Goal: Task Accomplishment & Management: Manage account settings

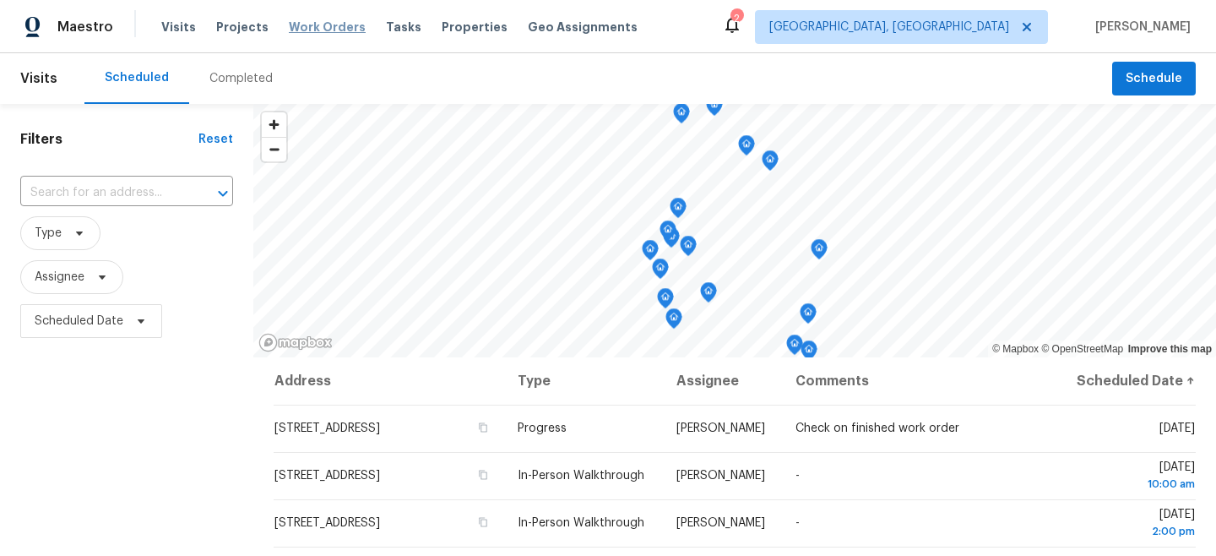
click at [316, 30] on span "Work Orders" at bounding box center [327, 27] width 77 height 17
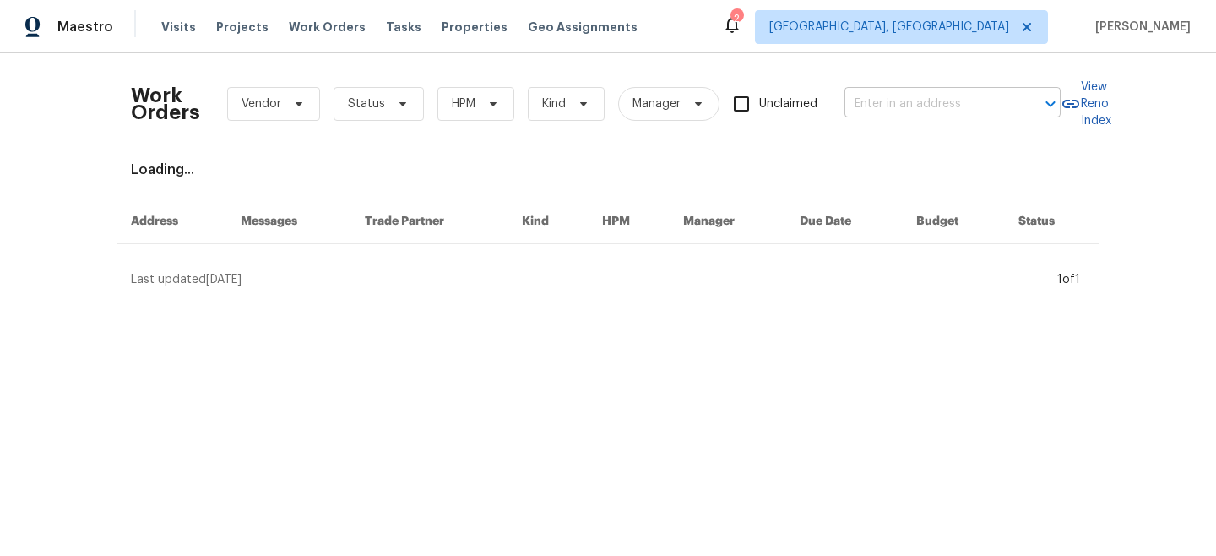
click at [929, 105] on input "text" at bounding box center [929, 104] width 169 height 26
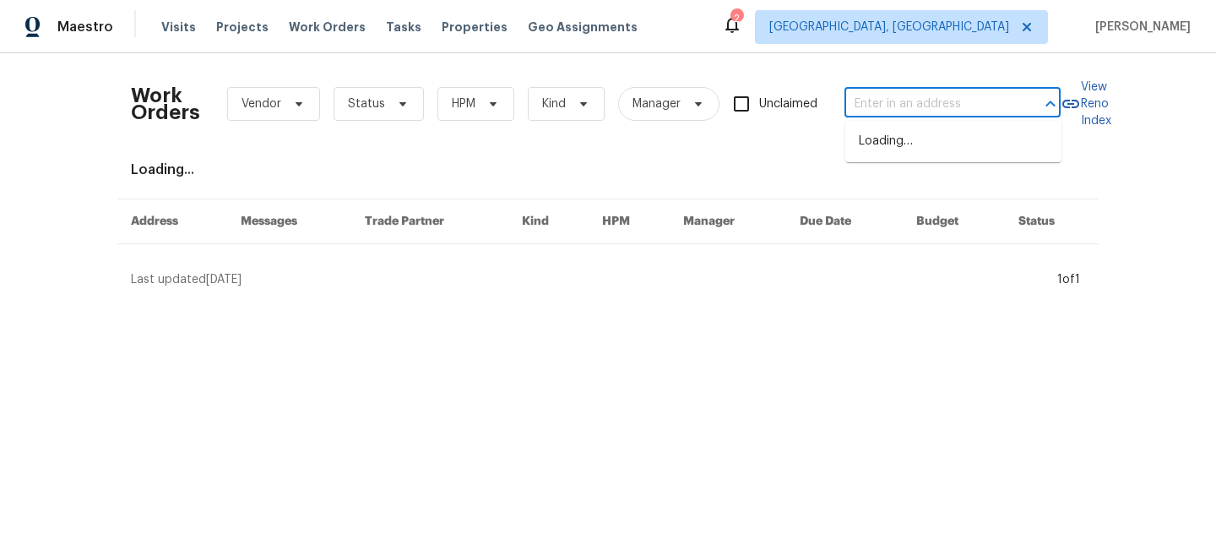
paste input "[STREET_ADDRESS]"
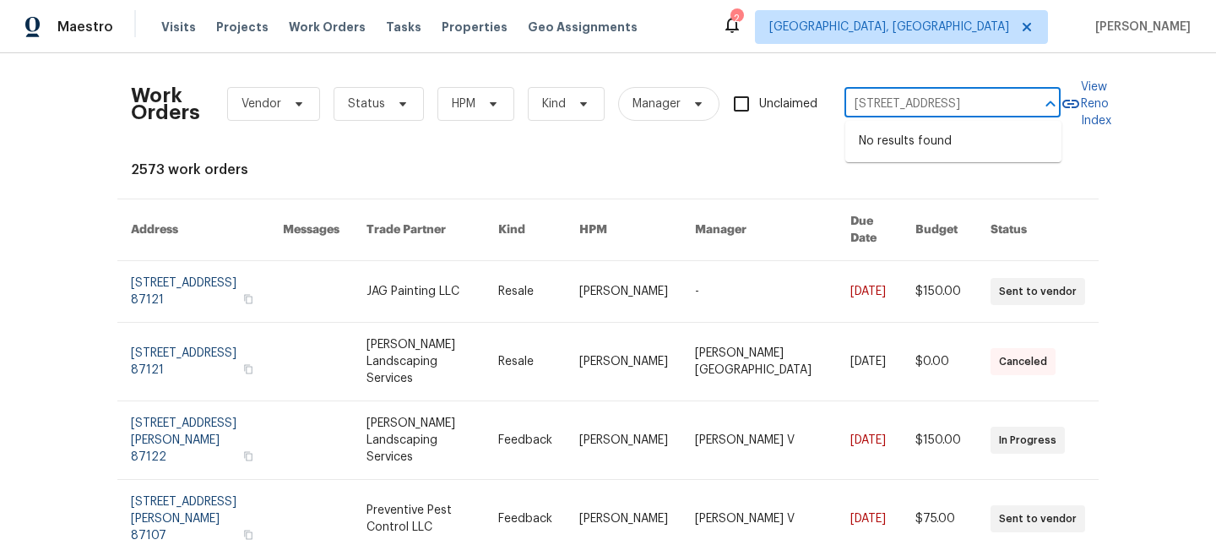
type input "[STREET_ADDRESS]"
click at [1009, 33] on span "[GEOGRAPHIC_DATA], [GEOGRAPHIC_DATA]" at bounding box center [889, 27] width 240 height 17
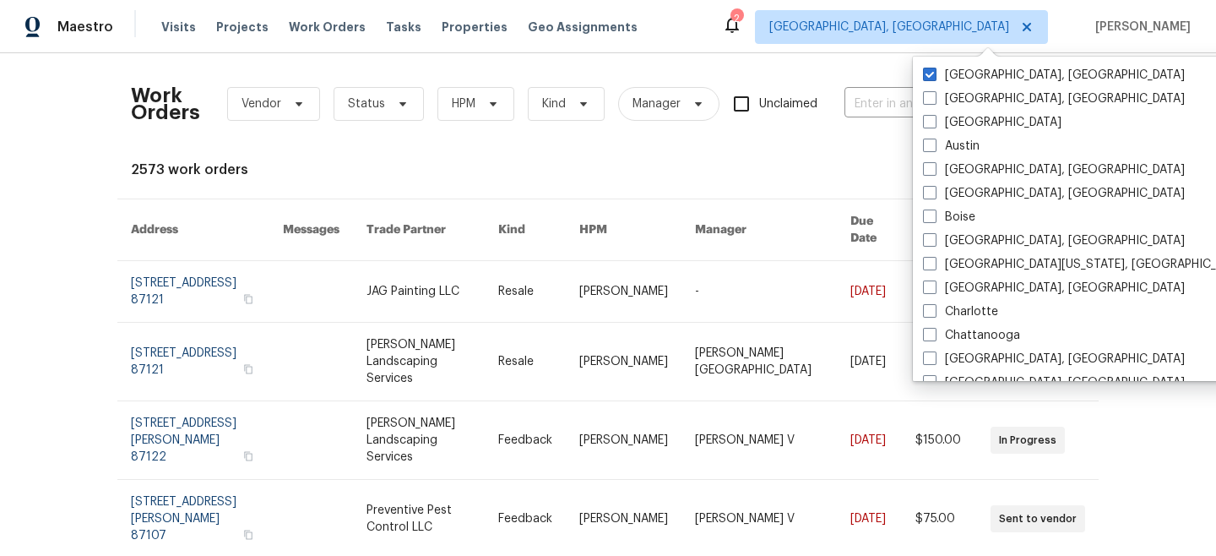
scroll to position [0, 0]
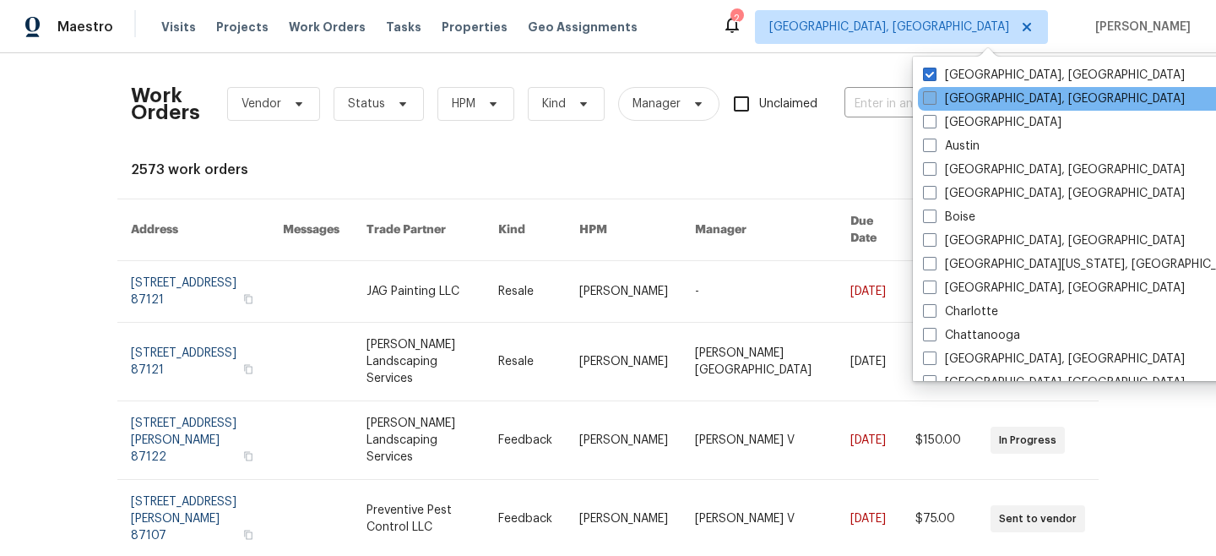
click at [959, 95] on label "[GEOGRAPHIC_DATA], [GEOGRAPHIC_DATA]" at bounding box center [1054, 98] width 262 height 17
click at [934, 95] on input "[GEOGRAPHIC_DATA], [GEOGRAPHIC_DATA]" at bounding box center [928, 95] width 11 height 11
checkbox input "true"
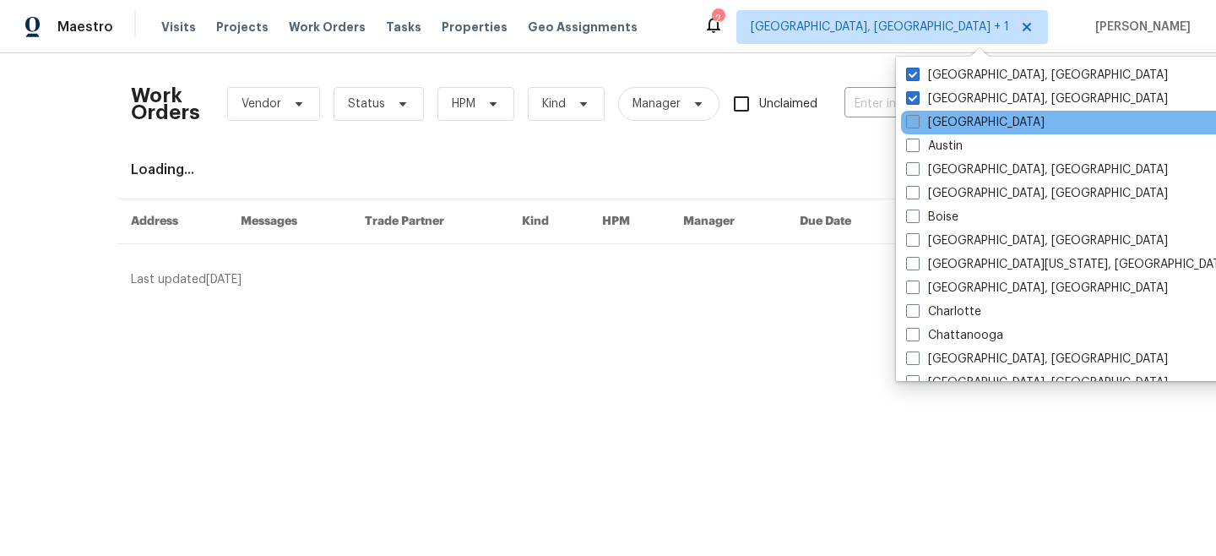
click at [959, 121] on label "[GEOGRAPHIC_DATA]" at bounding box center [975, 122] width 139 height 17
click at [917, 121] on input "[GEOGRAPHIC_DATA]" at bounding box center [911, 119] width 11 height 11
checkbox input "true"
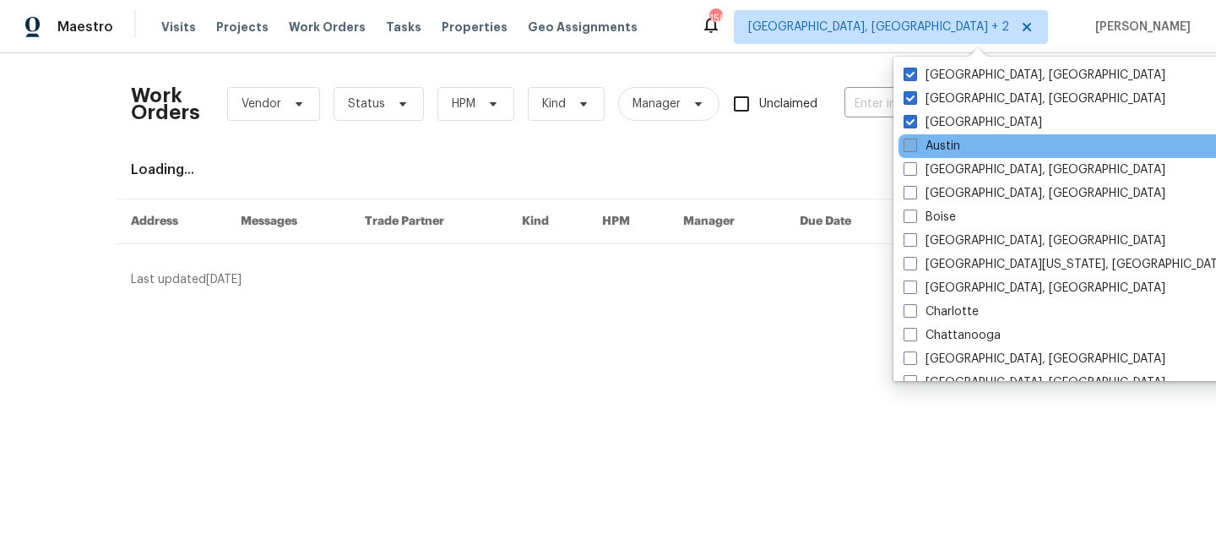
click at [956, 142] on label "Austin" at bounding box center [932, 146] width 57 height 17
click at [915, 142] on input "Austin" at bounding box center [909, 143] width 11 height 11
checkbox input "true"
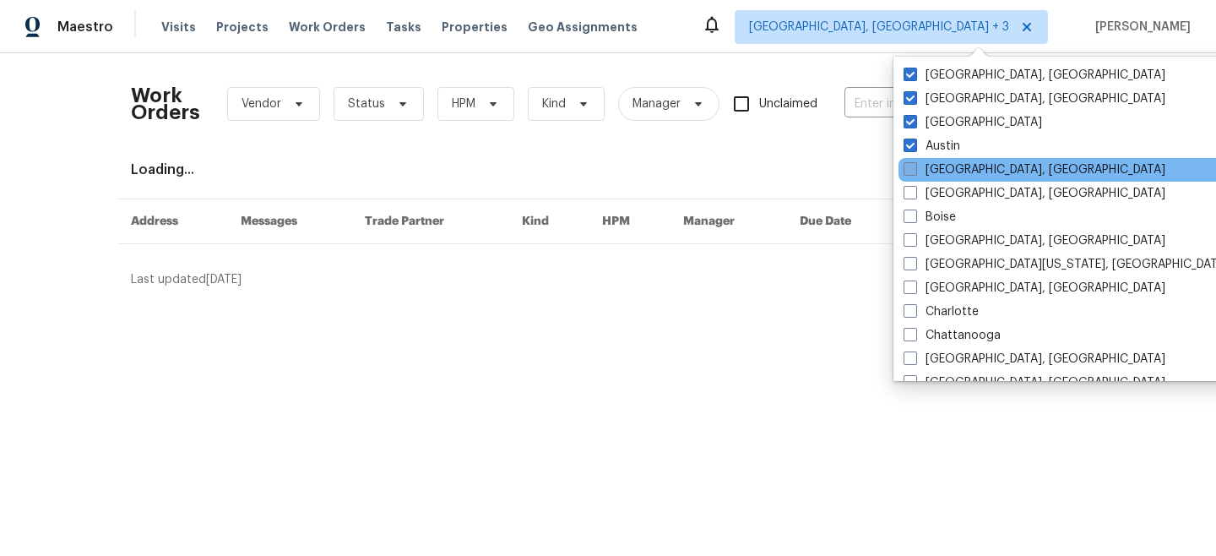
click at [956, 161] on label "[GEOGRAPHIC_DATA], [GEOGRAPHIC_DATA]" at bounding box center [1035, 169] width 262 height 17
click at [915, 161] on input "[GEOGRAPHIC_DATA], [GEOGRAPHIC_DATA]" at bounding box center [909, 166] width 11 height 11
checkbox input "true"
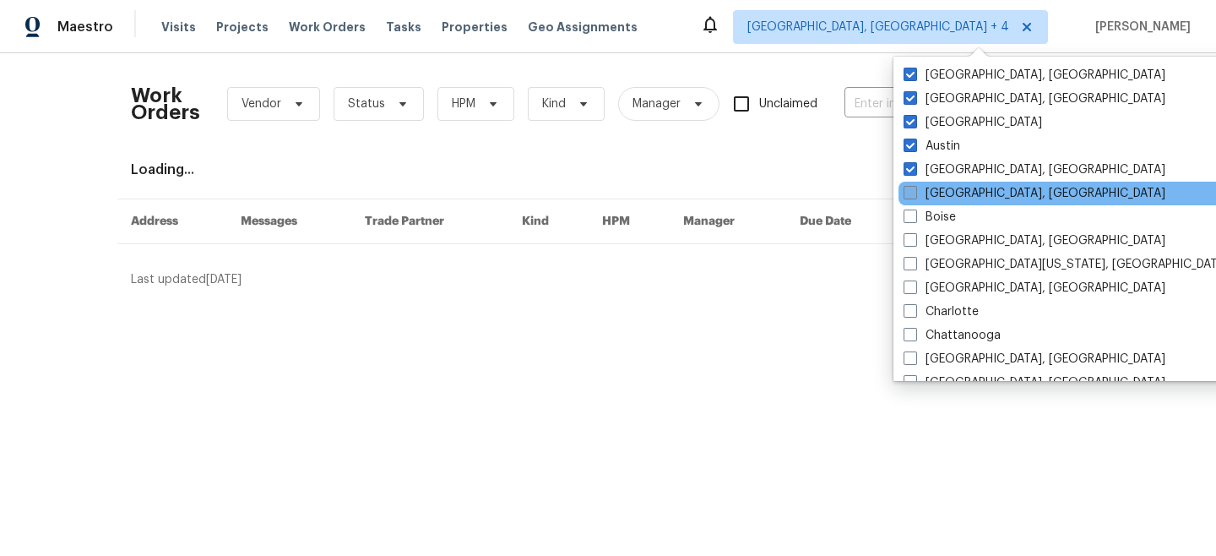
click at [956, 185] on label "[GEOGRAPHIC_DATA], [GEOGRAPHIC_DATA]" at bounding box center [1035, 193] width 262 height 17
click at [915, 185] on input "[GEOGRAPHIC_DATA], [GEOGRAPHIC_DATA]" at bounding box center [909, 190] width 11 height 11
checkbox input "true"
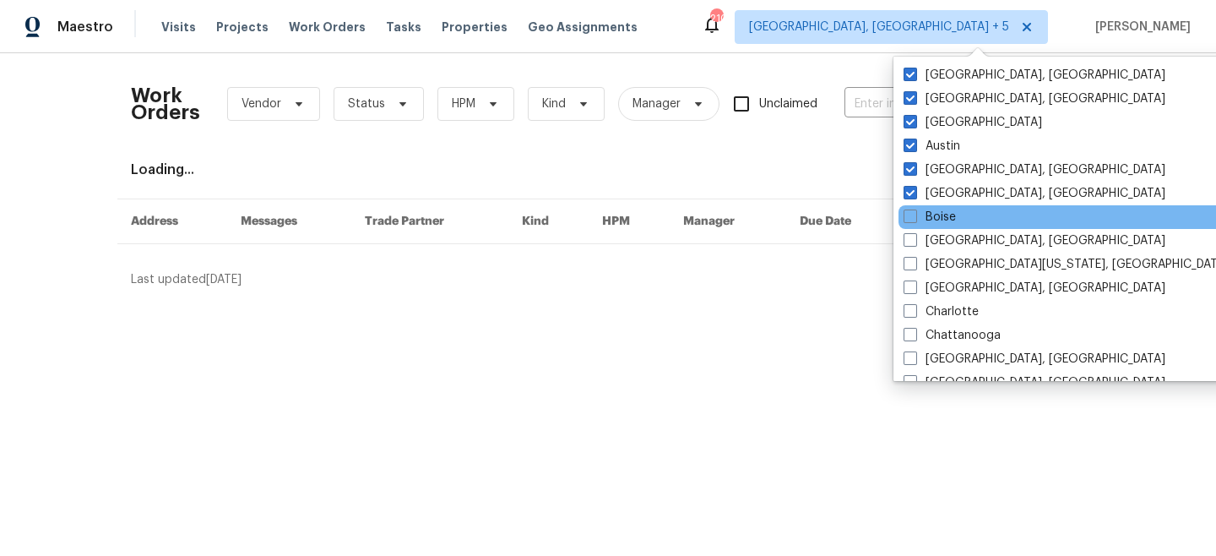
click at [956, 209] on div "Boise" at bounding box center [1069, 217] width 340 height 24
click at [943, 215] on label "Boise" at bounding box center [930, 217] width 52 height 17
click at [915, 215] on input "Boise" at bounding box center [909, 214] width 11 height 11
checkbox input "true"
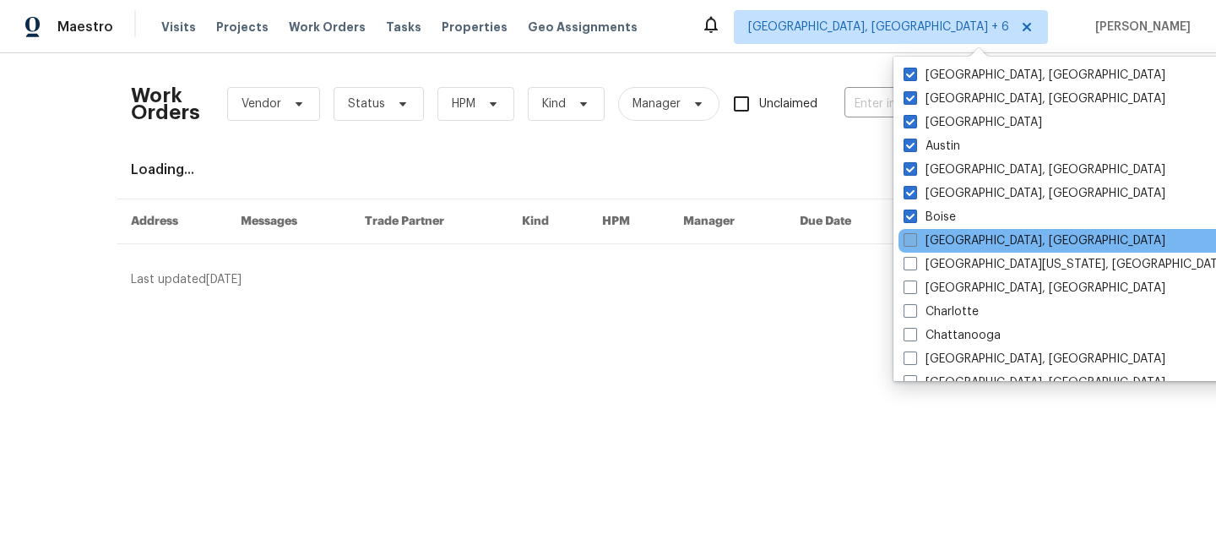
click at [943, 237] on label "[GEOGRAPHIC_DATA], [GEOGRAPHIC_DATA]" at bounding box center [1035, 240] width 262 height 17
click at [915, 237] on input "[GEOGRAPHIC_DATA], [GEOGRAPHIC_DATA]" at bounding box center [909, 237] width 11 height 11
checkbox input "true"
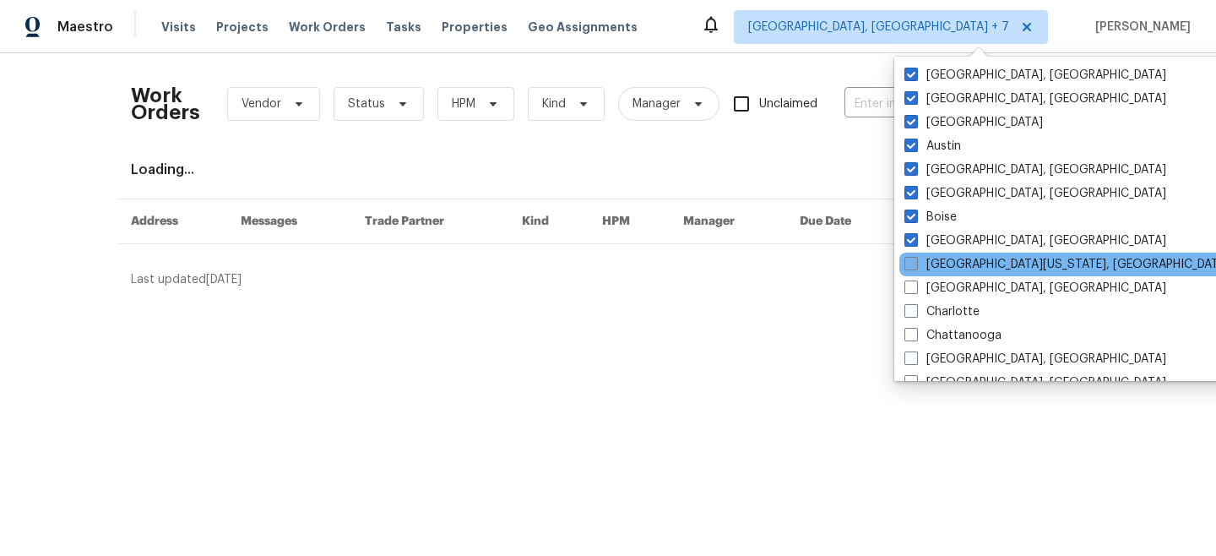
click at [943, 256] on label "[GEOGRAPHIC_DATA][US_STATE], [GEOGRAPHIC_DATA]" at bounding box center [1067, 264] width 325 height 17
click at [915, 256] on input "[GEOGRAPHIC_DATA][US_STATE], [GEOGRAPHIC_DATA]" at bounding box center [910, 261] width 11 height 11
checkbox input "true"
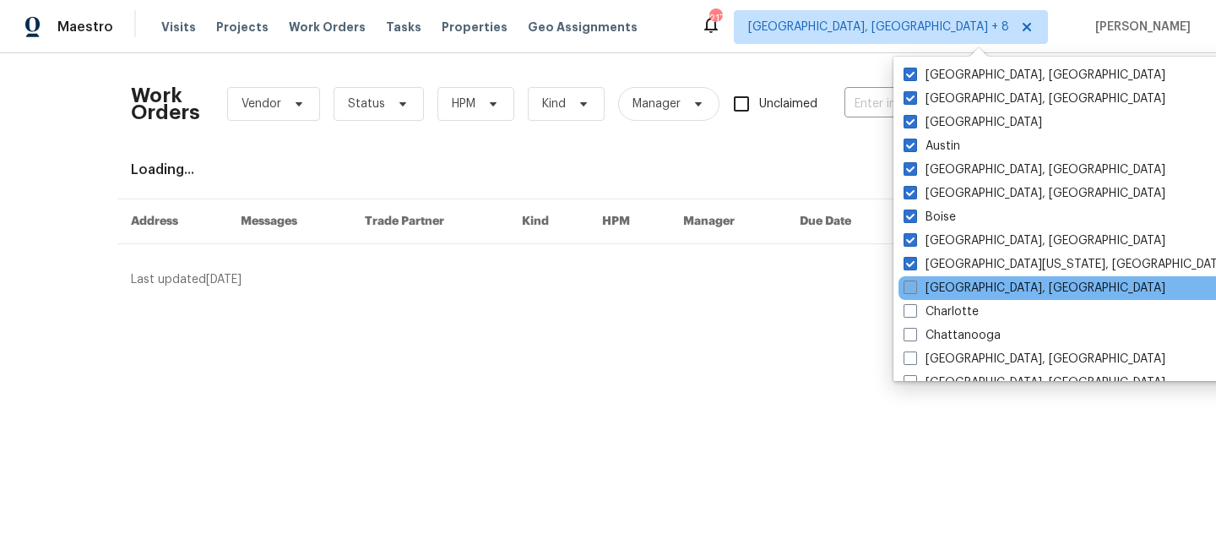
click at [943, 285] on label "[GEOGRAPHIC_DATA], [GEOGRAPHIC_DATA]" at bounding box center [1035, 288] width 262 height 17
click at [915, 285] on input "[GEOGRAPHIC_DATA], [GEOGRAPHIC_DATA]" at bounding box center [909, 285] width 11 height 11
checkbox input "true"
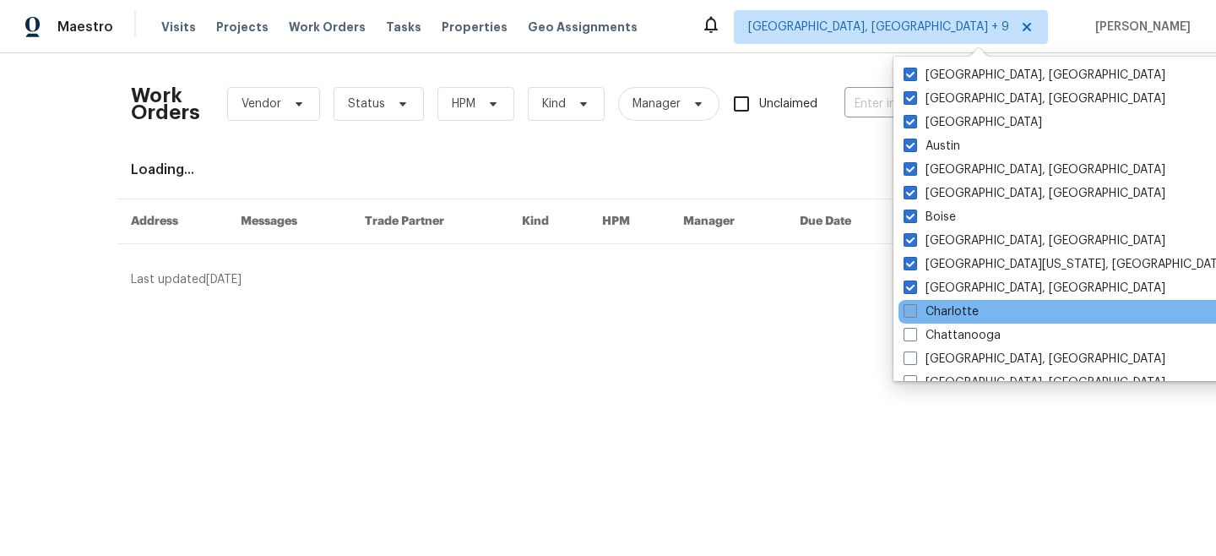
click at [943, 312] on label "Charlotte" at bounding box center [941, 311] width 75 height 17
click at [915, 312] on input "Charlotte" at bounding box center [909, 308] width 11 height 11
checkbox input "true"
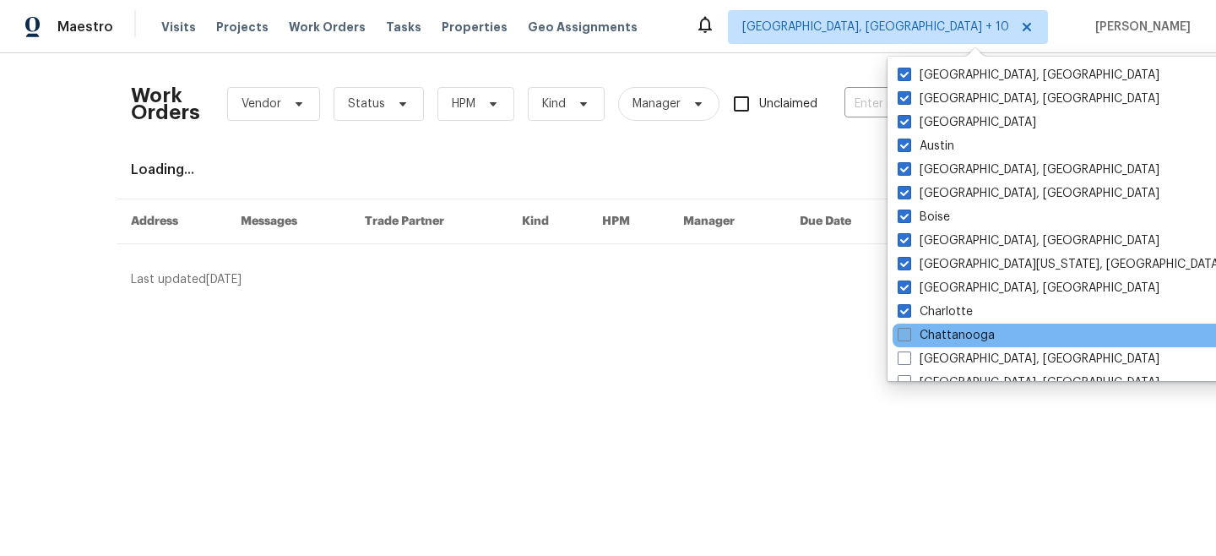
click at [943, 330] on label "Chattanooga" at bounding box center [946, 335] width 97 height 17
click at [909, 330] on input "Chattanooga" at bounding box center [903, 332] width 11 height 11
checkbox input "true"
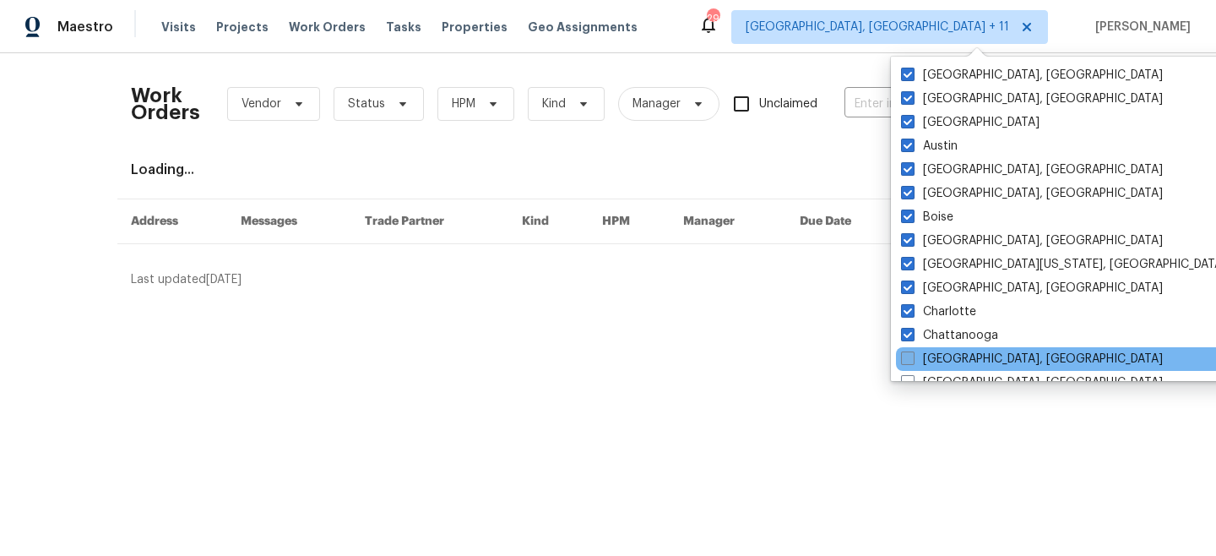
click at [943, 356] on label "[GEOGRAPHIC_DATA], [GEOGRAPHIC_DATA]" at bounding box center [1032, 358] width 262 height 17
click at [912, 356] on input "[GEOGRAPHIC_DATA], [GEOGRAPHIC_DATA]" at bounding box center [906, 355] width 11 height 11
checkbox input "true"
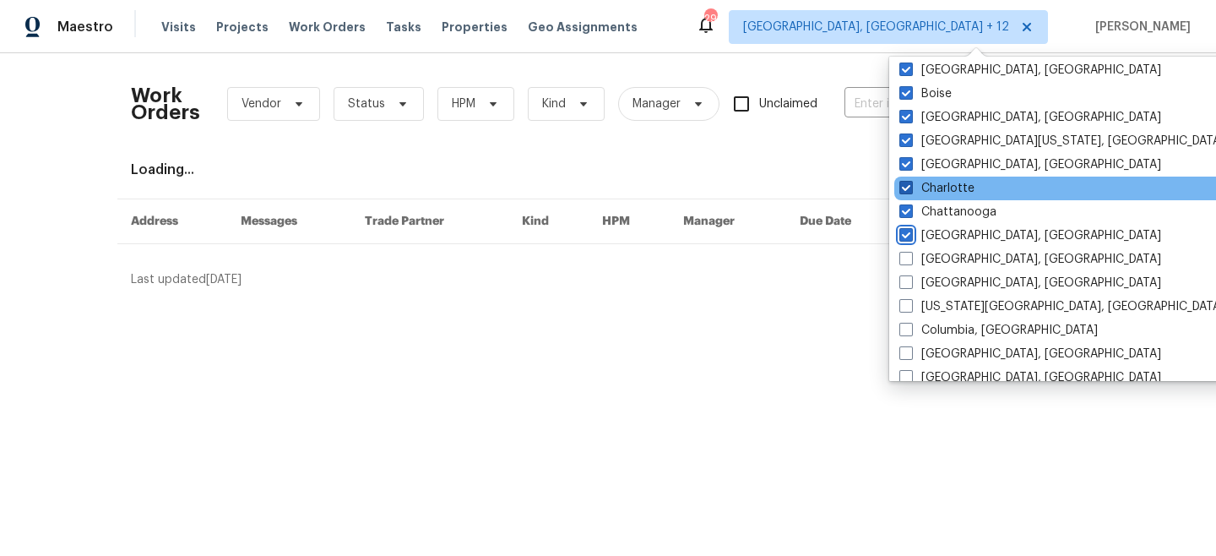
scroll to position [173, 0]
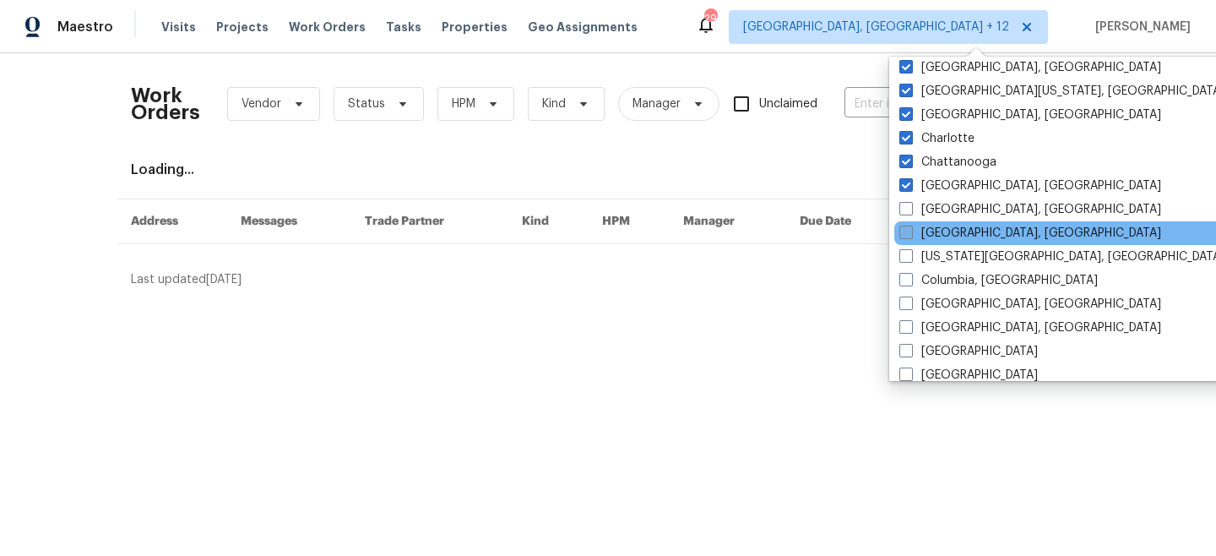
click at [947, 231] on label "[GEOGRAPHIC_DATA], [GEOGRAPHIC_DATA]" at bounding box center [1030, 233] width 262 height 17
click at [910, 231] on input "[GEOGRAPHIC_DATA], [GEOGRAPHIC_DATA]" at bounding box center [904, 230] width 11 height 11
checkbox input "true"
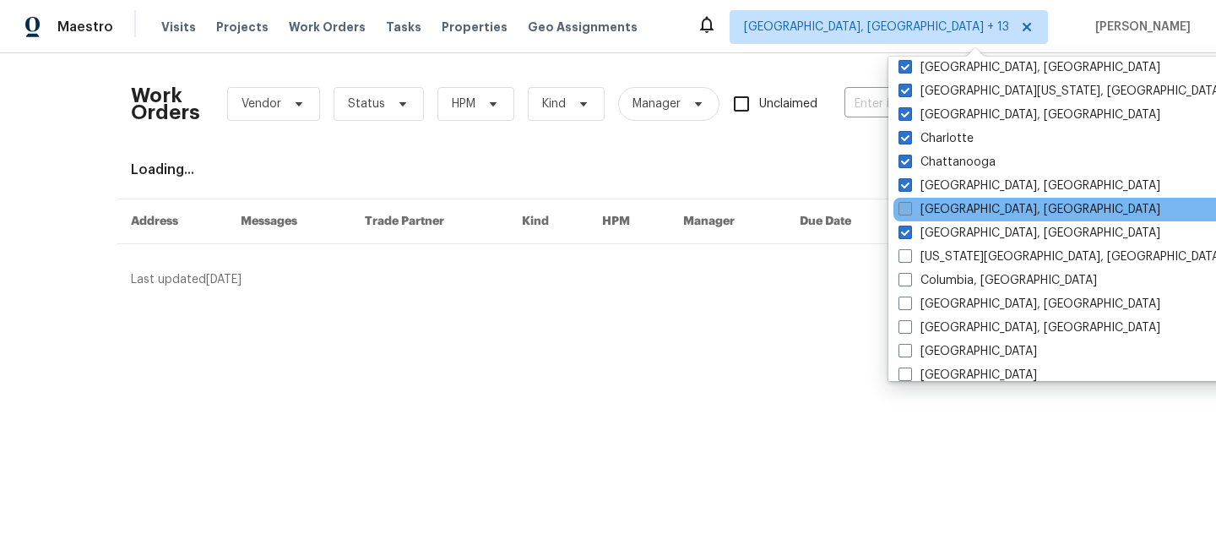
click at [939, 206] on label "[GEOGRAPHIC_DATA], [GEOGRAPHIC_DATA]" at bounding box center [1030, 209] width 262 height 17
click at [910, 206] on input "[GEOGRAPHIC_DATA], [GEOGRAPHIC_DATA]" at bounding box center [904, 206] width 11 height 11
checkbox input "true"
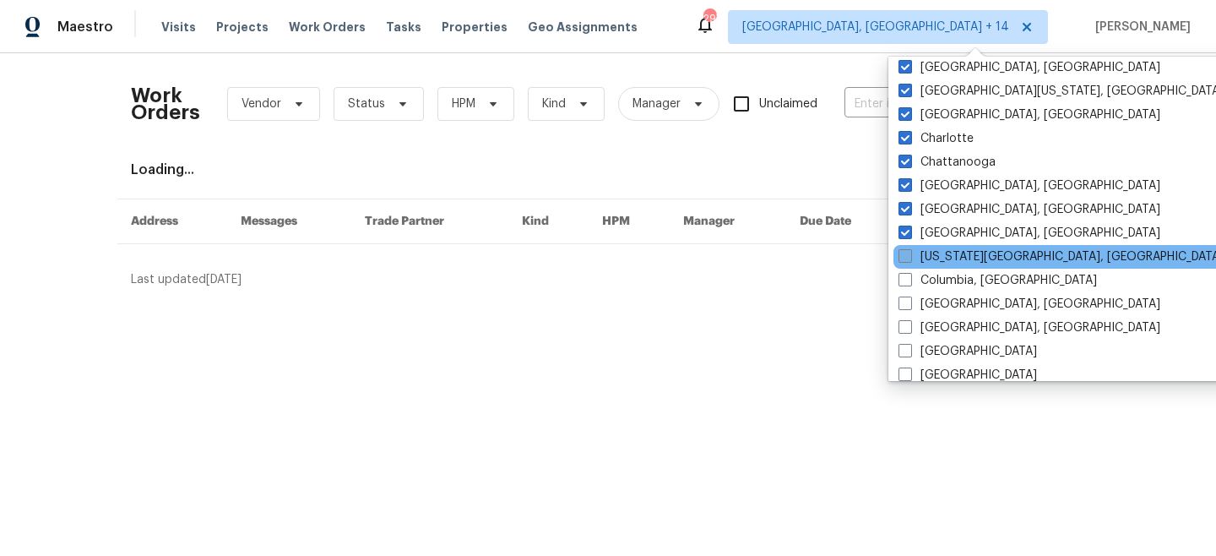
click at [938, 258] on label "[US_STATE][GEOGRAPHIC_DATA], [GEOGRAPHIC_DATA]" at bounding box center [1061, 256] width 325 height 17
click at [910, 258] on input "[US_STATE][GEOGRAPHIC_DATA], [GEOGRAPHIC_DATA]" at bounding box center [904, 253] width 11 height 11
checkbox input "true"
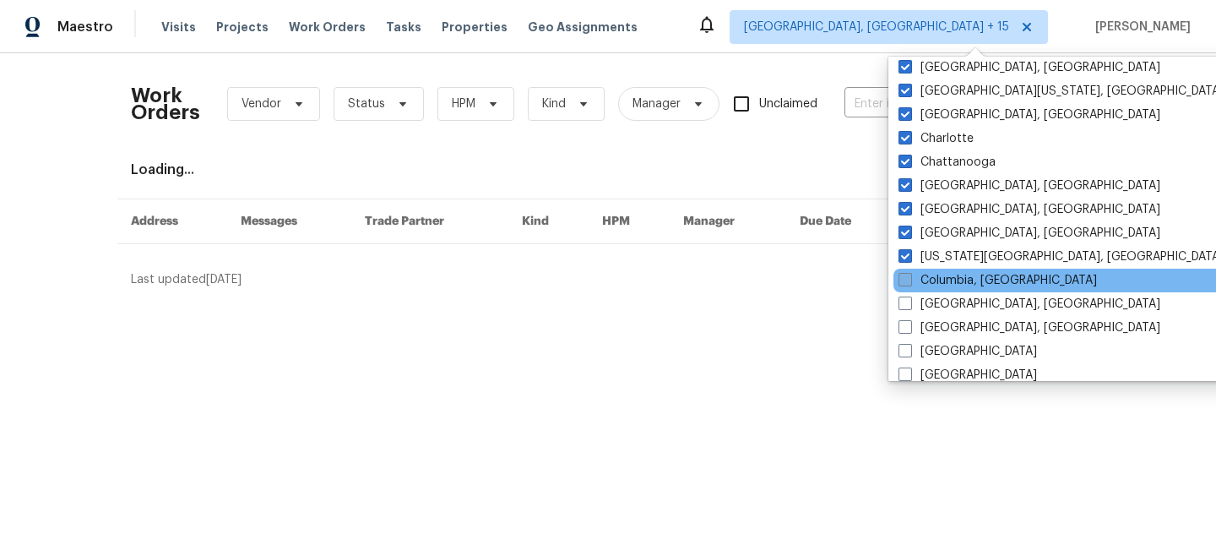
click at [937, 283] on label "Columbia, [GEOGRAPHIC_DATA]" at bounding box center [998, 280] width 198 height 17
click at [910, 283] on input "Columbia, [GEOGRAPHIC_DATA]" at bounding box center [904, 277] width 11 height 11
checkbox input "true"
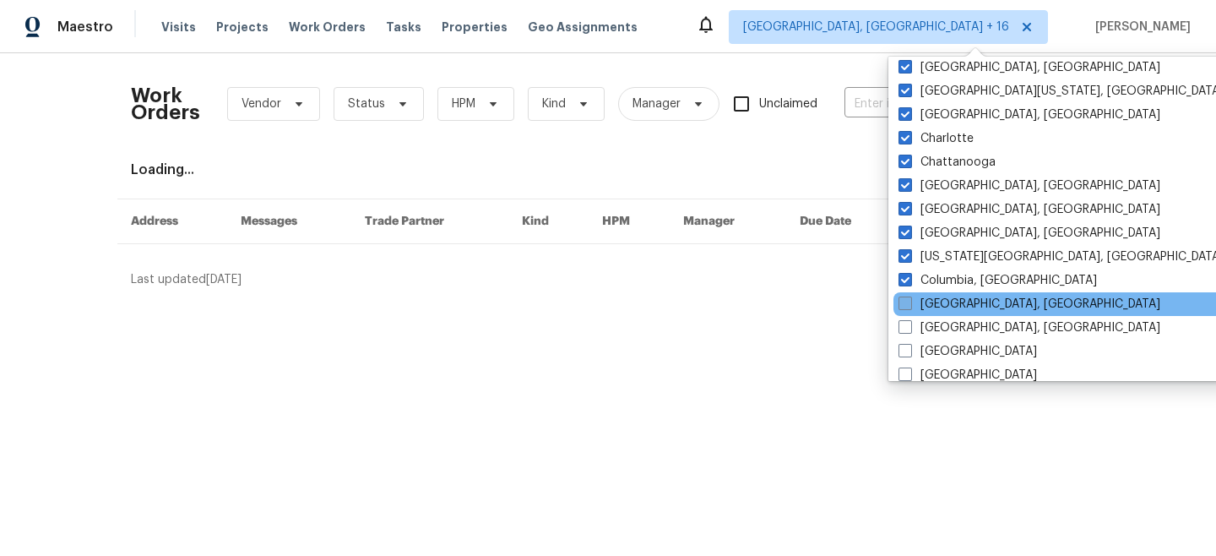
click at [937, 307] on label "[GEOGRAPHIC_DATA], [GEOGRAPHIC_DATA]" at bounding box center [1030, 304] width 262 height 17
click at [910, 307] on input "[GEOGRAPHIC_DATA], [GEOGRAPHIC_DATA]" at bounding box center [904, 301] width 11 height 11
checkbox input "true"
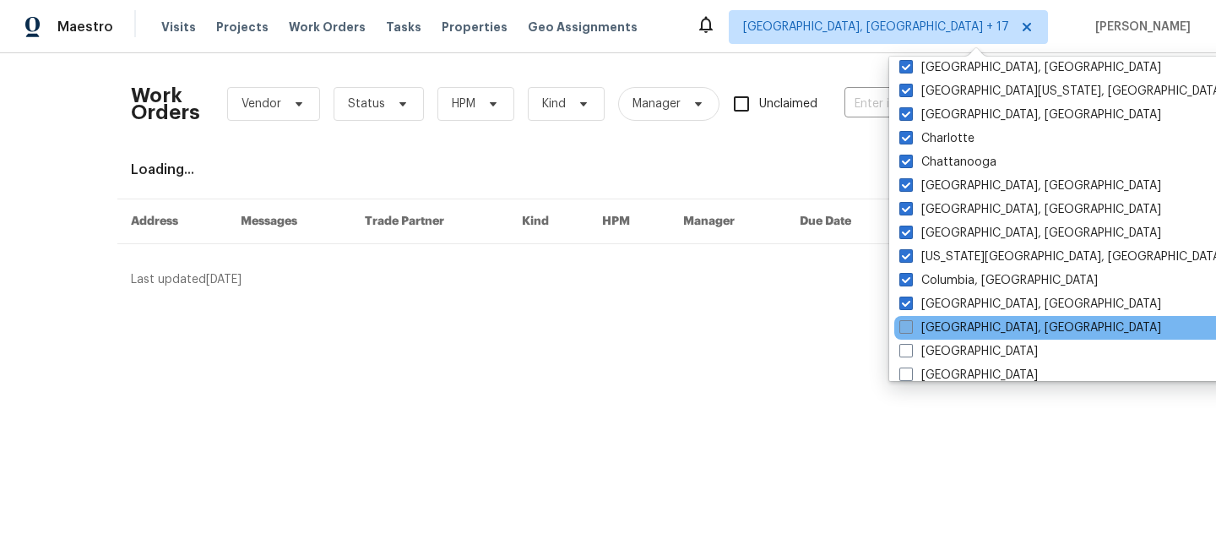
click at [937, 319] on label "[GEOGRAPHIC_DATA], [GEOGRAPHIC_DATA]" at bounding box center [1030, 327] width 262 height 17
click at [910, 319] on input "[GEOGRAPHIC_DATA], [GEOGRAPHIC_DATA]" at bounding box center [904, 324] width 11 height 11
checkbox input "true"
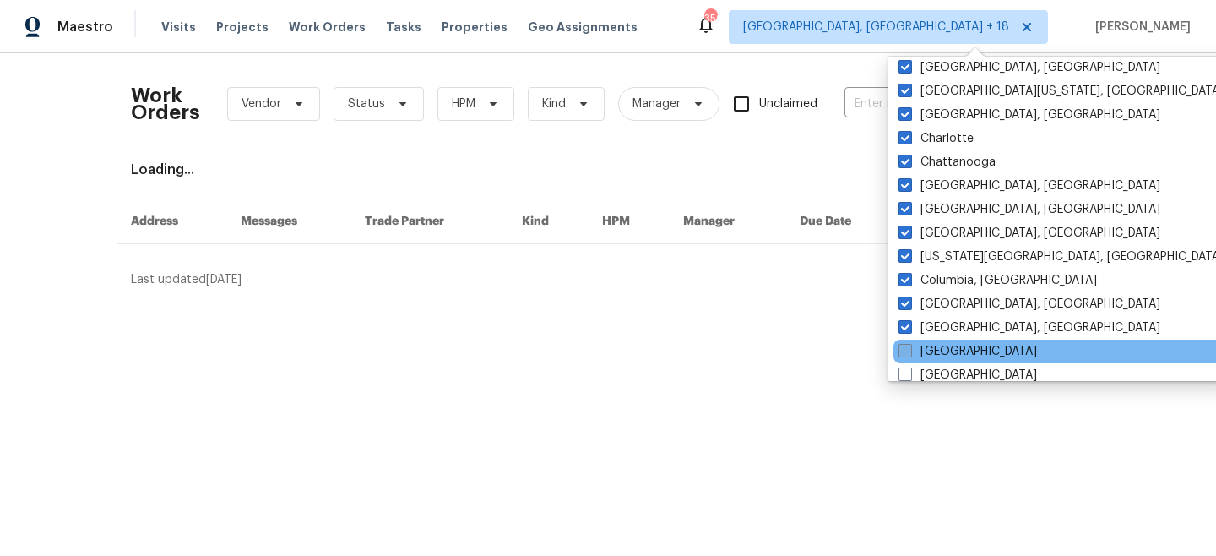
click at [930, 350] on label "[GEOGRAPHIC_DATA]" at bounding box center [968, 351] width 139 height 17
click at [910, 350] on input "[GEOGRAPHIC_DATA]" at bounding box center [904, 348] width 11 height 11
checkbox input "true"
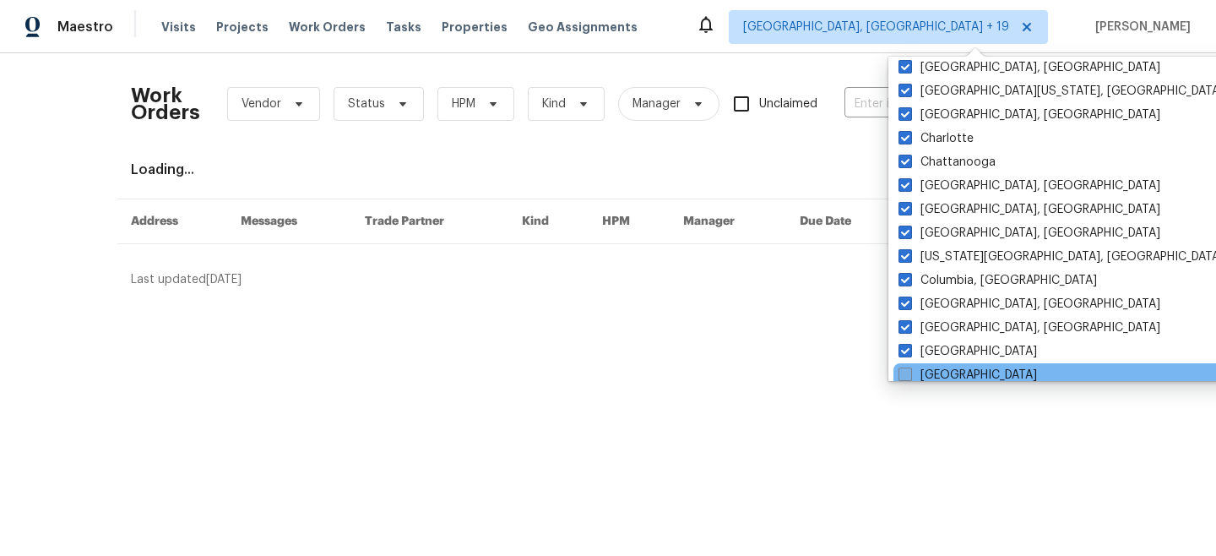
click at [930, 367] on label "[GEOGRAPHIC_DATA]" at bounding box center [968, 375] width 139 height 17
click at [910, 367] on input "[GEOGRAPHIC_DATA]" at bounding box center [904, 372] width 11 height 11
checkbox input "true"
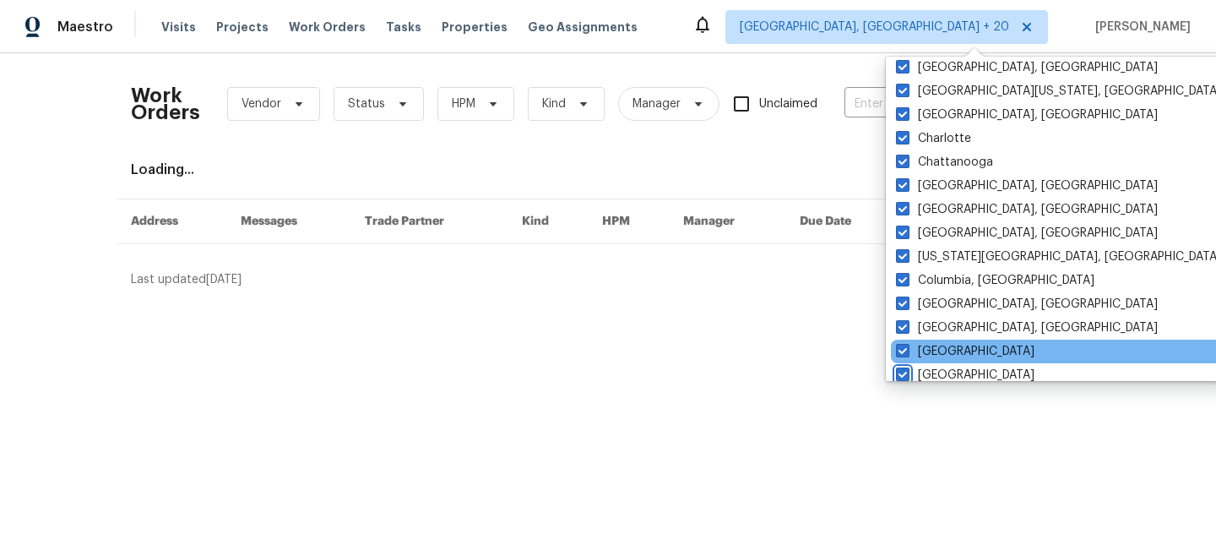
scroll to position [438, 0]
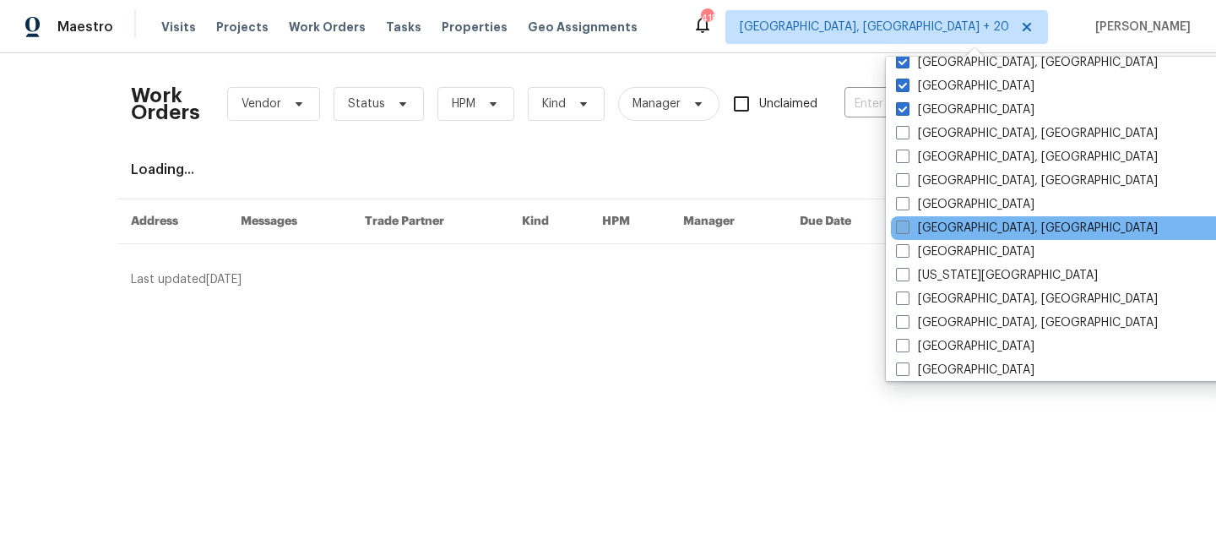
click at [943, 228] on label "[GEOGRAPHIC_DATA], [GEOGRAPHIC_DATA]" at bounding box center [1027, 228] width 262 height 17
click at [907, 228] on input "[GEOGRAPHIC_DATA], [GEOGRAPHIC_DATA]" at bounding box center [901, 225] width 11 height 11
checkbox input "true"
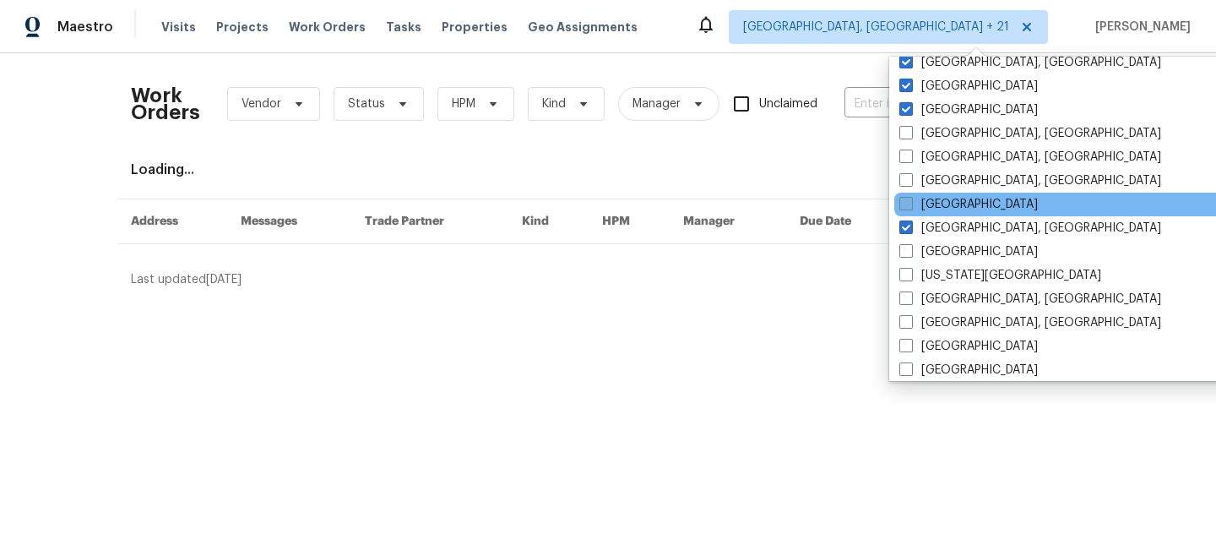
click at [905, 197] on span at bounding box center [906, 204] width 14 height 14
click at [905, 197] on input "[GEOGRAPHIC_DATA]" at bounding box center [904, 201] width 11 height 11
checkbox input "true"
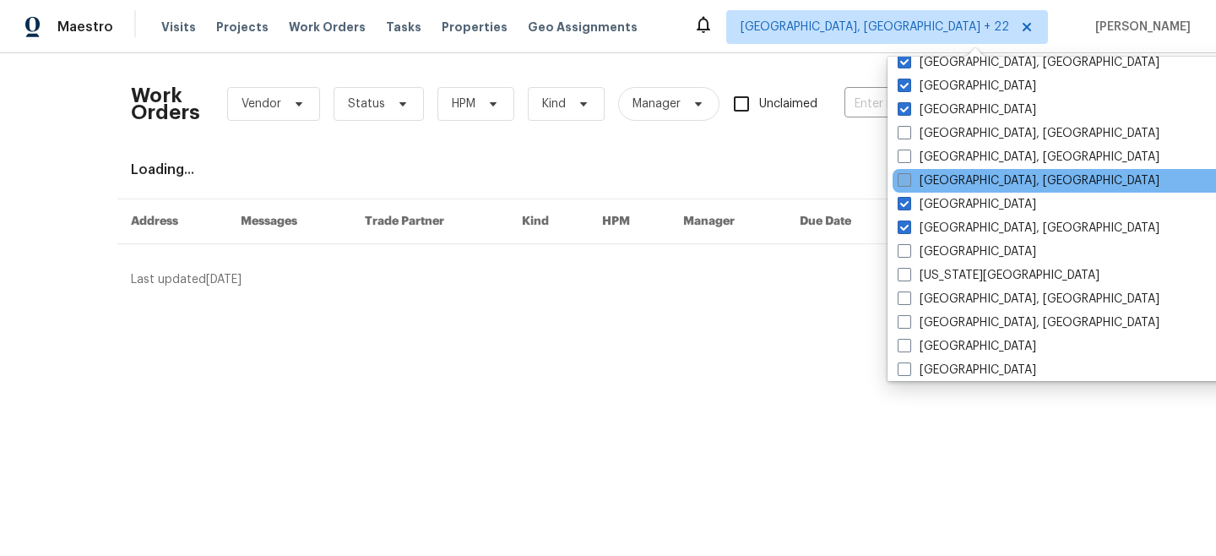
click at [906, 174] on span at bounding box center [905, 180] width 14 height 14
click at [906, 174] on input "[GEOGRAPHIC_DATA], [GEOGRAPHIC_DATA]" at bounding box center [903, 177] width 11 height 11
checkbox input "true"
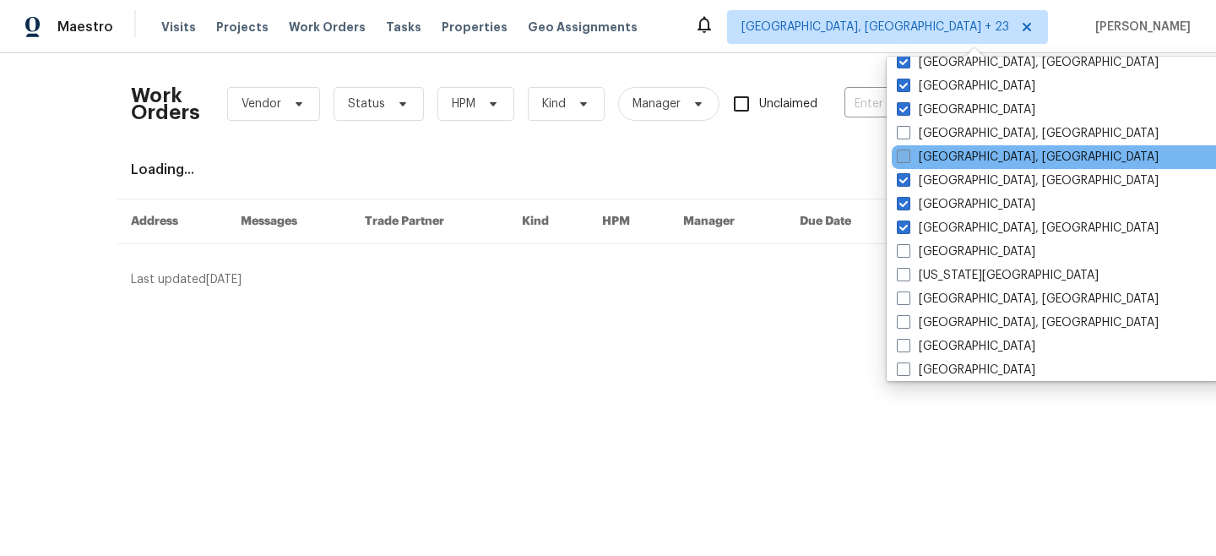
click at [906, 160] on span at bounding box center [904, 156] width 14 height 14
click at [906, 160] on input "[GEOGRAPHIC_DATA], [GEOGRAPHIC_DATA]" at bounding box center [902, 154] width 11 height 11
checkbox input "true"
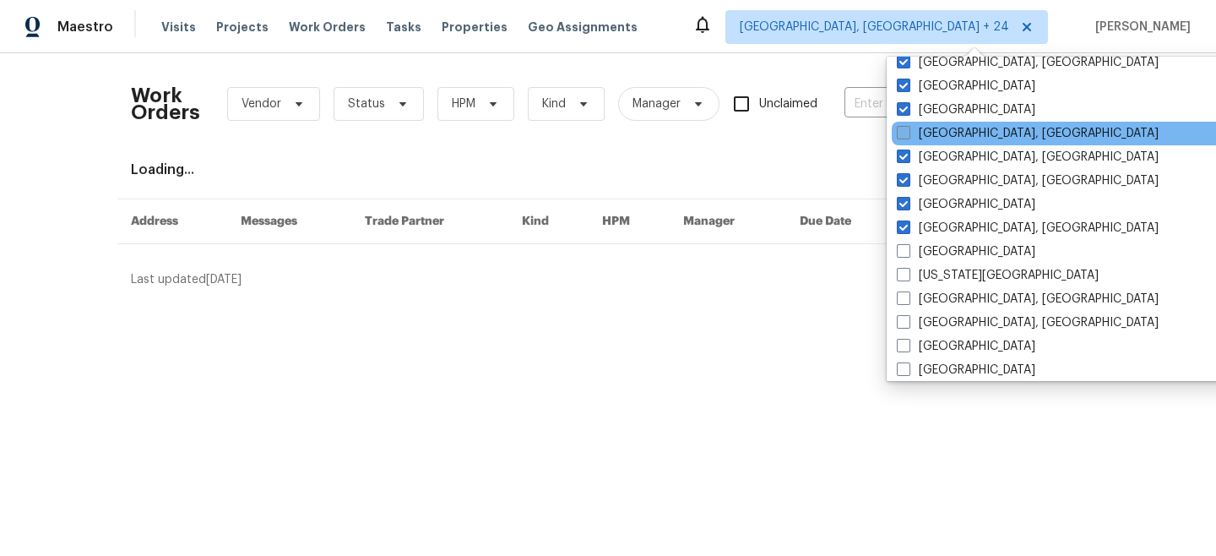
click at [906, 134] on span at bounding box center [904, 133] width 14 height 14
click at [906, 134] on input "[GEOGRAPHIC_DATA], [GEOGRAPHIC_DATA]" at bounding box center [902, 130] width 11 height 11
checkbox input "true"
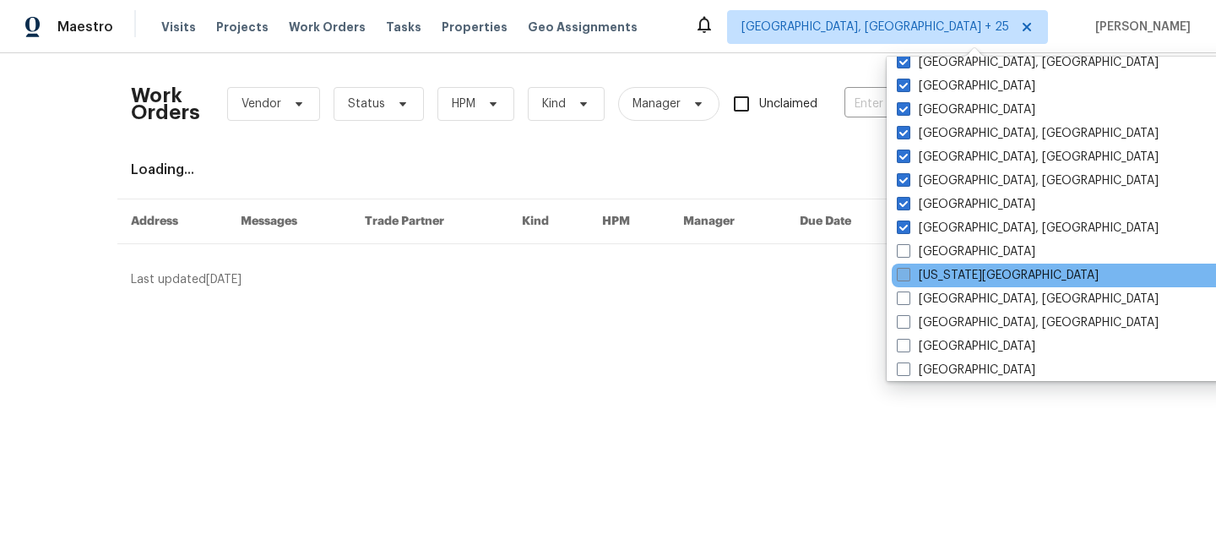
drag, startPoint x: 904, startPoint y: 257, endPoint x: 904, endPoint y: 271, distance: 14.4
click at [904, 257] on span at bounding box center [904, 251] width 14 height 14
click at [904, 254] on input "[GEOGRAPHIC_DATA]" at bounding box center [902, 248] width 11 height 11
checkbox input "true"
click at [904, 279] on span at bounding box center [904, 275] width 14 height 14
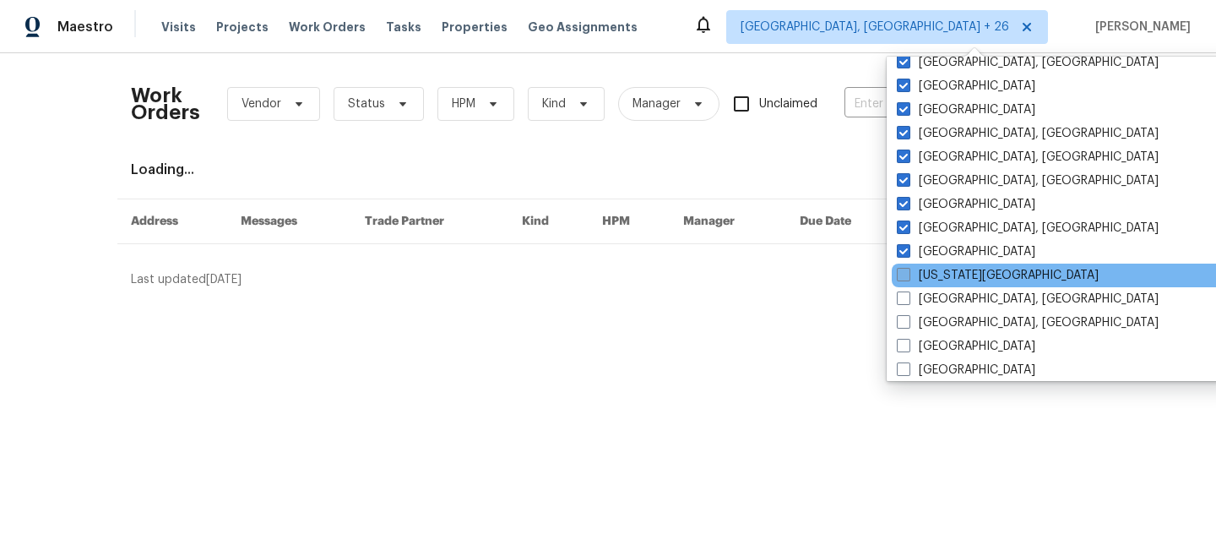
click at [904, 278] on input "[US_STATE][GEOGRAPHIC_DATA]" at bounding box center [902, 272] width 11 height 11
checkbox input "true"
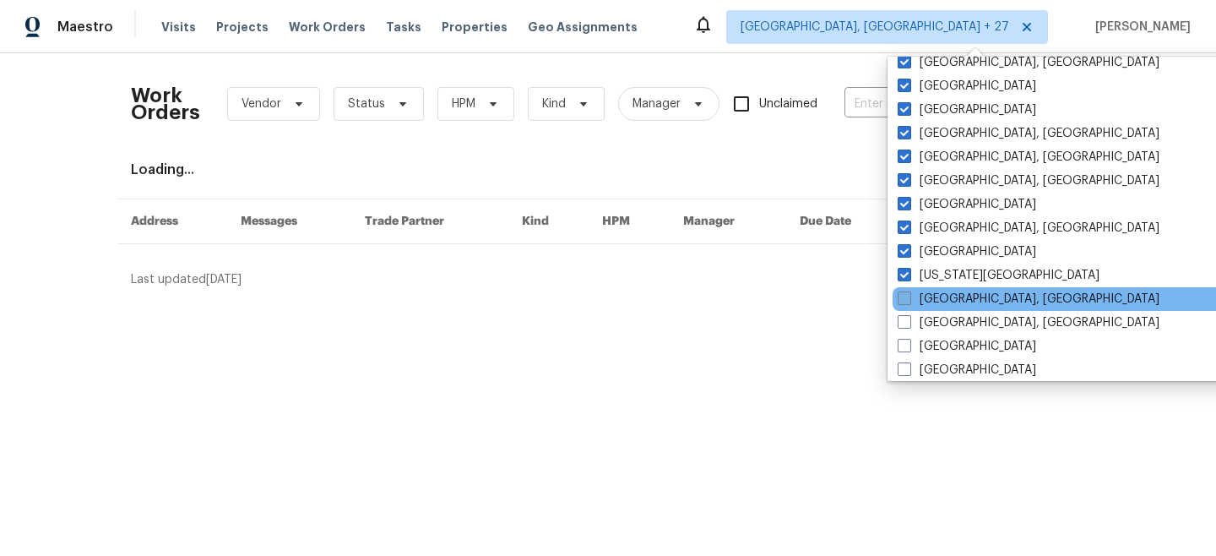
click at [904, 305] on label "[GEOGRAPHIC_DATA], [GEOGRAPHIC_DATA]" at bounding box center [1029, 299] width 262 height 17
click at [904, 302] on input "[GEOGRAPHIC_DATA], [GEOGRAPHIC_DATA]" at bounding box center [903, 296] width 11 height 11
checkbox input "true"
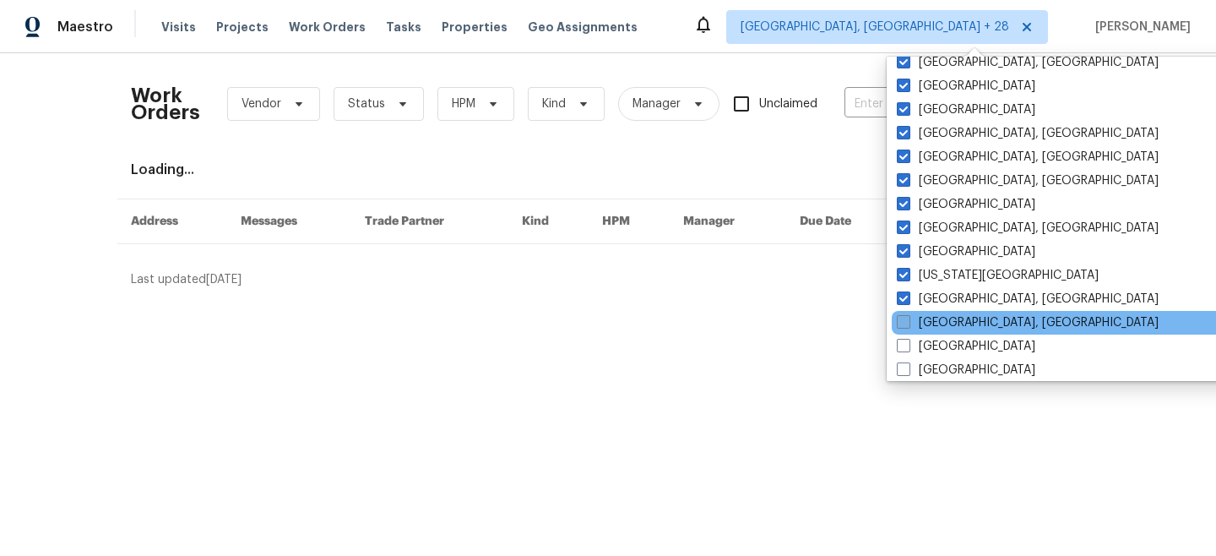
click at [904, 327] on span at bounding box center [904, 322] width 14 height 14
click at [904, 325] on input "[GEOGRAPHIC_DATA], [GEOGRAPHIC_DATA]" at bounding box center [902, 319] width 11 height 11
checkbox input "true"
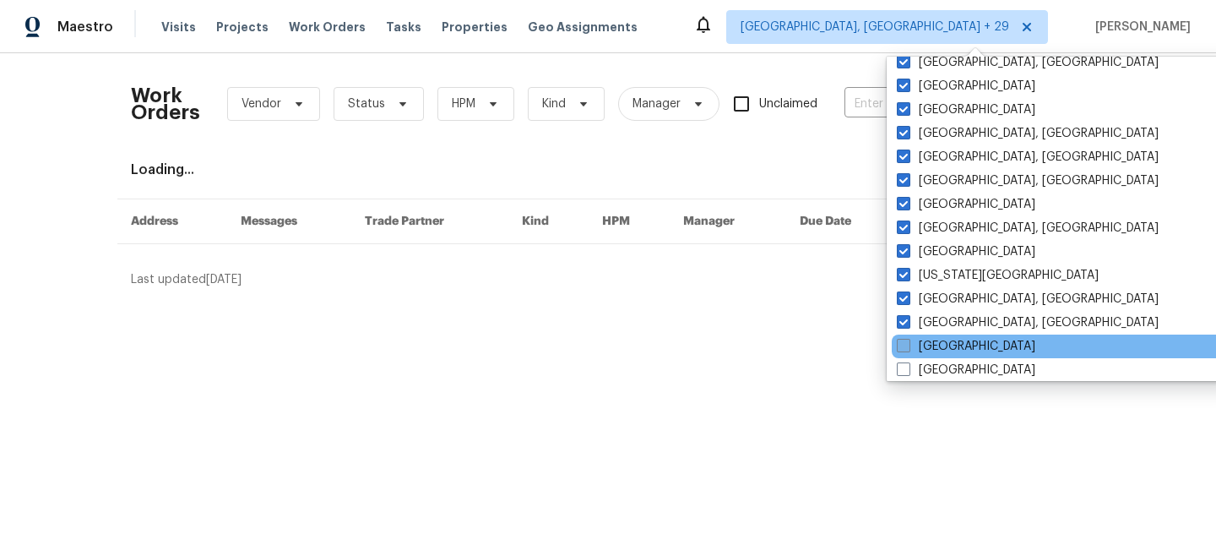
click at [904, 342] on span at bounding box center [904, 346] width 14 height 14
click at [904, 342] on input "[GEOGRAPHIC_DATA]" at bounding box center [902, 343] width 11 height 11
checkbox input "true"
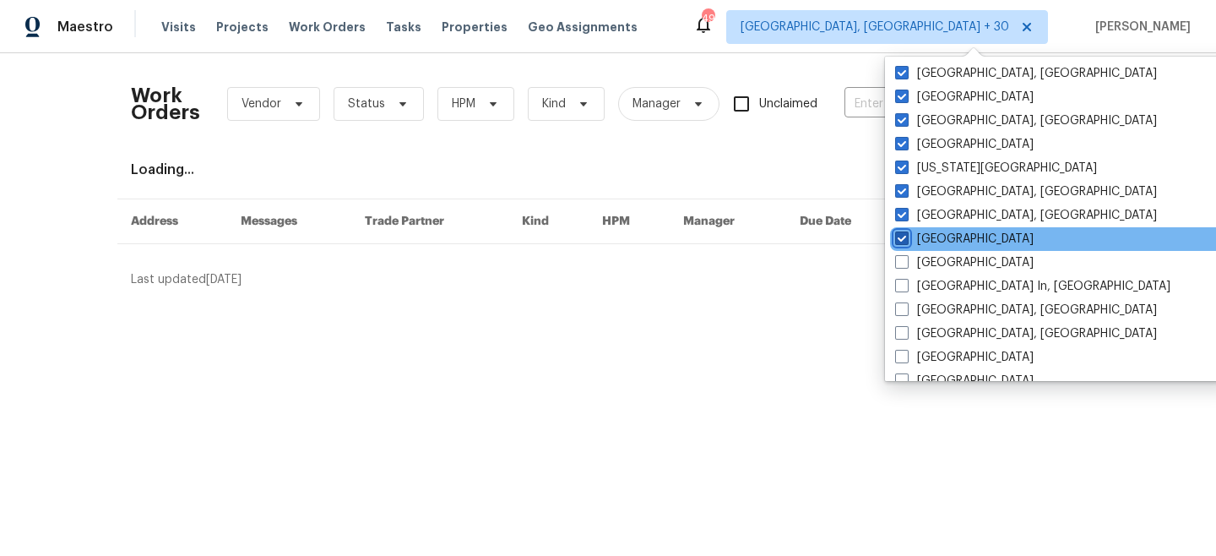
scroll to position [547, 0]
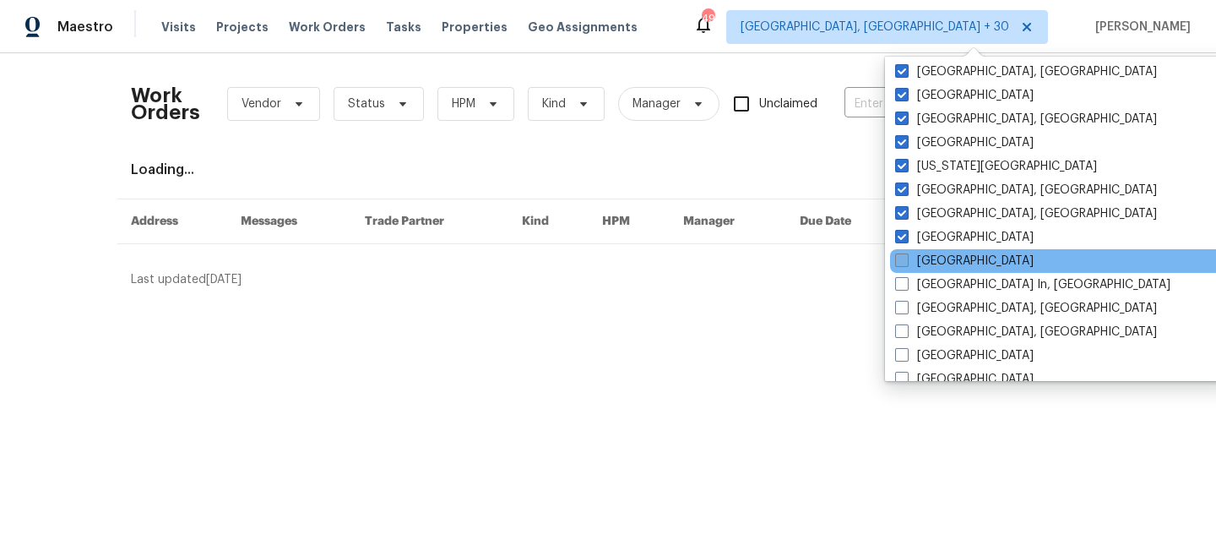
click at [906, 262] on span at bounding box center [902, 260] width 14 height 14
click at [906, 262] on input "[GEOGRAPHIC_DATA]" at bounding box center [900, 258] width 11 height 11
checkbox input "true"
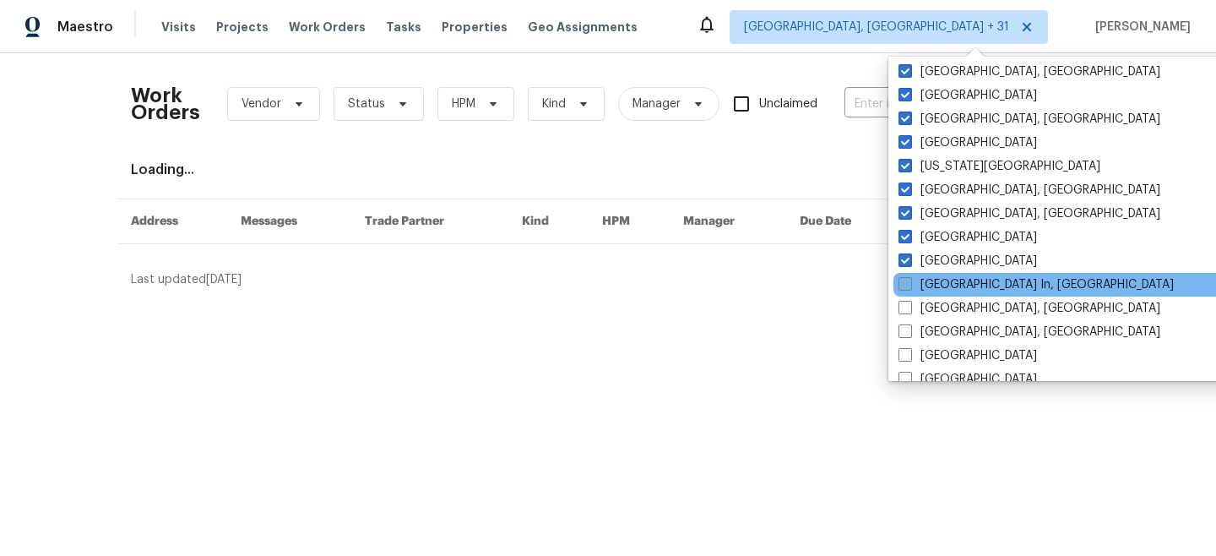
click at [906, 283] on span at bounding box center [906, 284] width 14 height 14
click at [906, 283] on input "[GEOGRAPHIC_DATA] In, [GEOGRAPHIC_DATA]" at bounding box center [904, 281] width 11 height 11
checkbox input "true"
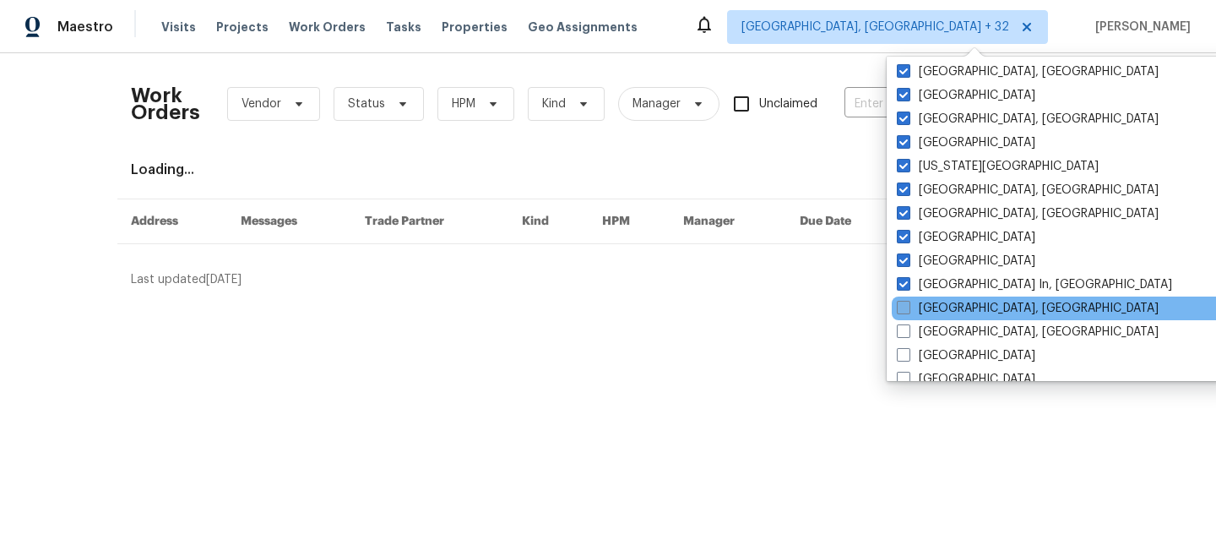
click at [906, 302] on span at bounding box center [904, 308] width 14 height 14
click at [906, 302] on input "[GEOGRAPHIC_DATA], [GEOGRAPHIC_DATA]" at bounding box center [902, 305] width 11 height 11
checkbox input "true"
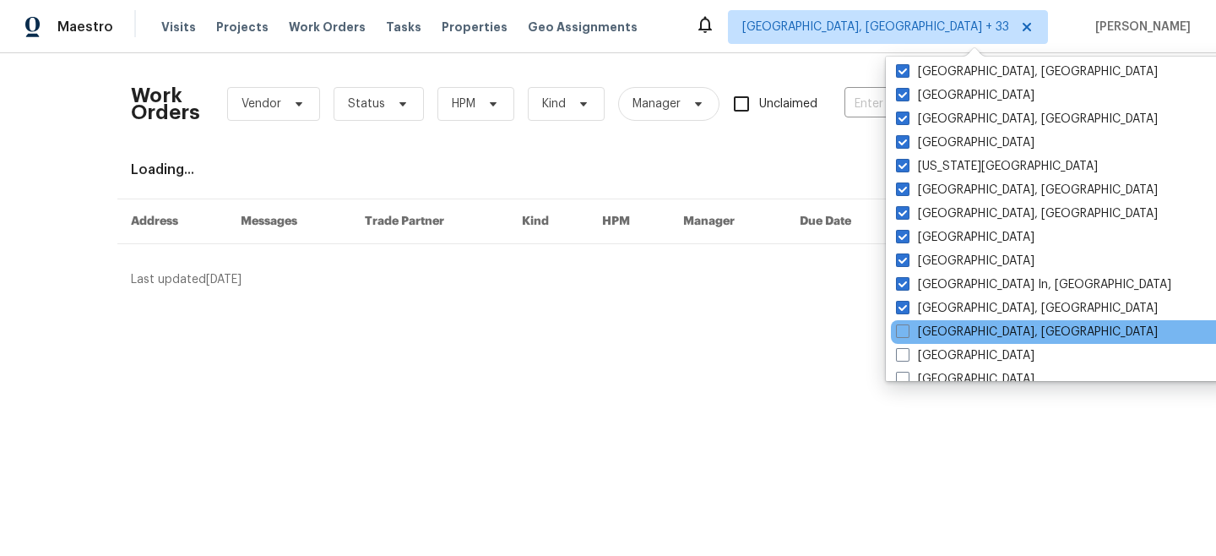
click at [906, 321] on div "[GEOGRAPHIC_DATA], [GEOGRAPHIC_DATA]" at bounding box center [1061, 332] width 340 height 24
click at [906, 332] on span at bounding box center [903, 331] width 14 height 14
click at [906, 332] on input "[GEOGRAPHIC_DATA], [GEOGRAPHIC_DATA]" at bounding box center [901, 328] width 11 height 11
checkbox input "true"
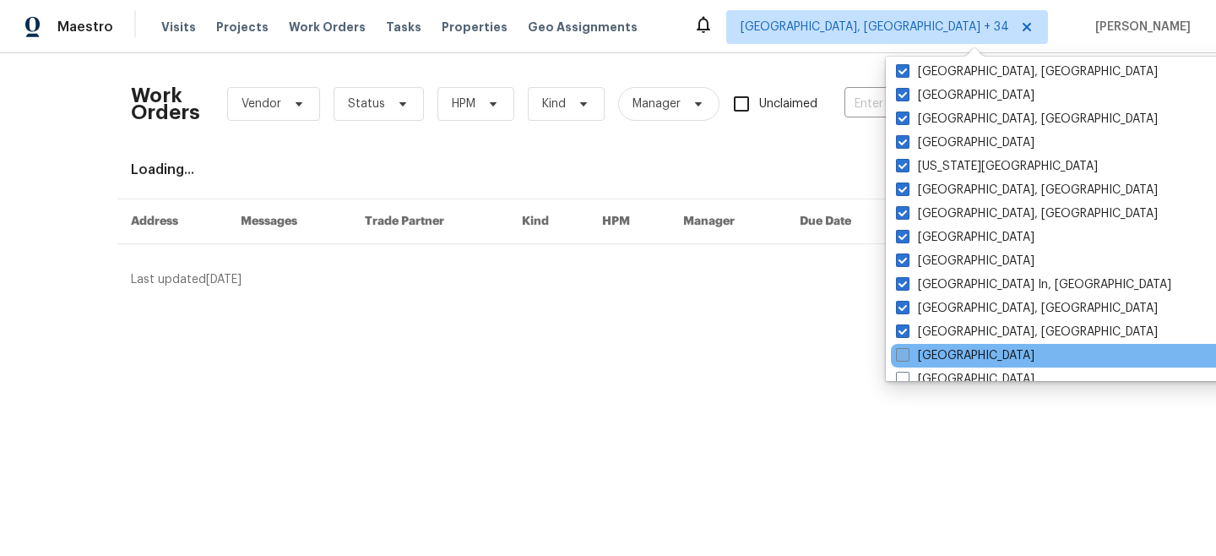
click at [906, 354] on span at bounding box center [903, 355] width 14 height 14
click at [906, 354] on input "[GEOGRAPHIC_DATA]" at bounding box center [901, 352] width 11 height 11
checkbox input "true"
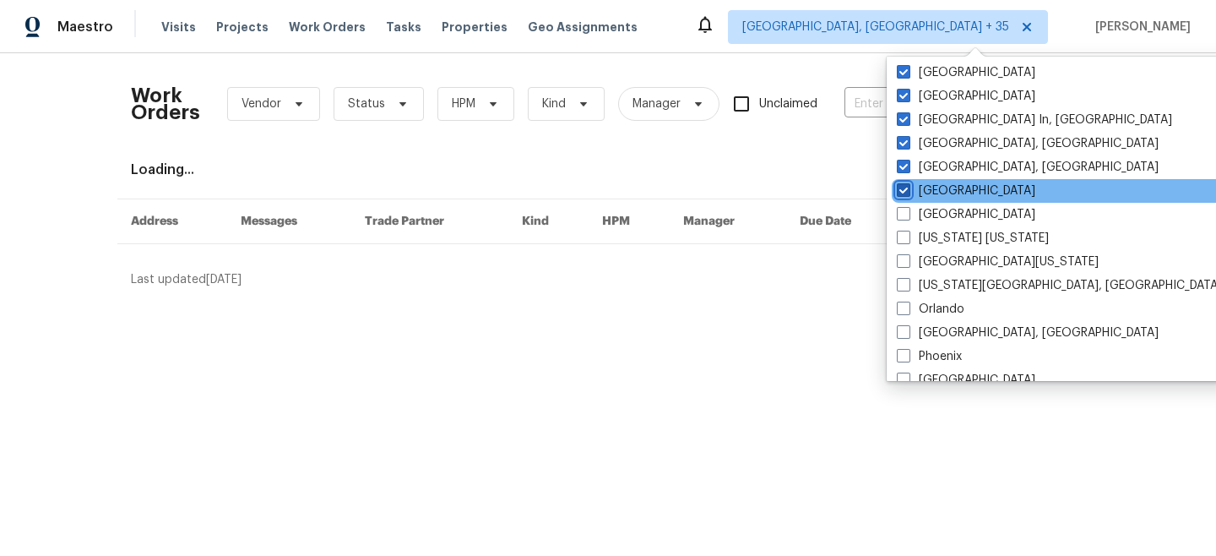
scroll to position [720, 0]
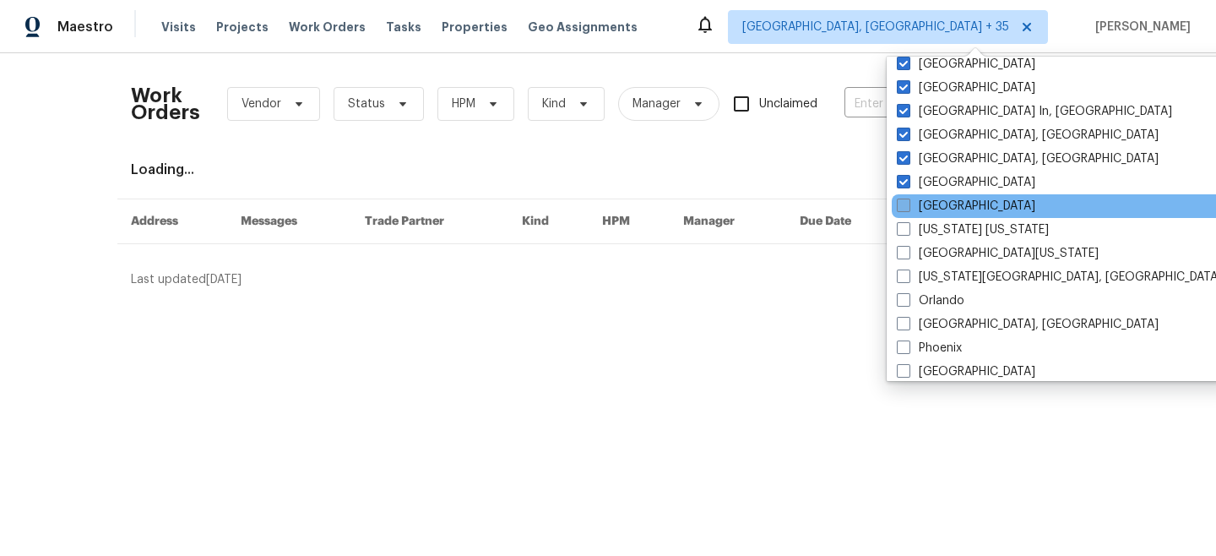
click at [943, 199] on label "[GEOGRAPHIC_DATA]" at bounding box center [966, 206] width 139 height 17
click at [908, 199] on input "[GEOGRAPHIC_DATA]" at bounding box center [902, 203] width 11 height 11
checkbox input "true"
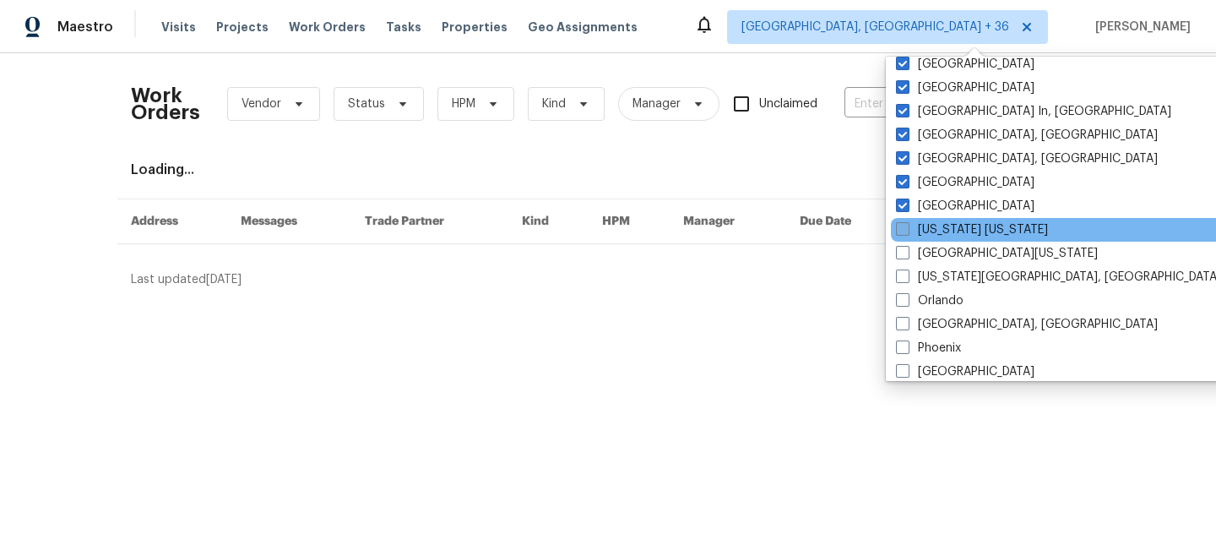
click at [943, 229] on label "[US_STATE] [US_STATE]" at bounding box center [972, 229] width 152 height 17
click at [907, 229] on input "[US_STATE] [US_STATE]" at bounding box center [901, 226] width 11 height 11
checkbox input "true"
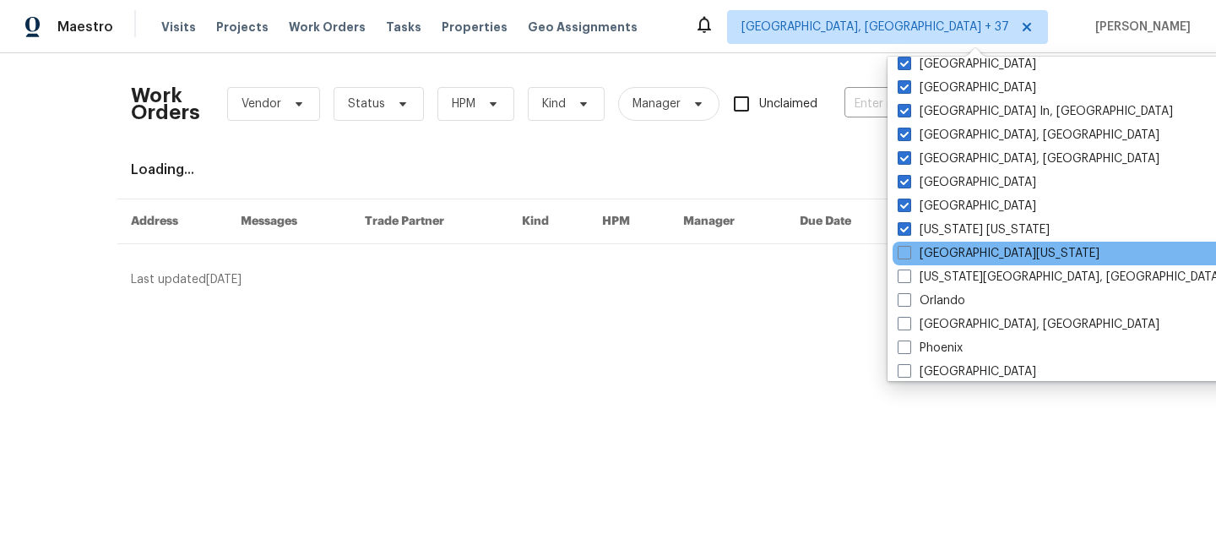
click at [943, 263] on div "[GEOGRAPHIC_DATA][US_STATE]" at bounding box center [1063, 254] width 340 height 24
click at [940, 252] on label "[GEOGRAPHIC_DATA][US_STATE]" at bounding box center [999, 253] width 202 height 17
click at [909, 252] on input "[GEOGRAPHIC_DATA][US_STATE]" at bounding box center [903, 250] width 11 height 11
checkbox input "true"
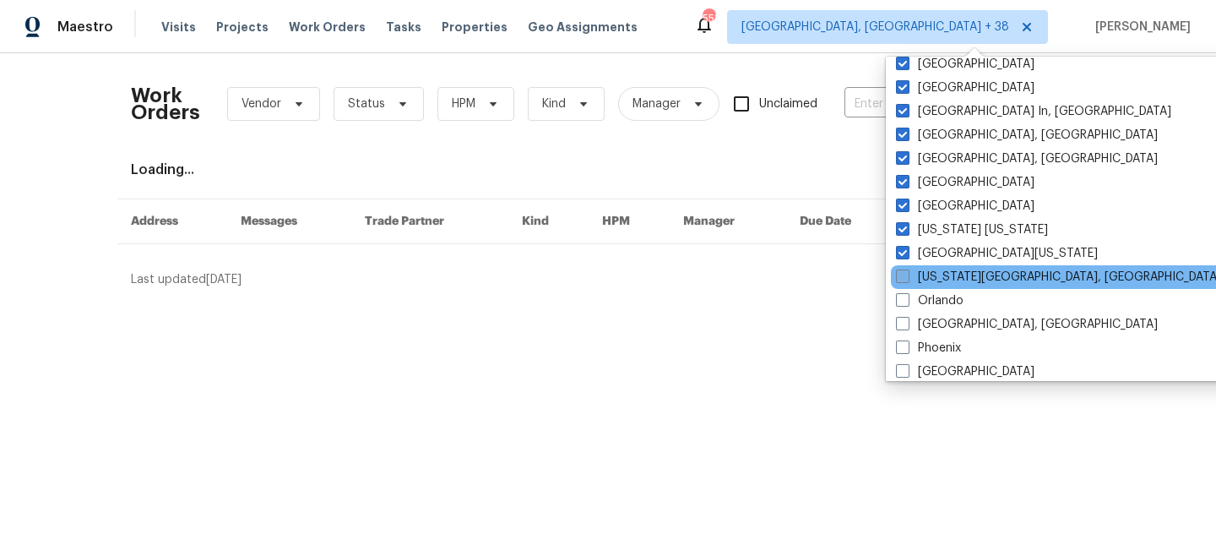
click at [939, 270] on label "[US_STATE][GEOGRAPHIC_DATA], [GEOGRAPHIC_DATA]" at bounding box center [1058, 277] width 325 height 17
click at [907, 270] on input "[US_STATE][GEOGRAPHIC_DATA], [GEOGRAPHIC_DATA]" at bounding box center [901, 274] width 11 height 11
checkbox input "true"
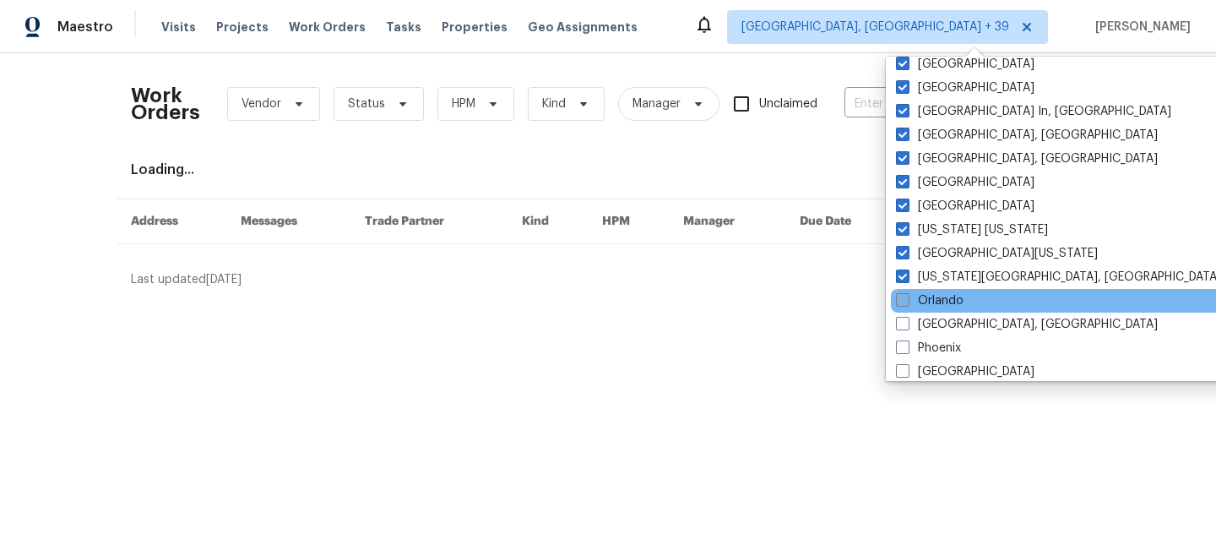
click at [939, 299] on label "Orlando" at bounding box center [930, 300] width 68 height 17
click at [907, 299] on input "Orlando" at bounding box center [901, 297] width 11 height 11
checkbox input "true"
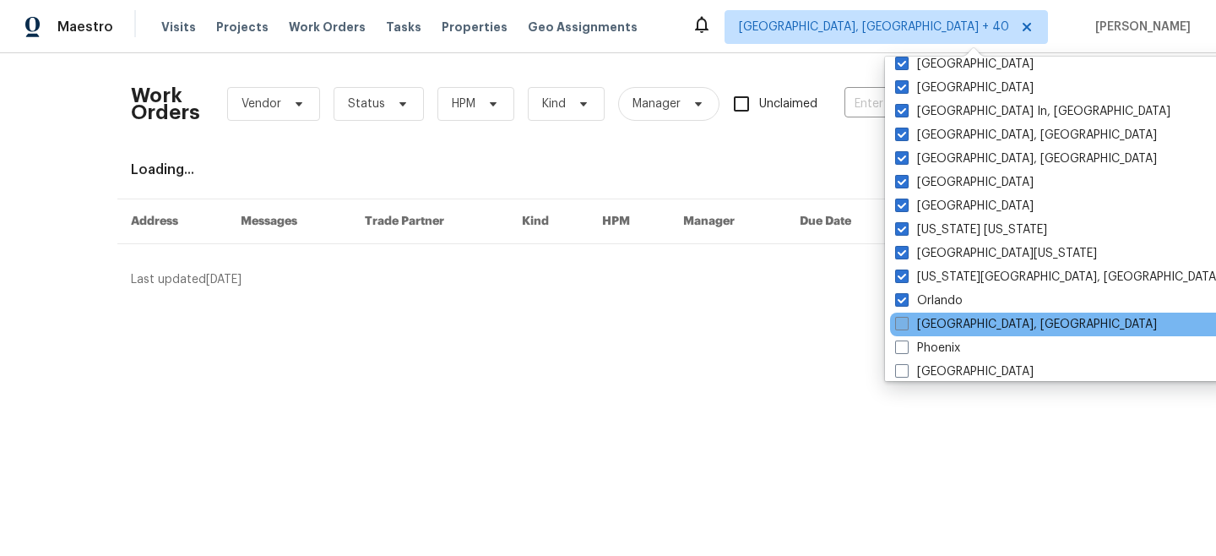
click at [939, 328] on label "[GEOGRAPHIC_DATA], [GEOGRAPHIC_DATA]" at bounding box center [1026, 324] width 262 height 17
click at [906, 327] on input "[GEOGRAPHIC_DATA], [GEOGRAPHIC_DATA]" at bounding box center [900, 321] width 11 height 11
checkbox input "true"
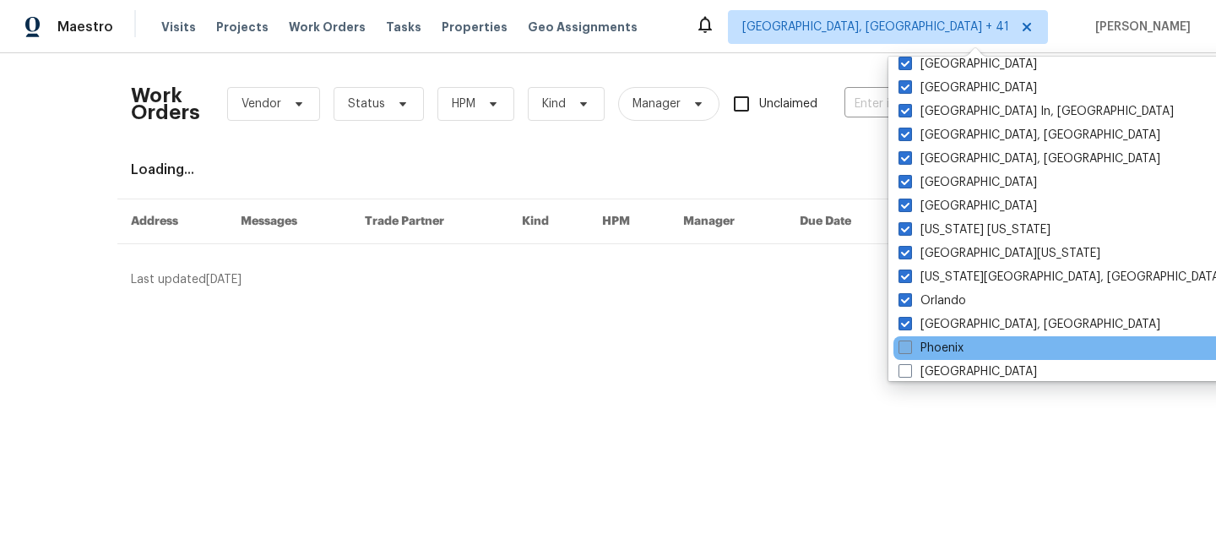
click at [937, 355] on label "Phoenix" at bounding box center [931, 348] width 65 height 17
click at [910, 350] on input "Phoenix" at bounding box center [904, 345] width 11 height 11
checkbox input "true"
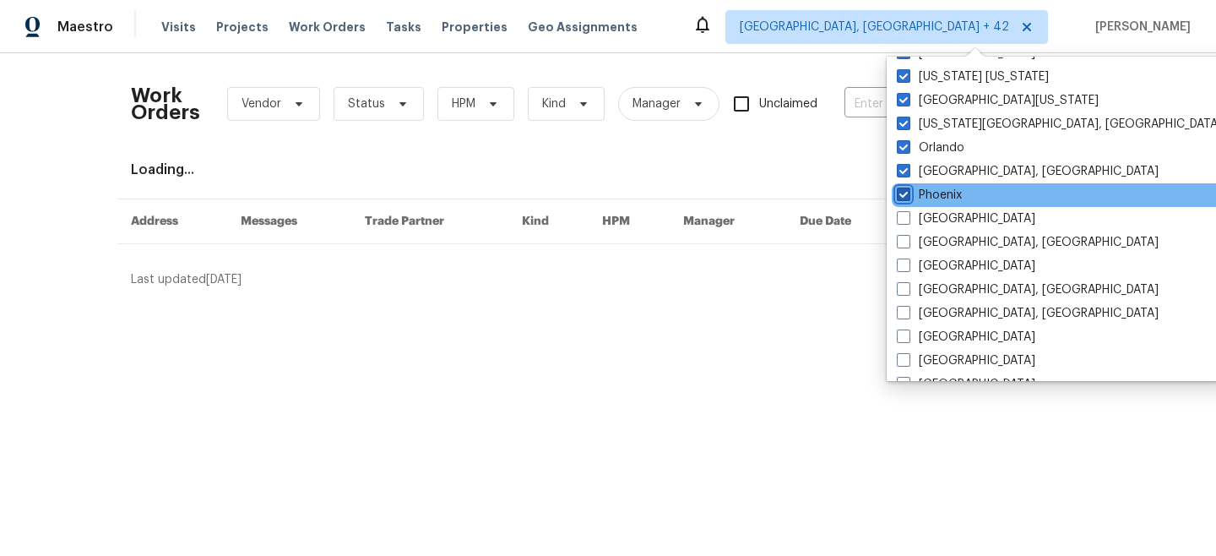
scroll to position [874, 0]
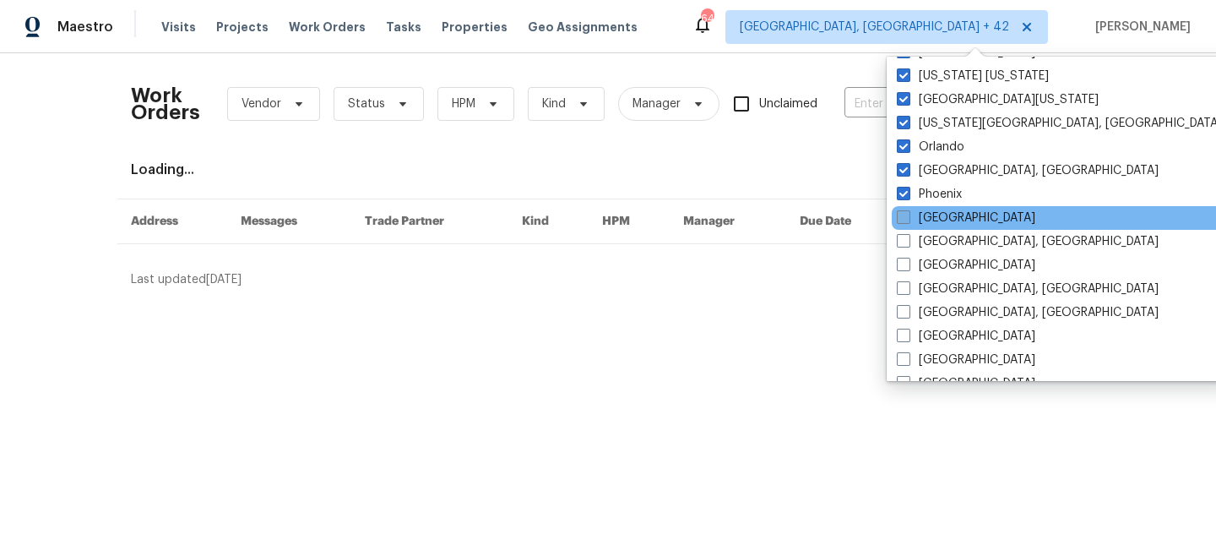
click at [944, 218] on label "[GEOGRAPHIC_DATA]" at bounding box center [966, 217] width 139 height 17
click at [908, 218] on input "[GEOGRAPHIC_DATA]" at bounding box center [902, 214] width 11 height 11
checkbox input "true"
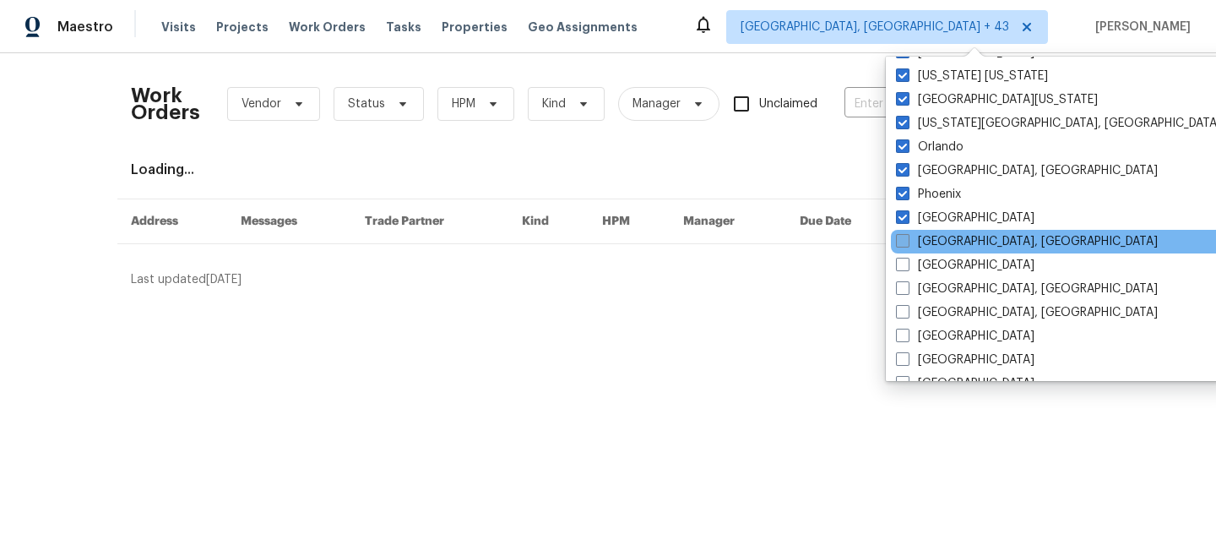
click at [944, 236] on label "[GEOGRAPHIC_DATA], [GEOGRAPHIC_DATA]" at bounding box center [1027, 241] width 262 height 17
click at [907, 236] on input "[GEOGRAPHIC_DATA], [GEOGRAPHIC_DATA]" at bounding box center [901, 238] width 11 height 11
checkbox input "true"
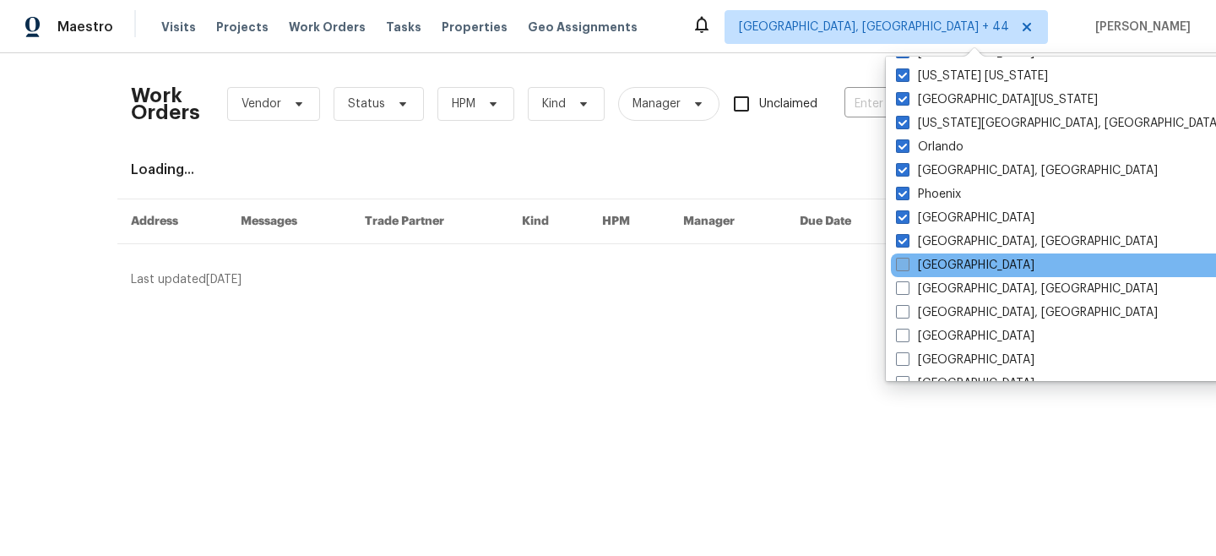
click at [944, 264] on label "[GEOGRAPHIC_DATA]" at bounding box center [965, 265] width 139 height 17
click at [907, 264] on input "[GEOGRAPHIC_DATA]" at bounding box center [901, 262] width 11 height 11
checkbox input "true"
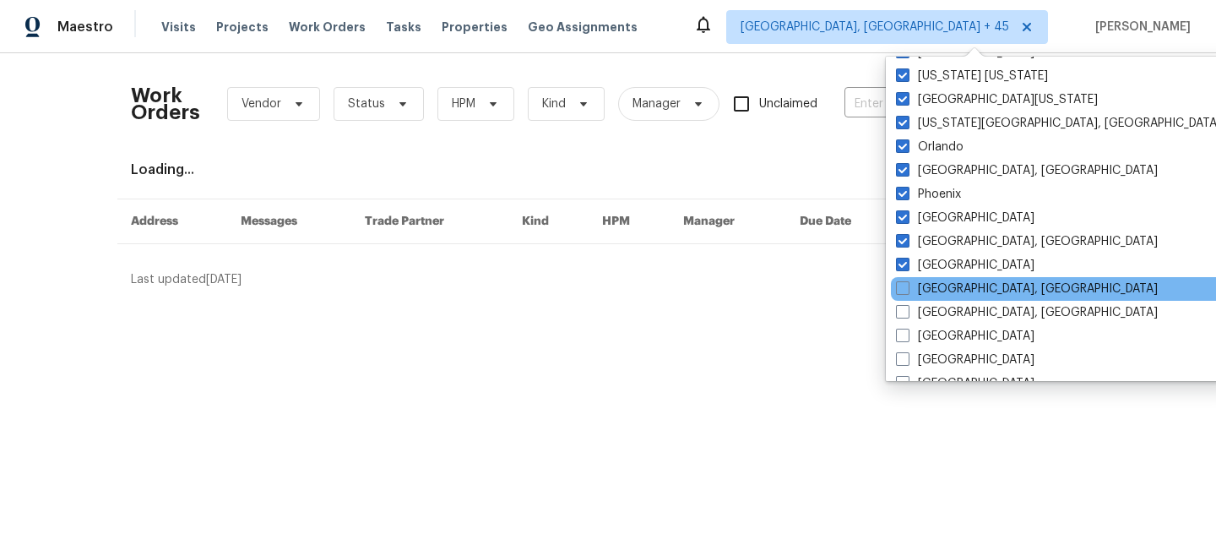
click at [944, 280] on div "[GEOGRAPHIC_DATA], [GEOGRAPHIC_DATA]" at bounding box center [1061, 289] width 340 height 24
click at [944, 279] on div "[GEOGRAPHIC_DATA], [GEOGRAPHIC_DATA]" at bounding box center [1061, 289] width 340 height 24
click at [941, 284] on label "[GEOGRAPHIC_DATA], [GEOGRAPHIC_DATA]" at bounding box center [1027, 288] width 262 height 17
click at [907, 284] on input "[GEOGRAPHIC_DATA], [GEOGRAPHIC_DATA]" at bounding box center [901, 285] width 11 height 11
checkbox input "true"
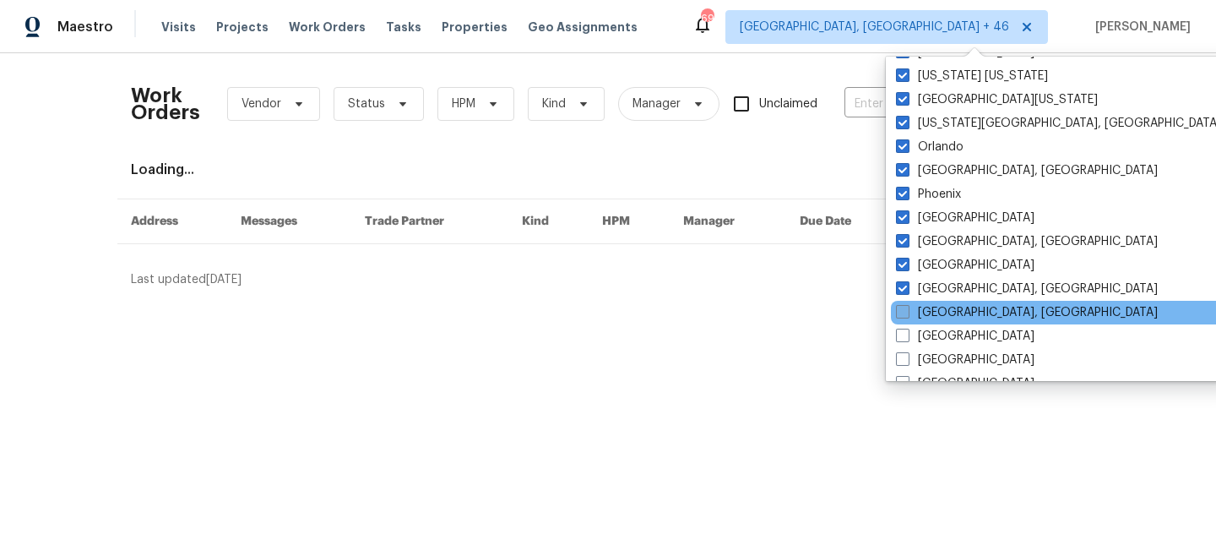
click at [941, 318] on label "[GEOGRAPHIC_DATA], [GEOGRAPHIC_DATA]" at bounding box center [1027, 312] width 262 height 17
click at [907, 315] on input "[GEOGRAPHIC_DATA], [GEOGRAPHIC_DATA]" at bounding box center [901, 309] width 11 height 11
checkbox input "true"
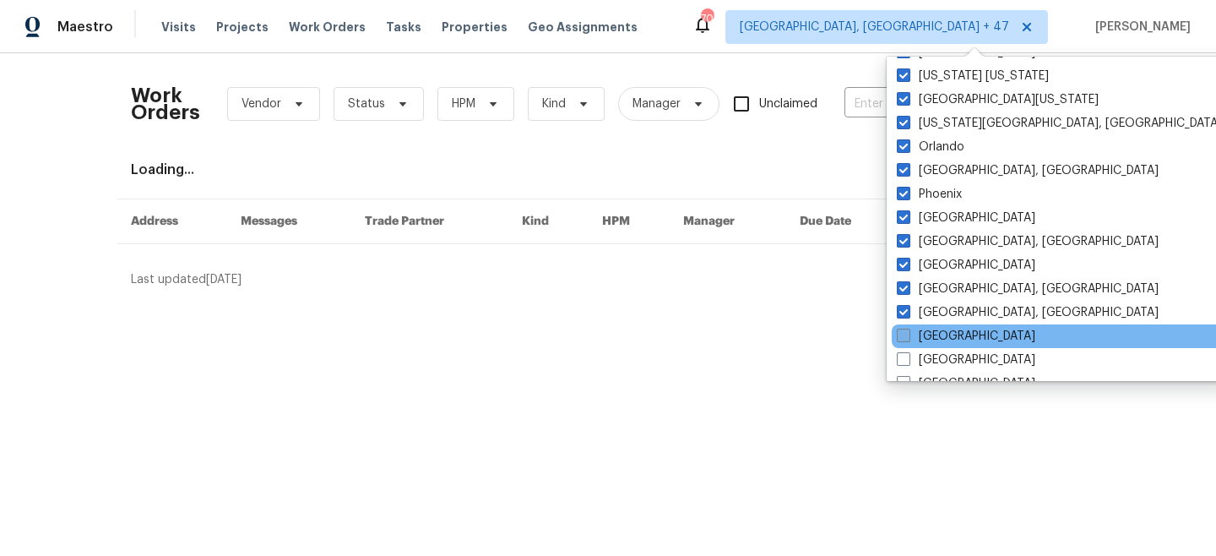
click at [941, 334] on label "[GEOGRAPHIC_DATA]" at bounding box center [966, 336] width 139 height 17
click at [908, 334] on input "[GEOGRAPHIC_DATA]" at bounding box center [902, 333] width 11 height 11
checkbox input "true"
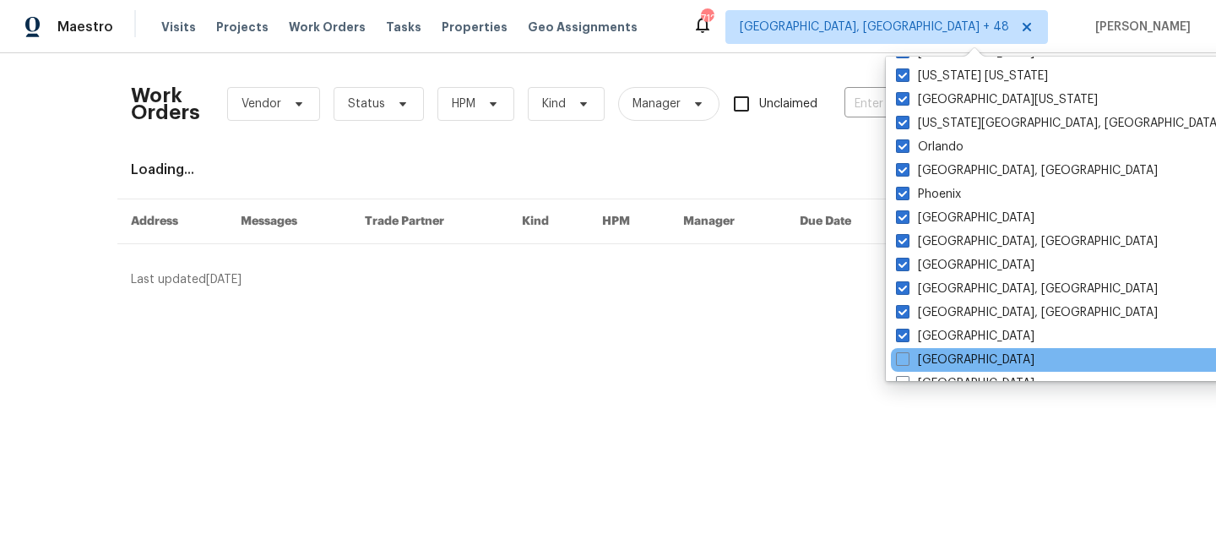
click at [941, 350] on div "[GEOGRAPHIC_DATA]" at bounding box center [1061, 360] width 340 height 24
click at [945, 355] on label "[GEOGRAPHIC_DATA]" at bounding box center [965, 359] width 139 height 17
click at [907, 355] on input "[GEOGRAPHIC_DATA]" at bounding box center [901, 356] width 11 height 11
checkbox input "true"
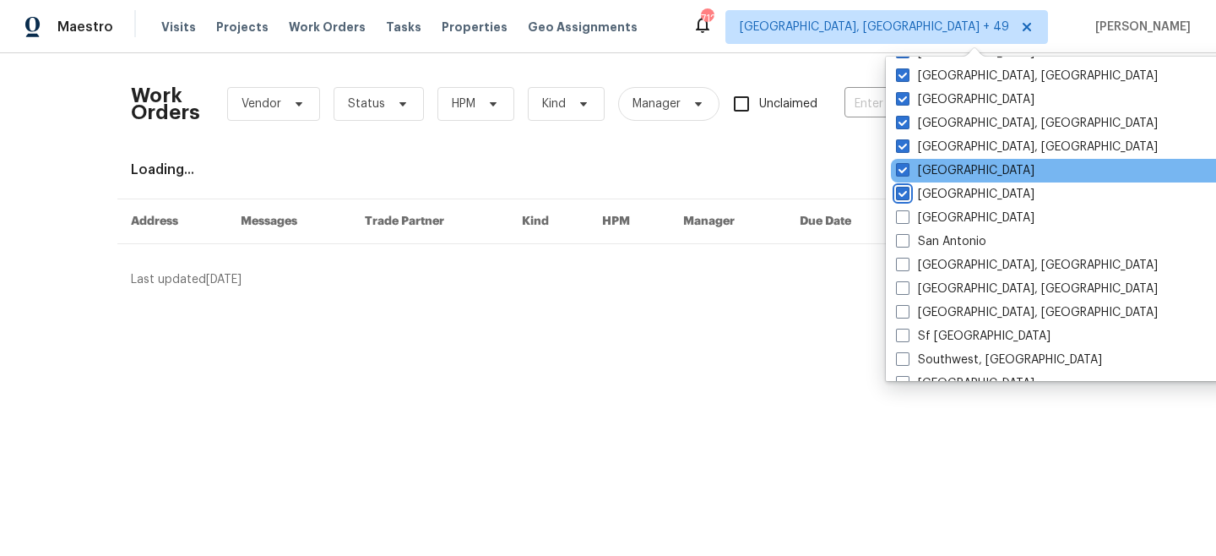
scroll to position [1040, 0]
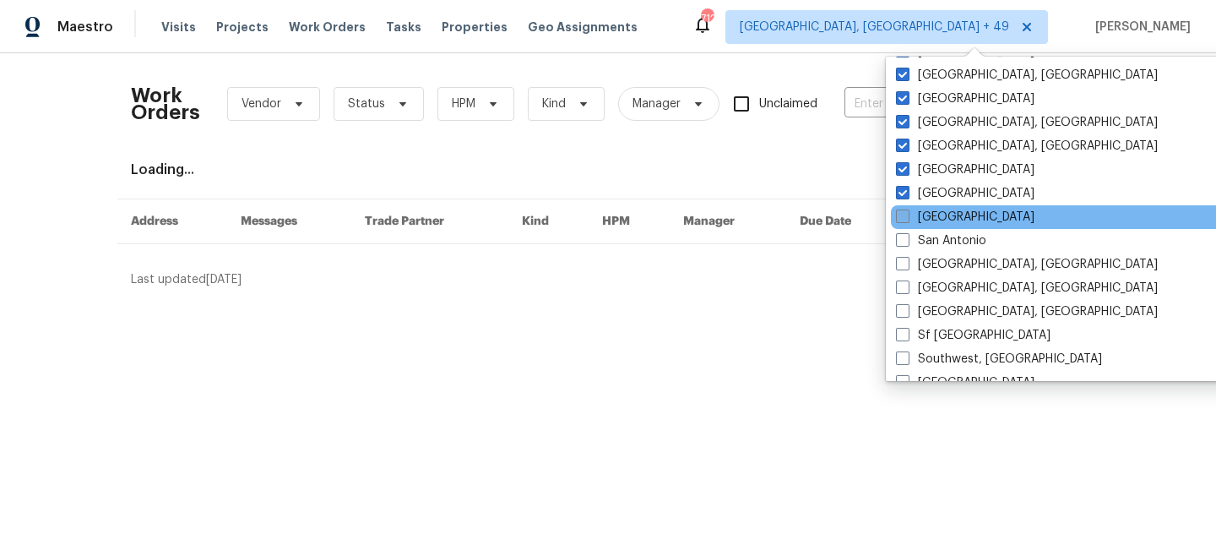
click at [945, 215] on label "[GEOGRAPHIC_DATA]" at bounding box center [965, 217] width 139 height 17
click at [907, 215] on input "[GEOGRAPHIC_DATA]" at bounding box center [901, 214] width 11 height 11
checkbox input "true"
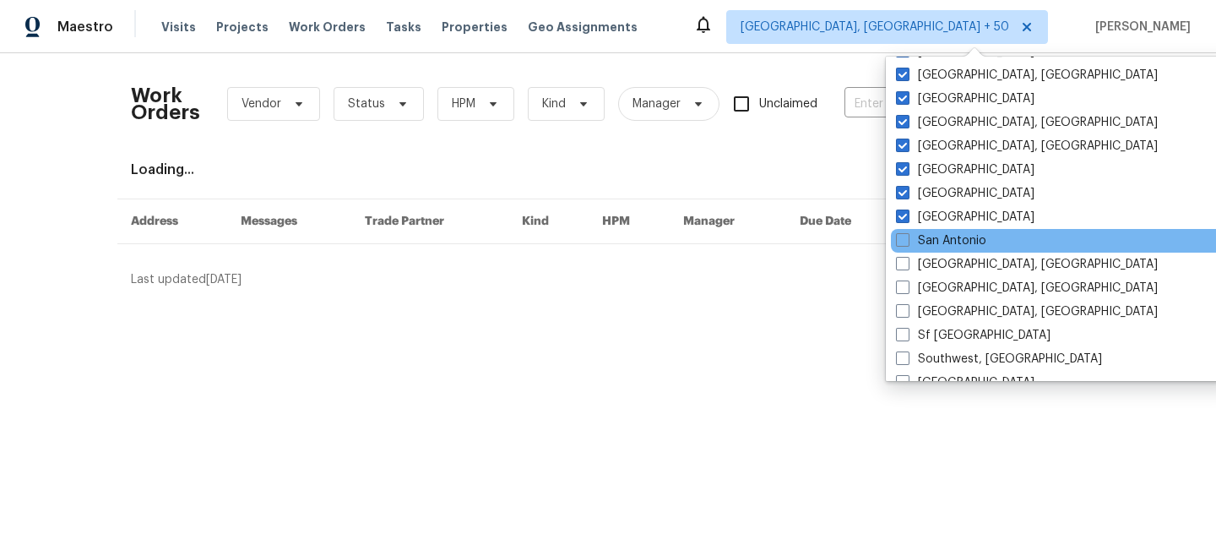
click at [945, 250] on div "San Antonio" at bounding box center [1061, 241] width 340 height 24
click at [942, 243] on label "San Antonio" at bounding box center [941, 240] width 90 height 17
click at [907, 243] on input "San Antonio" at bounding box center [901, 237] width 11 height 11
checkbox input "true"
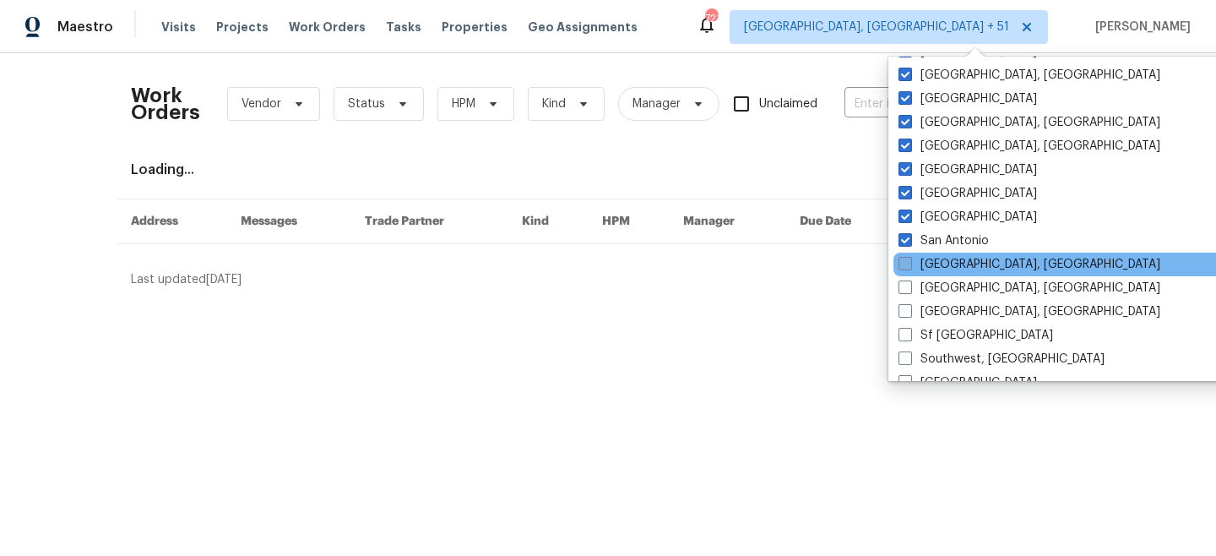
click at [942, 265] on label "[GEOGRAPHIC_DATA], [GEOGRAPHIC_DATA]" at bounding box center [1030, 264] width 262 height 17
click at [910, 265] on input "[GEOGRAPHIC_DATA], [GEOGRAPHIC_DATA]" at bounding box center [904, 261] width 11 height 11
checkbox input "true"
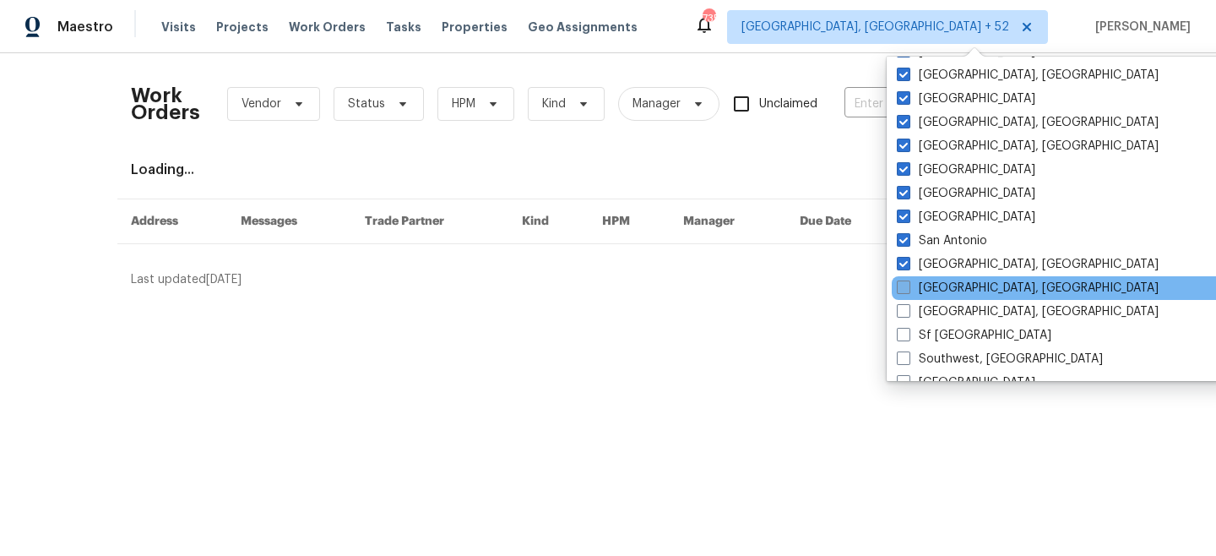
click at [938, 286] on label "[GEOGRAPHIC_DATA], [GEOGRAPHIC_DATA]" at bounding box center [1028, 288] width 262 height 17
click at [908, 286] on input "[GEOGRAPHIC_DATA], [GEOGRAPHIC_DATA]" at bounding box center [902, 285] width 11 height 11
checkbox input "true"
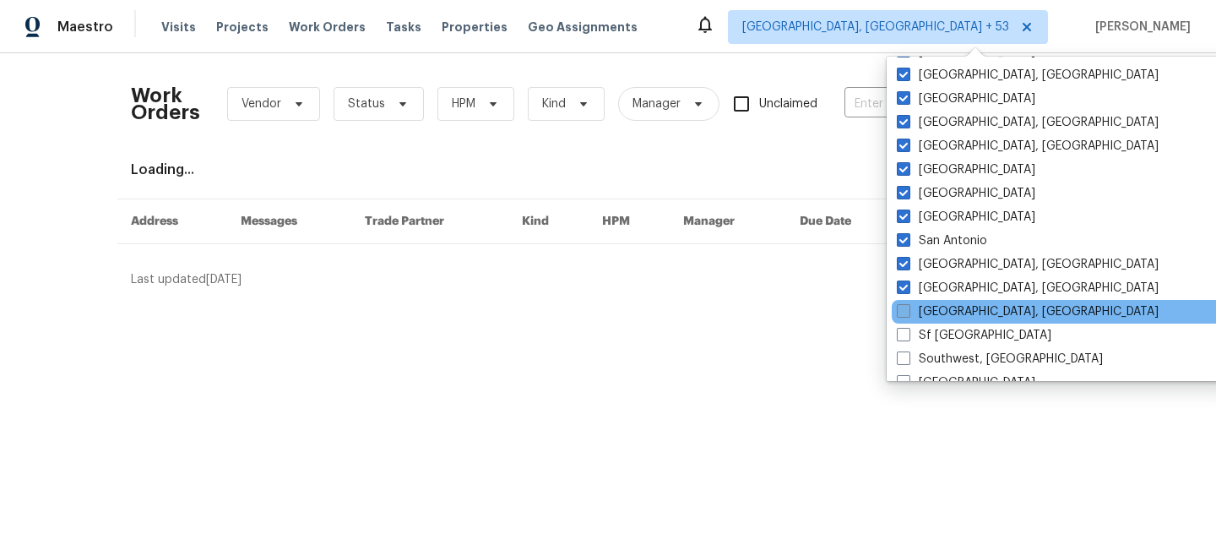
click at [938, 306] on label "[GEOGRAPHIC_DATA], [GEOGRAPHIC_DATA]" at bounding box center [1028, 311] width 262 height 17
click at [908, 306] on input "[GEOGRAPHIC_DATA], [GEOGRAPHIC_DATA]" at bounding box center [902, 308] width 11 height 11
checkbox input "true"
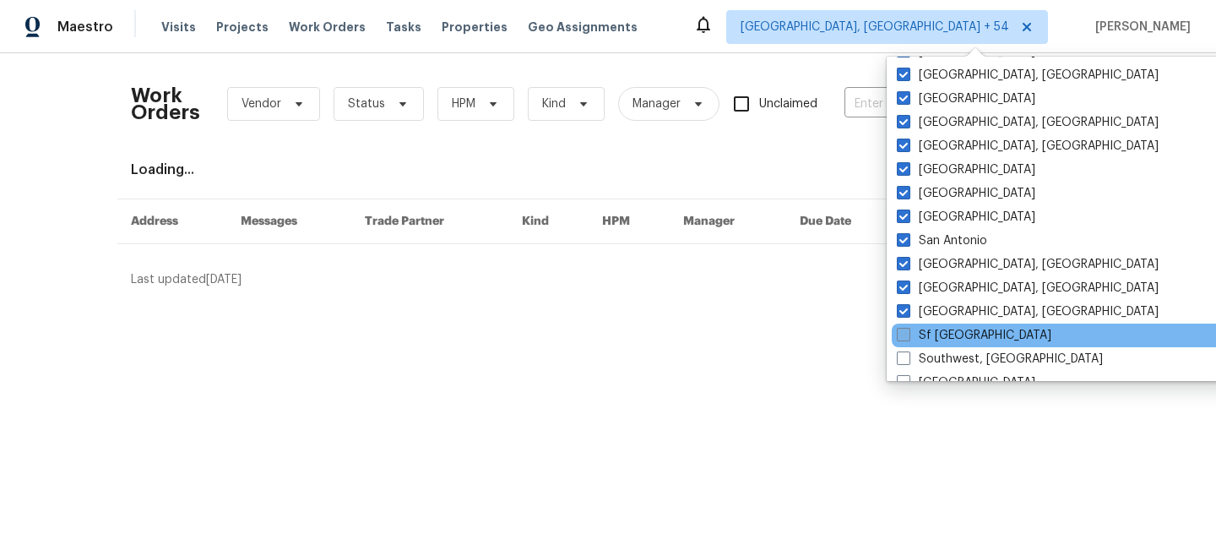
click at [939, 335] on label "Sf [GEOGRAPHIC_DATA]" at bounding box center [974, 335] width 155 height 17
click at [908, 335] on input "Sf [GEOGRAPHIC_DATA]" at bounding box center [902, 332] width 11 height 11
checkbox input "true"
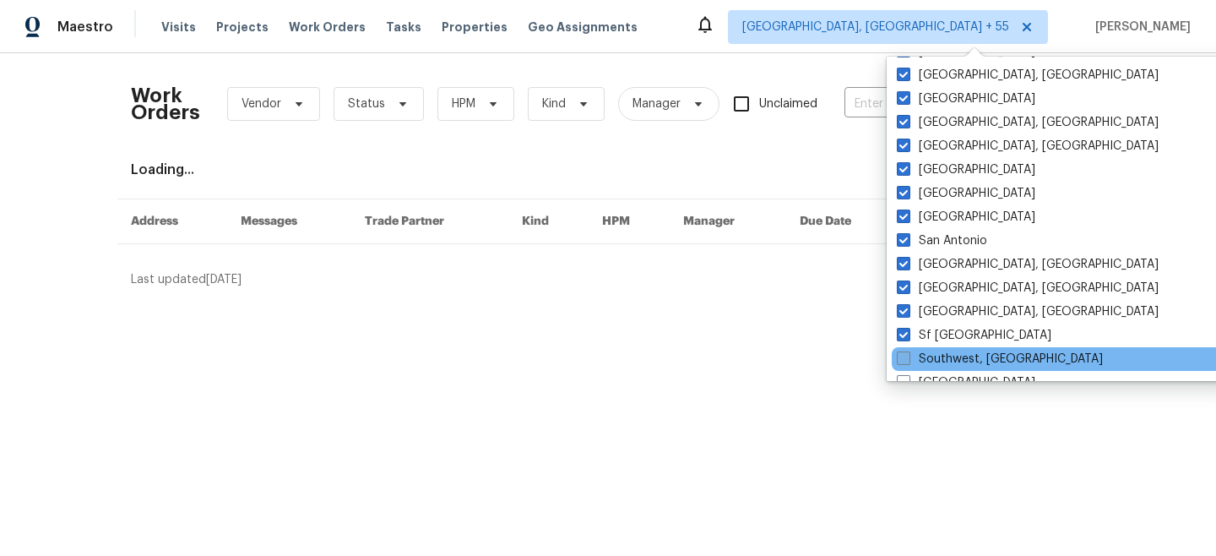
click at [947, 357] on label "Southwest, [GEOGRAPHIC_DATA]" at bounding box center [1000, 358] width 206 height 17
click at [908, 357] on input "Southwest, [GEOGRAPHIC_DATA]" at bounding box center [902, 355] width 11 height 11
checkbox input "true"
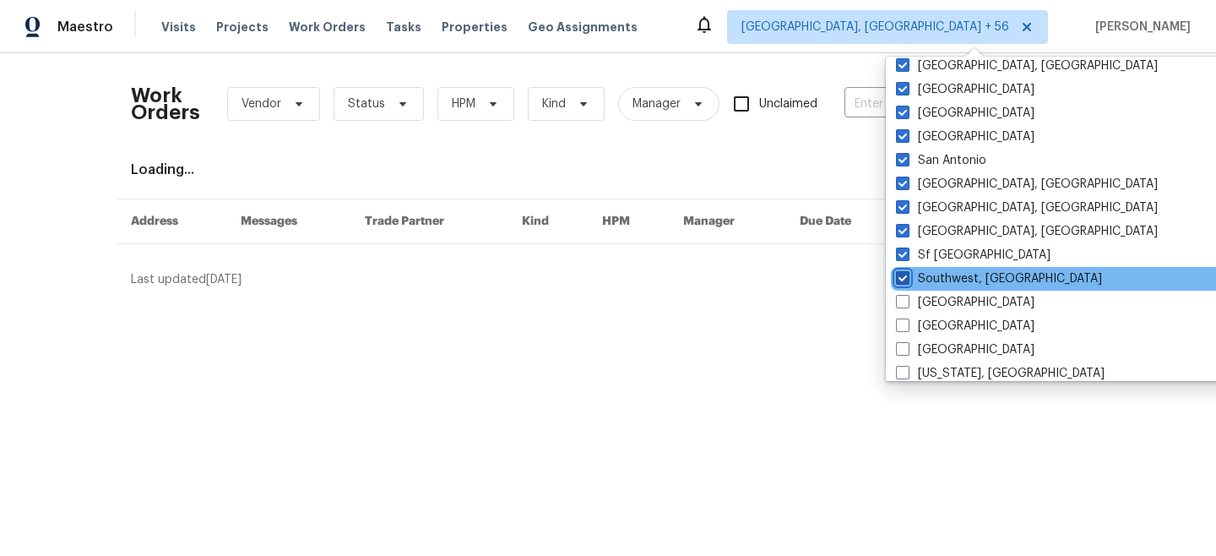
scroll to position [1132, 0]
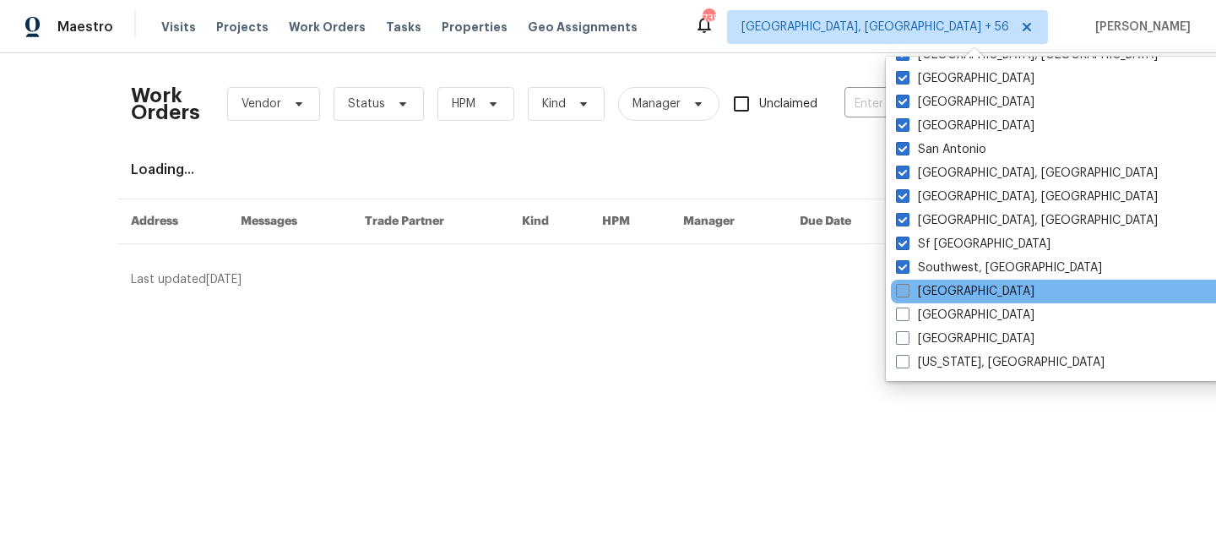
click at [941, 286] on label "[GEOGRAPHIC_DATA]" at bounding box center [965, 291] width 139 height 17
click at [907, 286] on input "[GEOGRAPHIC_DATA]" at bounding box center [901, 288] width 11 height 11
checkbox input "true"
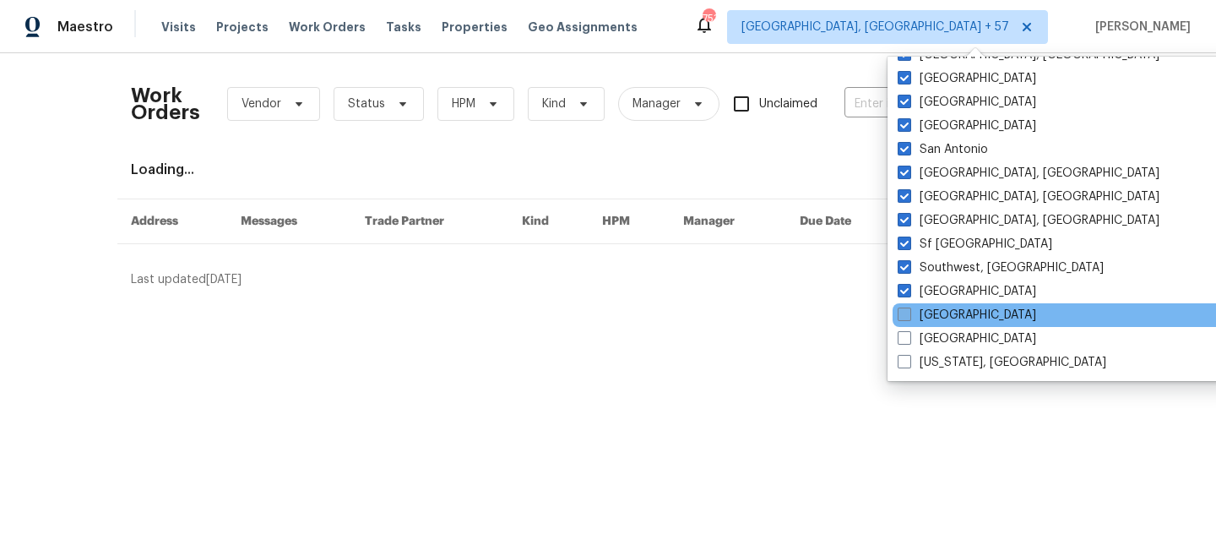
click at [937, 314] on label "[GEOGRAPHIC_DATA]" at bounding box center [967, 315] width 139 height 17
click at [909, 314] on input "[GEOGRAPHIC_DATA]" at bounding box center [903, 312] width 11 height 11
checkbox input "true"
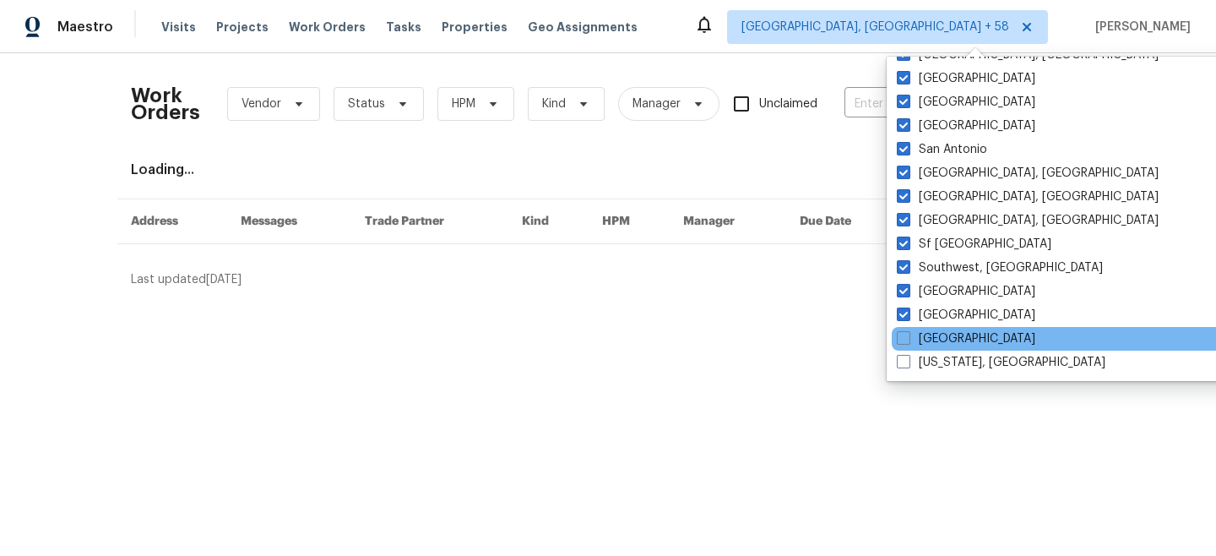
click at [937, 329] on div "[GEOGRAPHIC_DATA]" at bounding box center [1062, 339] width 340 height 24
click at [932, 334] on label "[GEOGRAPHIC_DATA]" at bounding box center [966, 338] width 139 height 17
click at [908, 334] on input "[GEOGRAPHIC_DATA]" at bounding box center [902, 335] width 11 height 11
checkbox input "true"
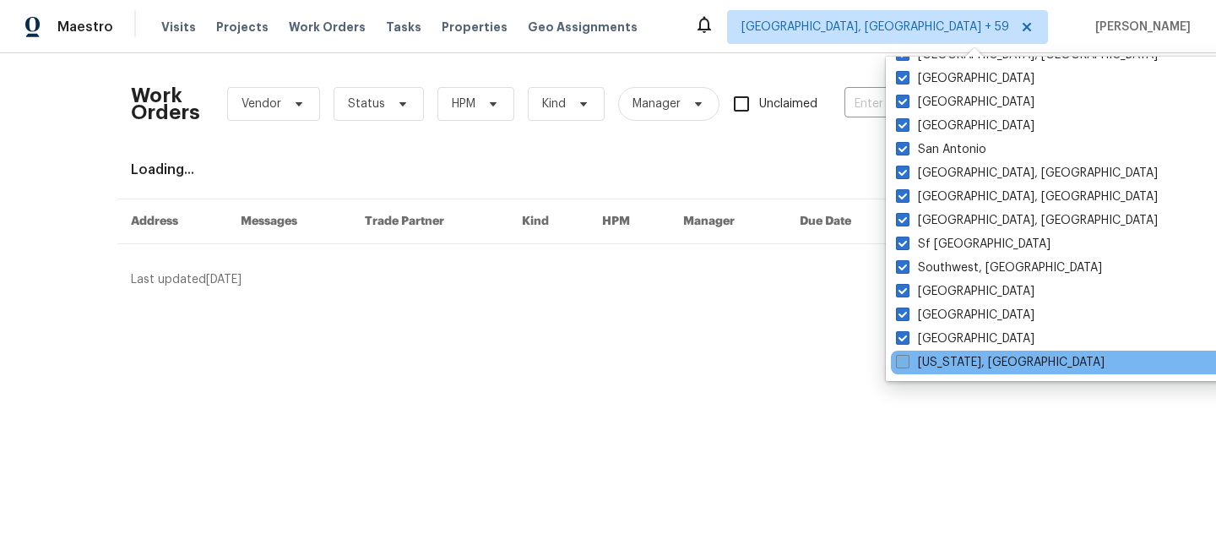
click at [932, 361] on label "[US_STATE], [GEOGRAPHIC_DATA]" at bounding box center [1000, 362] width 209 height 17
click at [907, 361] on input "[US_STATE], [GEOGRAPHIC_DATA]" at bounding box center [901, 359] width 11 height 11
checkbox input "true"
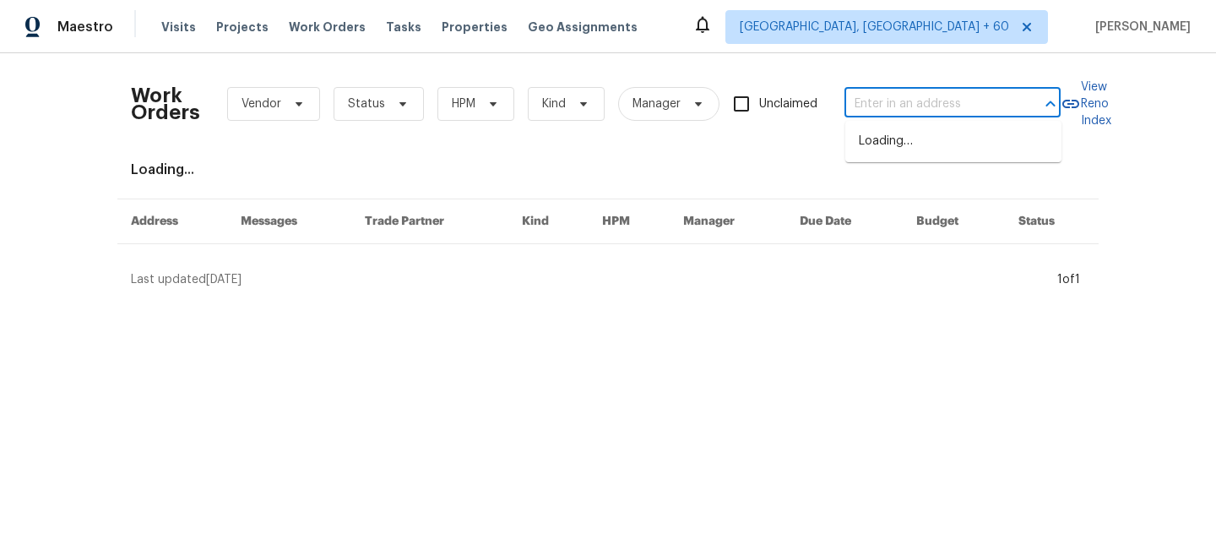
click at [867, 93] on input "text" at bounding box center [929, 104] width 169 height 26
paste input "[STREET_ADDRESS]"
type input "[STREET_ADDRESS]"
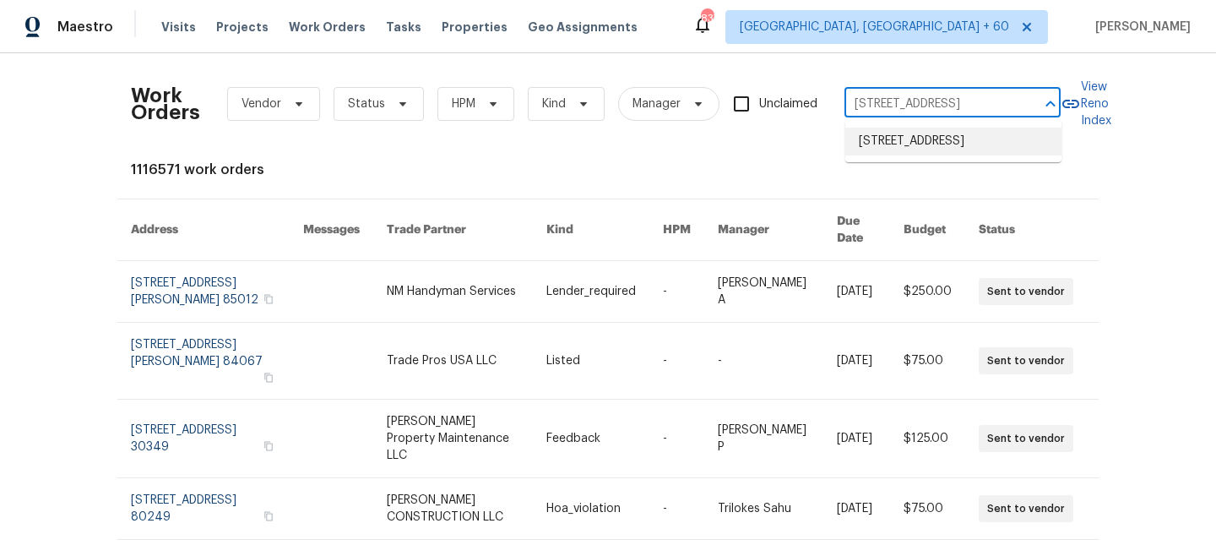
click at [914, 138] on li "[STREET_ADDRESS]" at bounding box center [953, 142] width 216 height 28
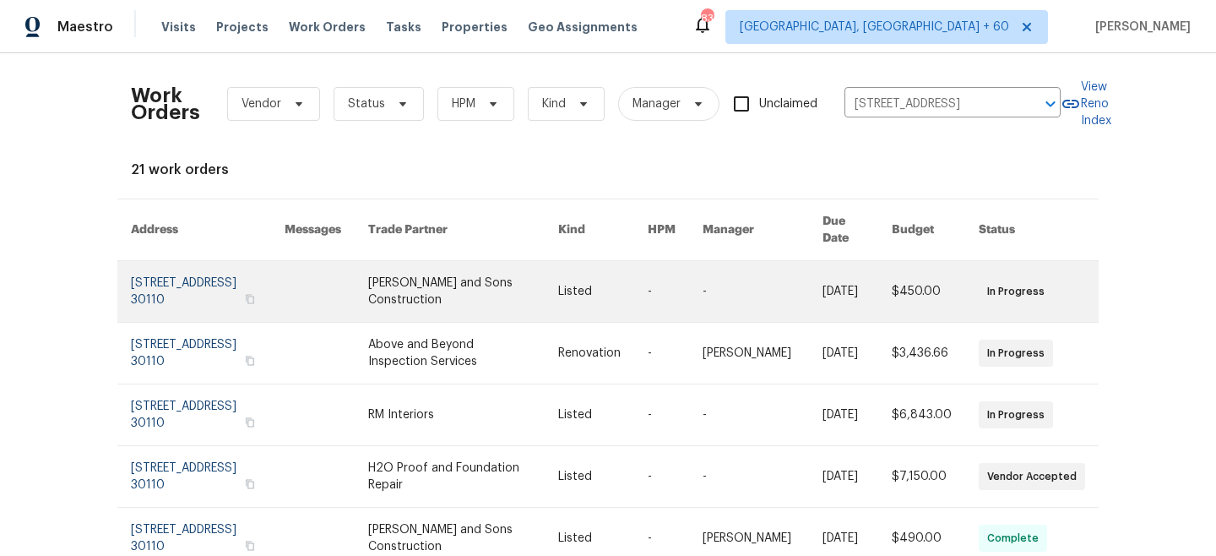
click at [648, 285] on link at bounding box center [603, 291] width 90 height 61
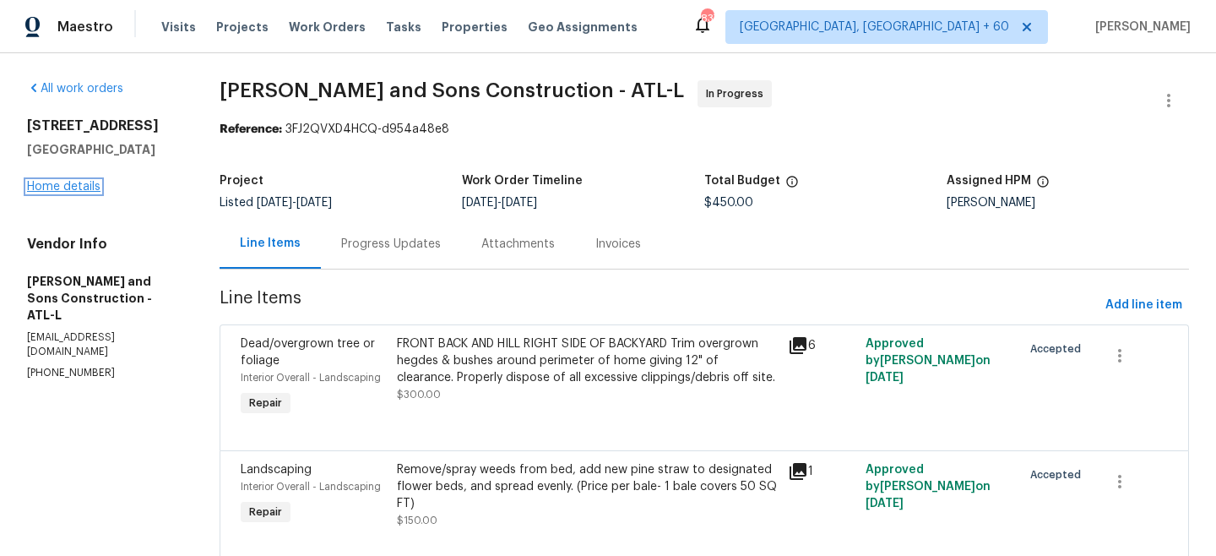
click at [71, 184] on link "Home details" at bounding box center [63, 187] width 73 height 12
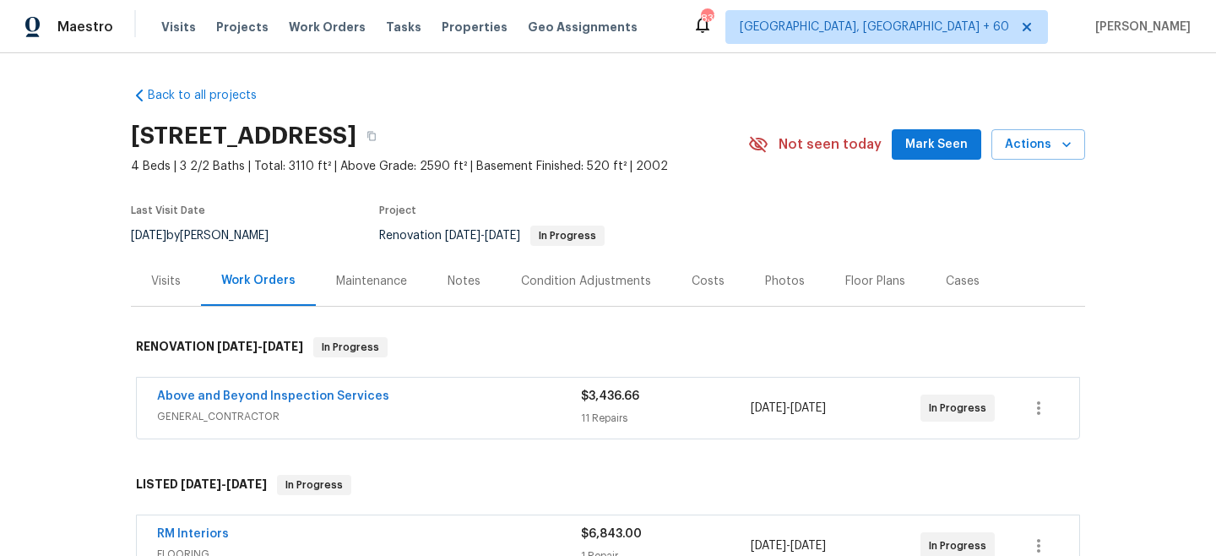
click at [400, 280] on div "Maintenance" at bounding box center [371, 281] width 71 height 17
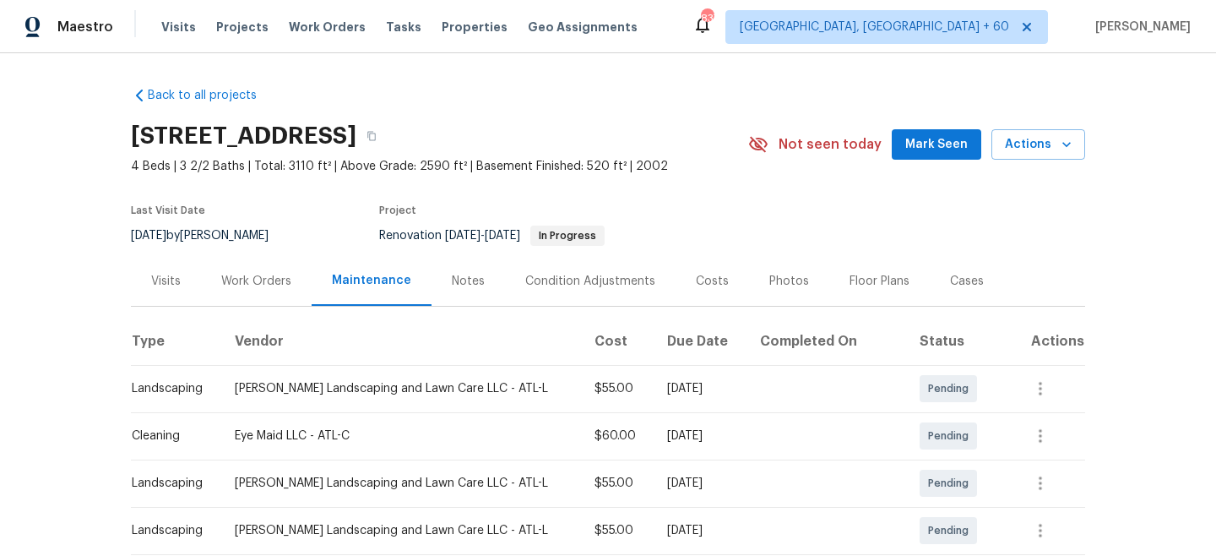
click at [246, 297] on div "Work Orders" at bounding box center [256, 281] width 111 height 50
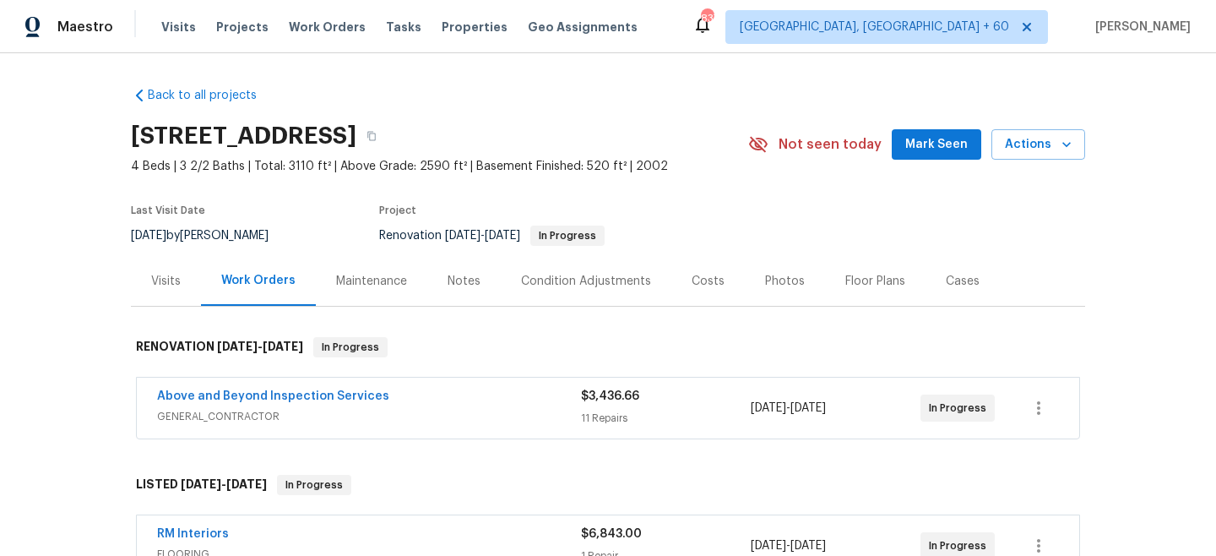
click at [498, 421] on span "GENERAL_CONTRACTOR" at bounding box center [369, 416] width 424 height 17
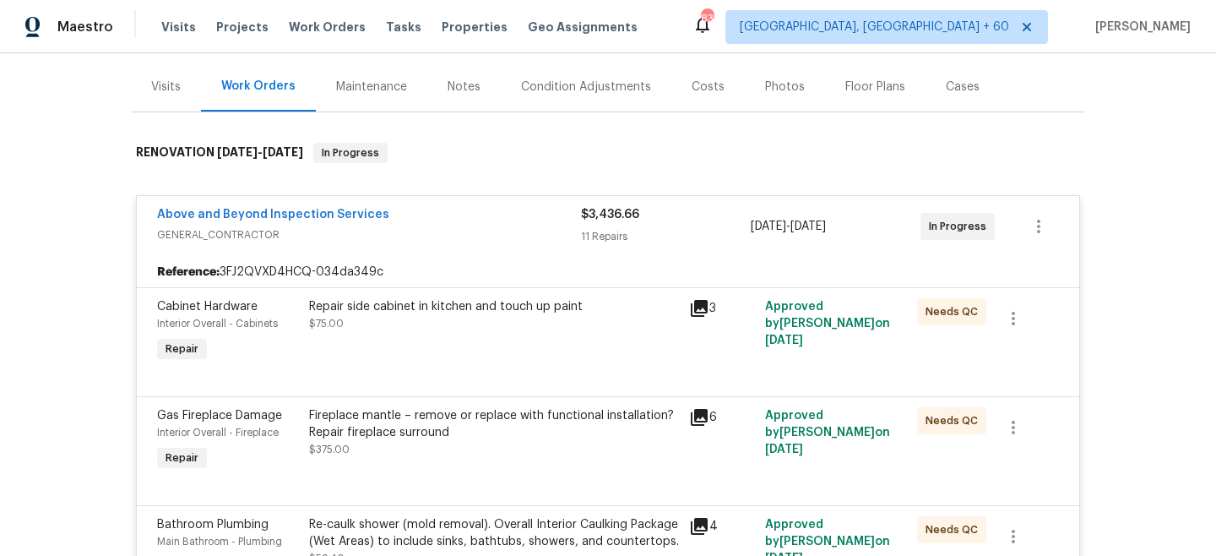
scroll to position [214, 0]
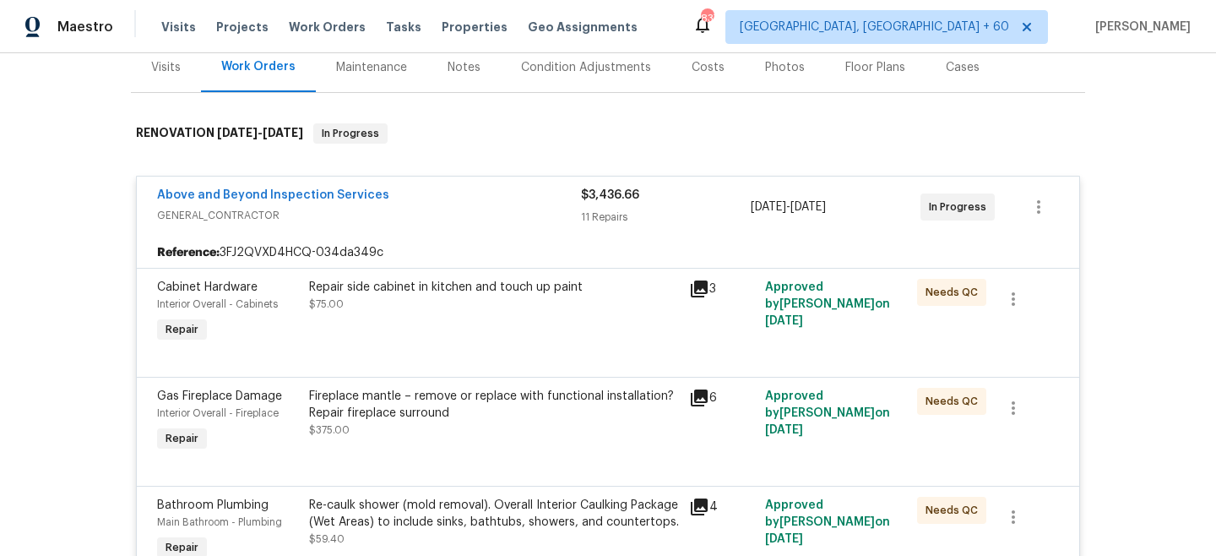
click at [527, 233] on div "Above and Beyond Inspection Services GENERAL_CONTRACTOR $3,436.66 11 Repairs [D…" at bounding box center [608, 207] width 943 height 61
click at [380, 68] on div "Maintenance" at bounding box center [371, 67] width 71 height 17
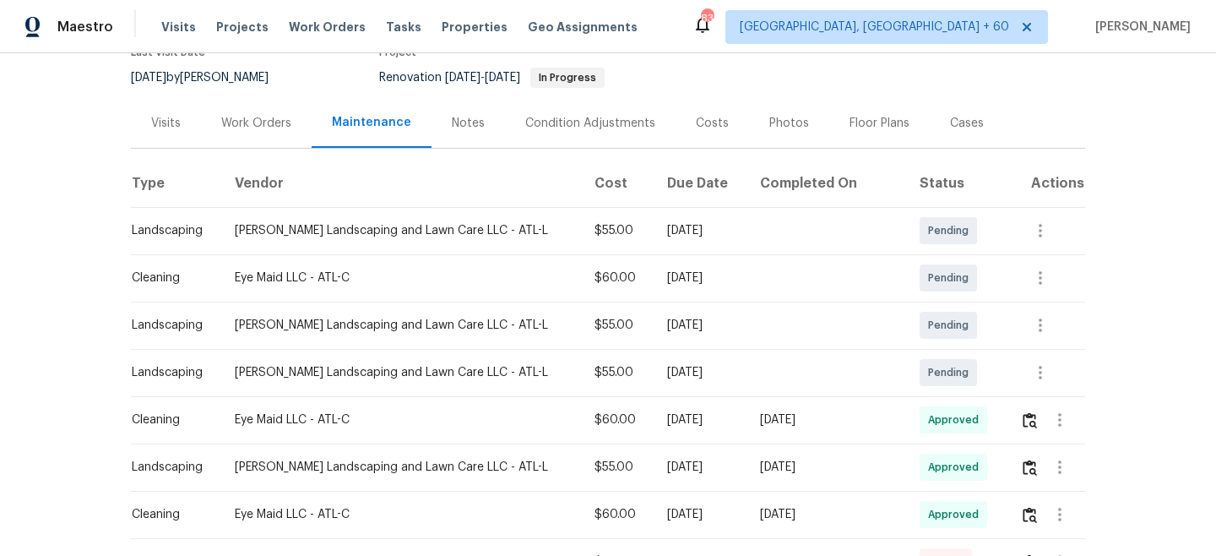
scroll to position [152, 0]
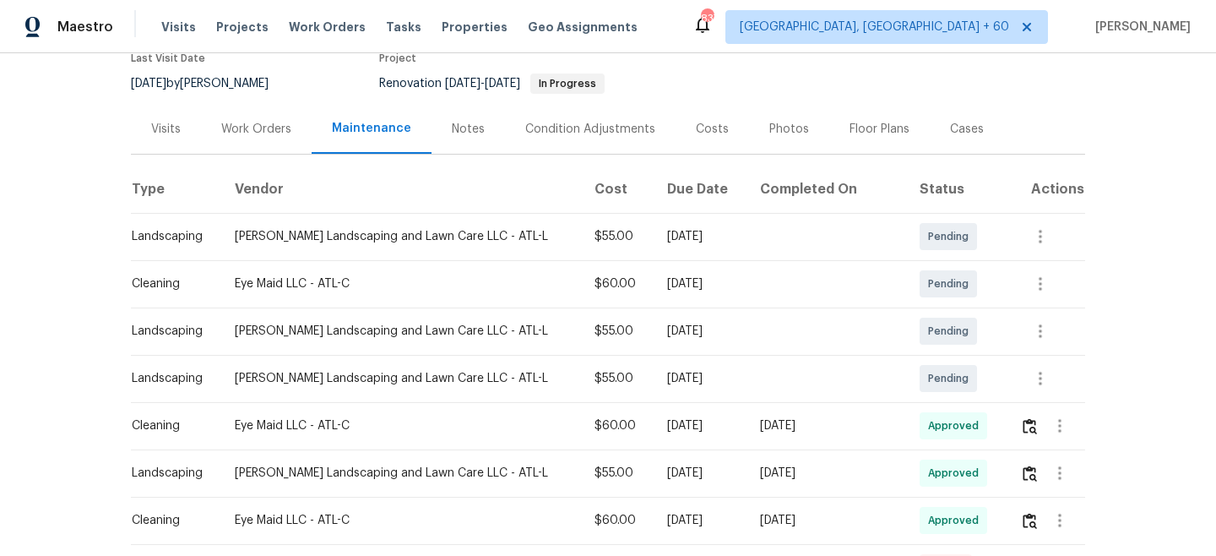
click at [265, 128] on div "Work Orders" at bounding box center [256, 129] width 70 height 17
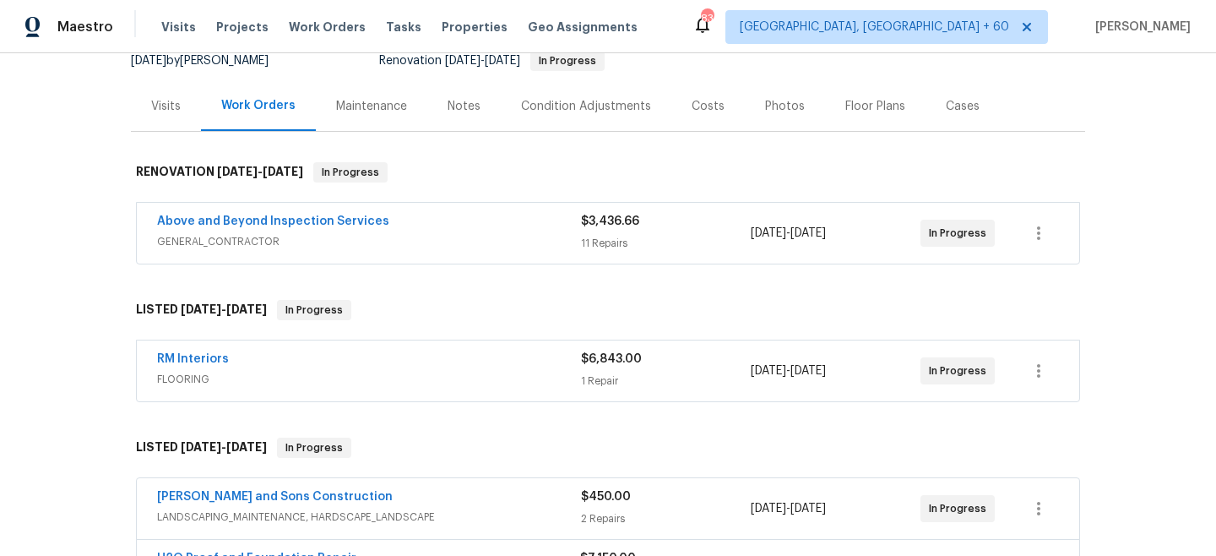
scroll to position [253, 0]
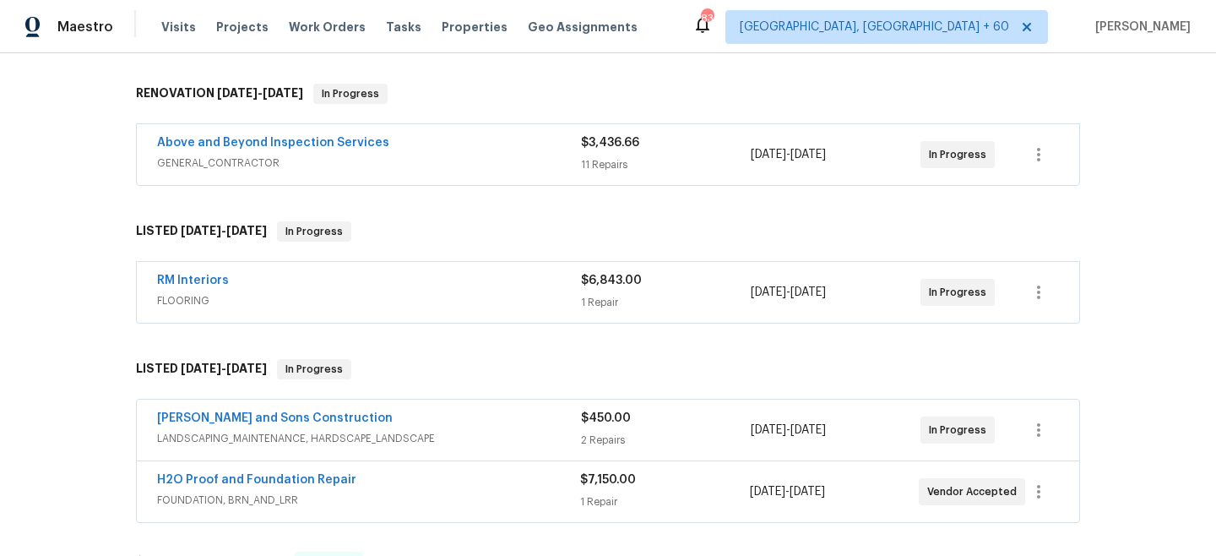
click at [537, 428] on div "[PERSON_NAME] and Sons Construction" at bounding box center [369, 420] width 424 height 20
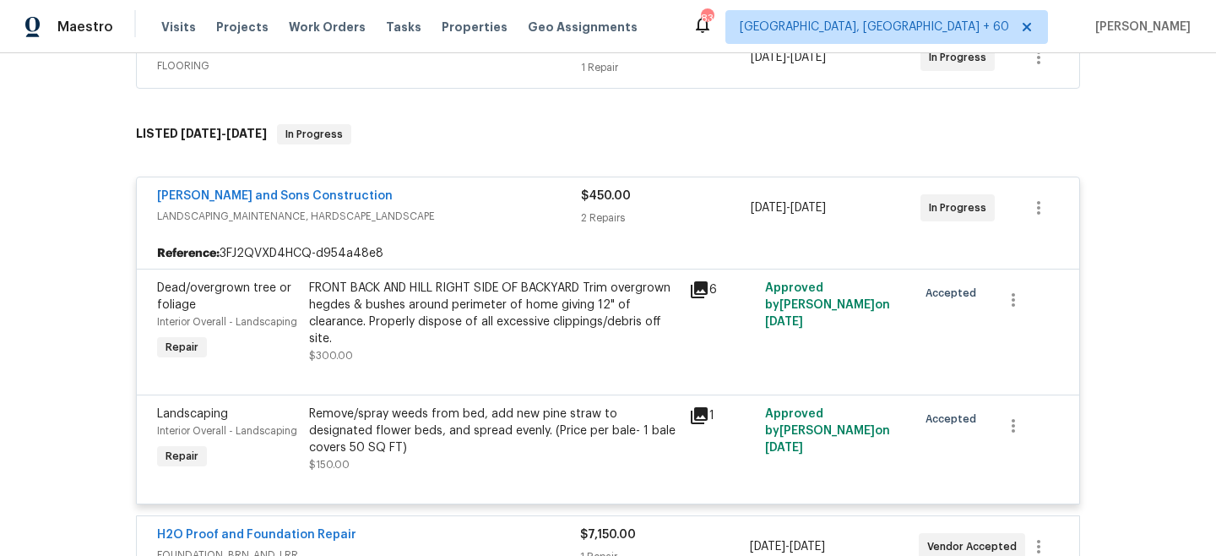
scroll to position [491, 0]
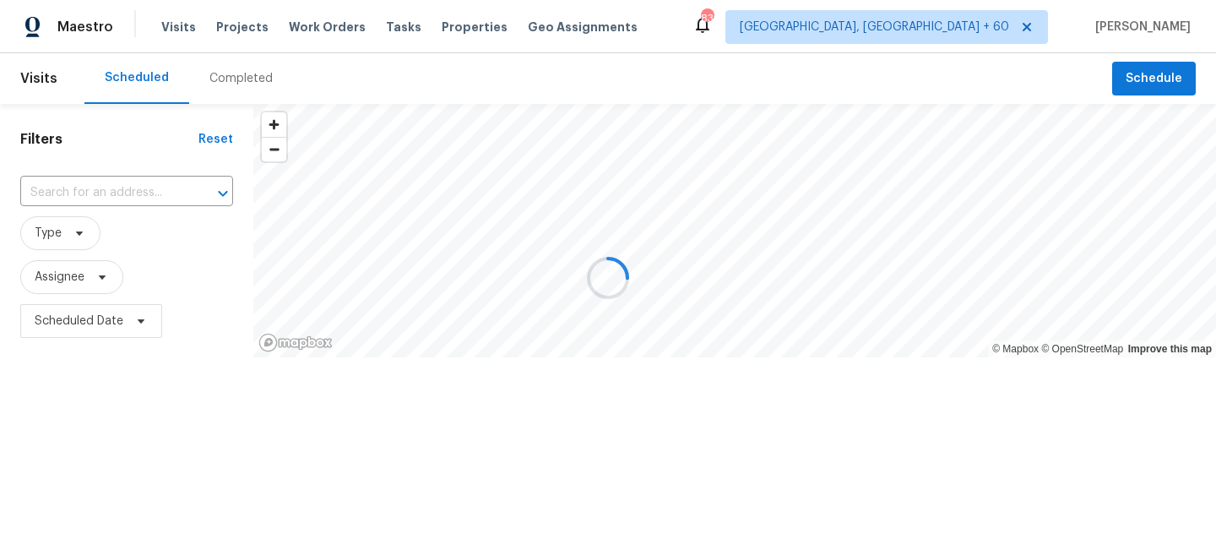
click at [329, 32] on div at bounding box center [608, 278] width 1216 height 556
click at [302, 28] on div at bounding box center [608, 278] width 1216 height 556
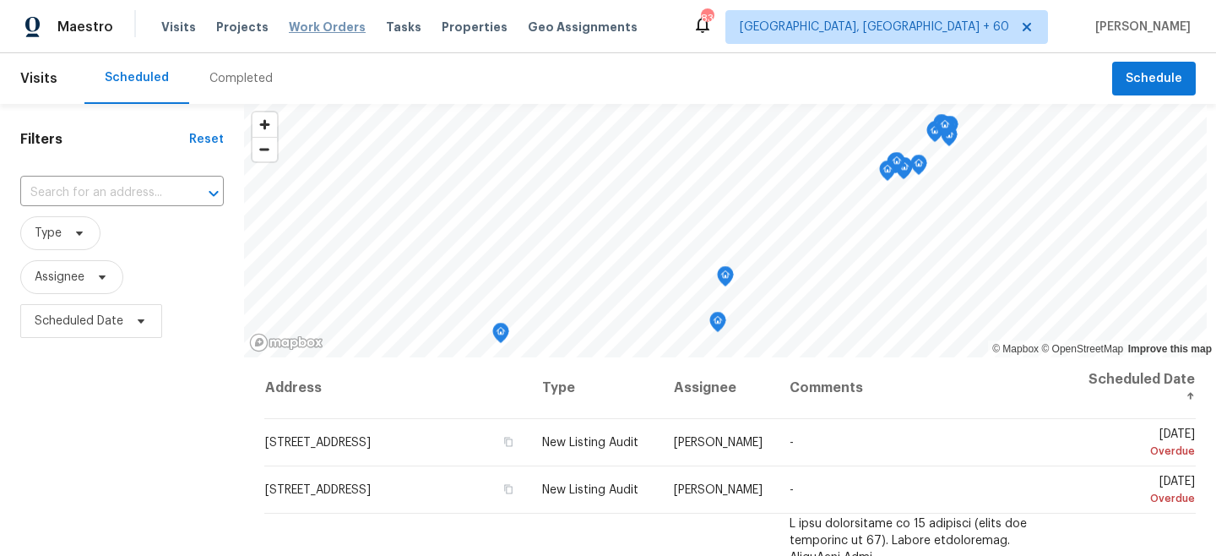
click at [334, 20] on span "Work Orders" at bounding box center [327, 27] width 77 height 17
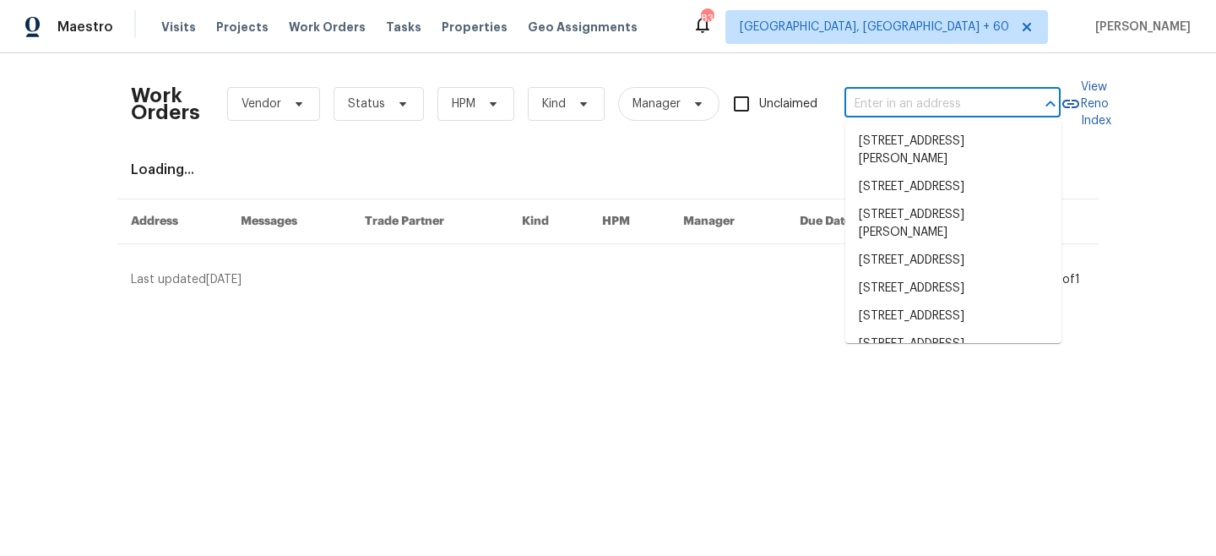
drag, startPoint x: 900, startPoint y: 107, endPoint x: 885, endPoint y: 107, distance: 15.2
click at [900, 107] on input "text" at bounding box center [929, 104] width 169 height 26
paste input "5926 Brassie Ridge Ln, Ellenwood, GA 30294"
type input "5926 Brassie Ridge Ln, Ellenwood, GA 30294"
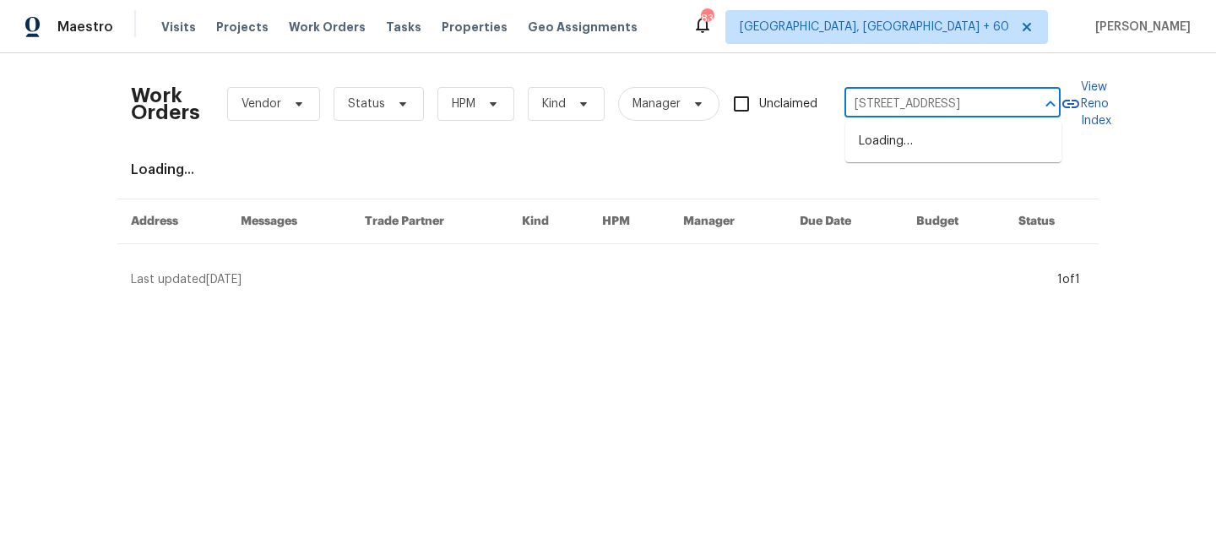
scroll to position [0, 89]
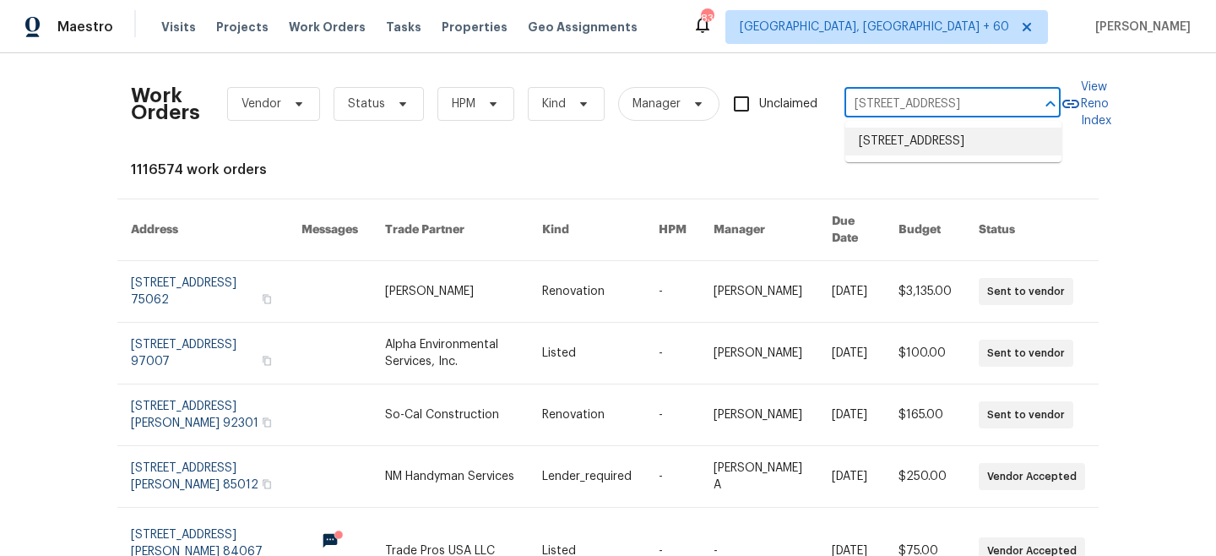
click at [910, 150] on li "5926 Brassie Ridge Ln, Ellenwood, GA 30294" at bounding box center [953, 142] width 216 height 28
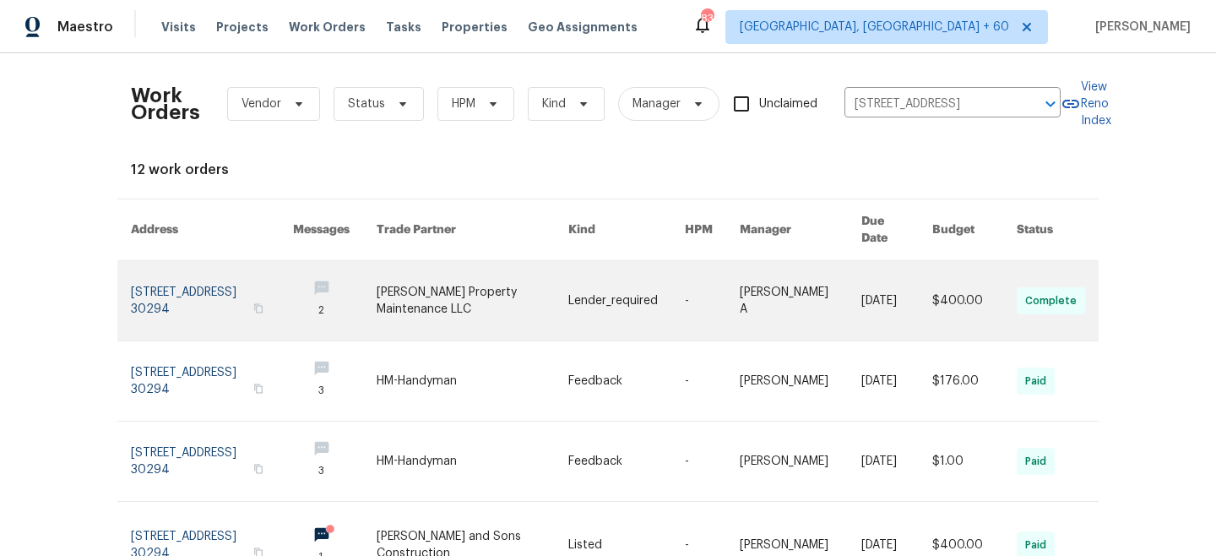
click at [563, 285] on td "Lender_required" at bounding box center [613, 301] width 117 height 80
click at [597, 317] on link at bounding box center [626, 300] width 117 height 79
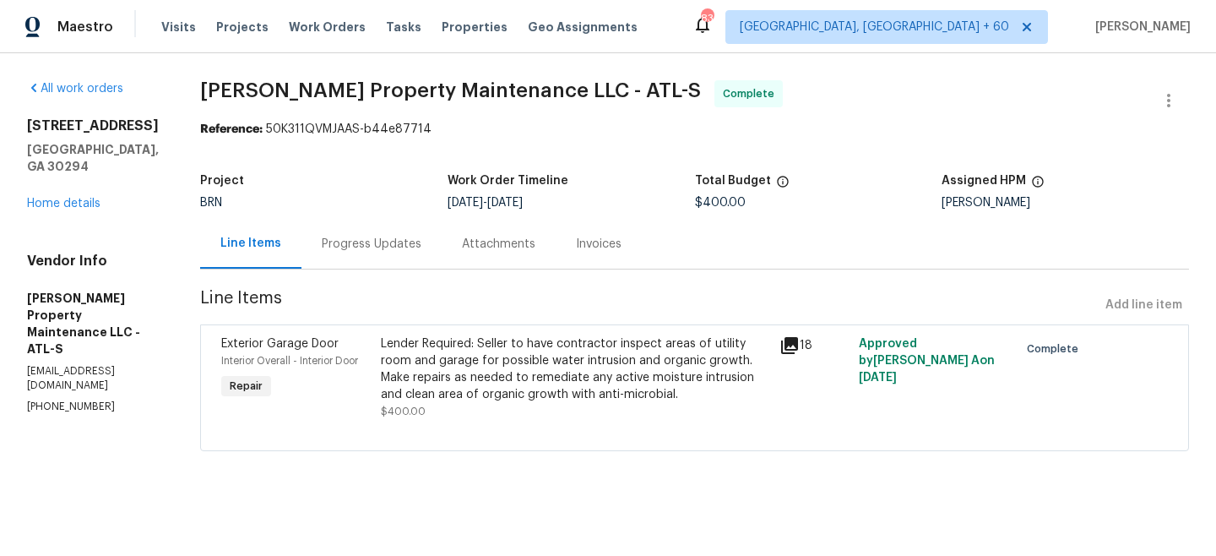
click at [73, 209] on div "5926 Brassie Ridge Ln Ellenwood, GA 30294 Home details" at bounding box center [93, 164] width 133 height 95
click at [76, 199] on link "Home details" at bounding box center [63, 204] width 73 height 12
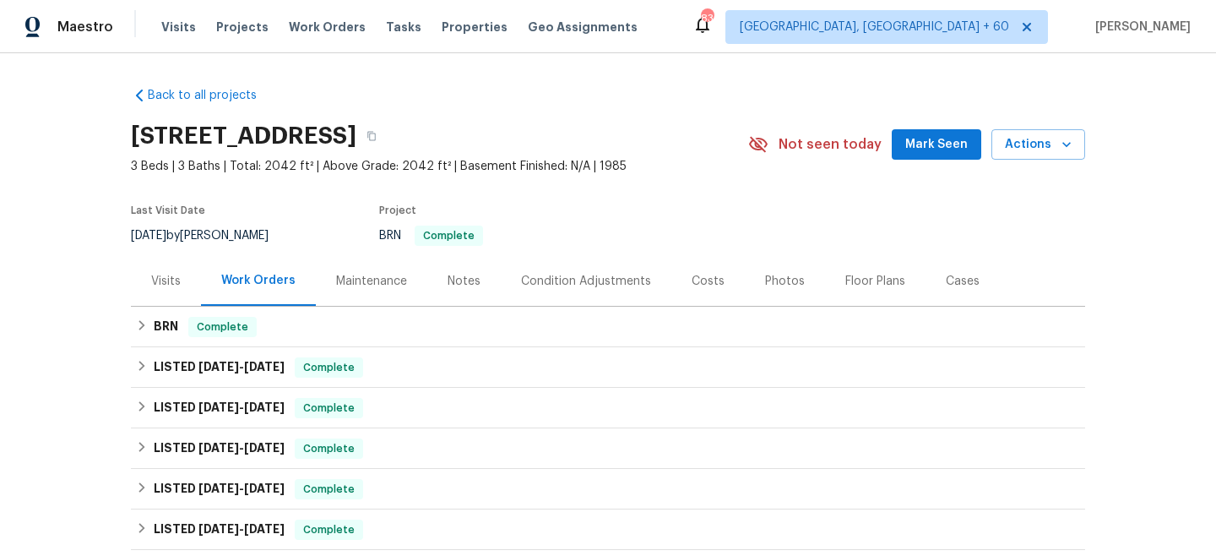
click at [390, 276] on div "Maintenance" at bounding box center [371, 281] width 71 height 17
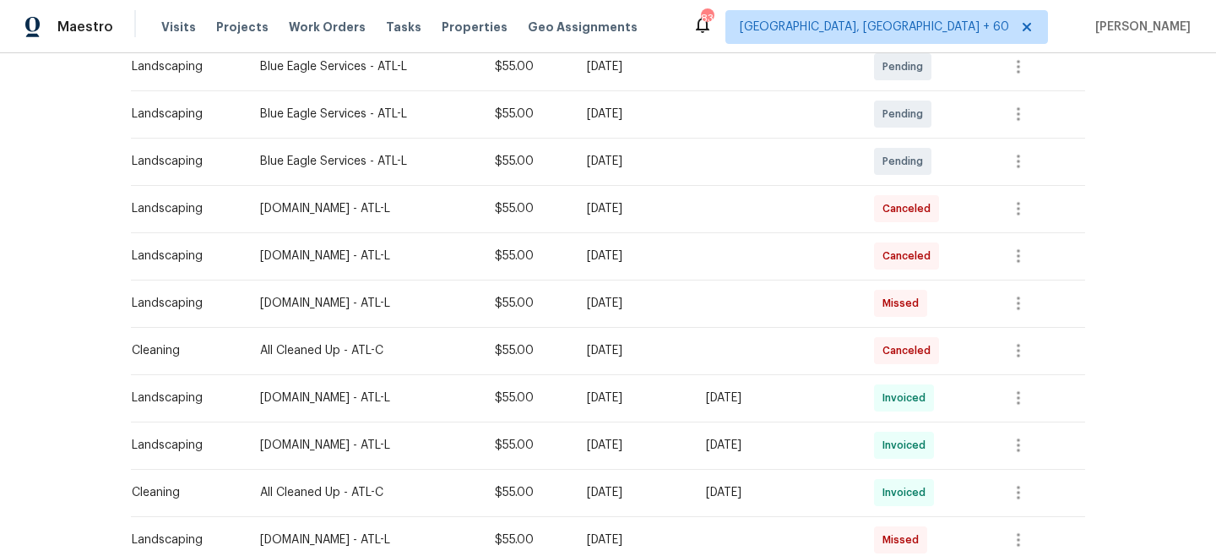
scroll to position [321, 0]
click at [314, 25] on span "Work Orders" at bounding box center [327, 27] width 77 height 17
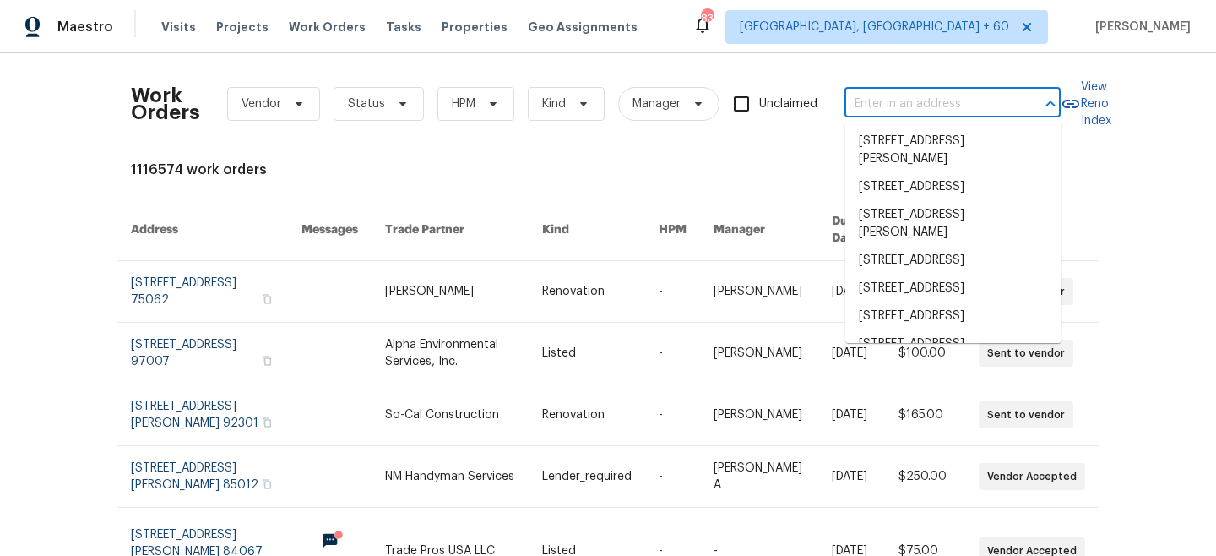
click at [961, 107] on input "text" at bounding box center [929, 104] width 169 height 26
paste input "5317 Tifton Dr, Raleigh, NC 27610"
type input "5317 Tifton Dr, Raleigh, NC 27610"
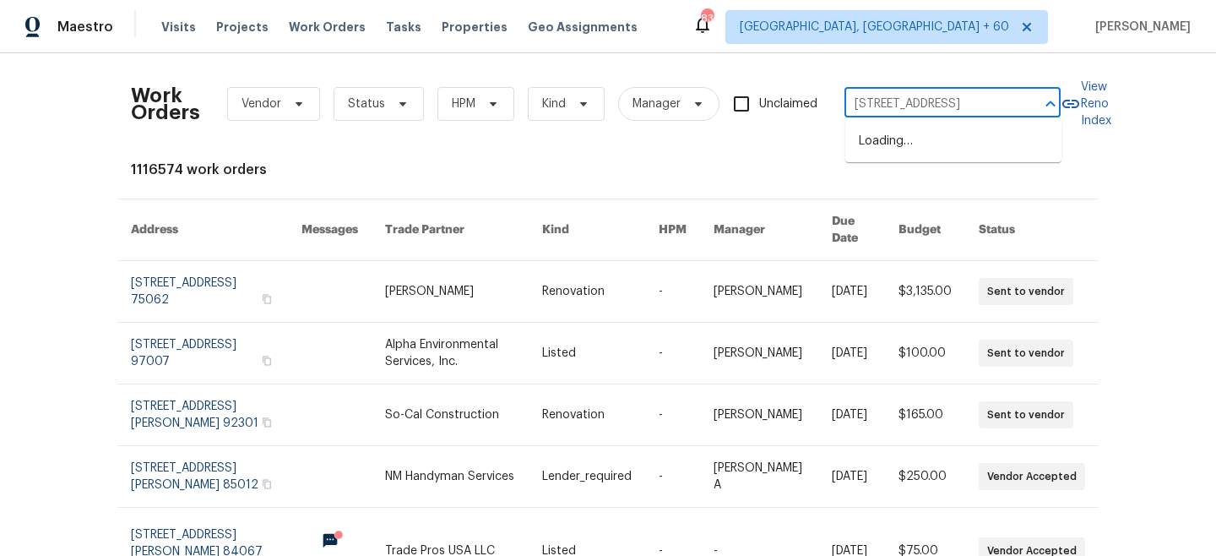
scroll to position [0, 23]
click at [939, 149] on li "5317 Tifton Dr, Raleigh, NC 27610" at bounding box center [953, 142] width 216 height 28
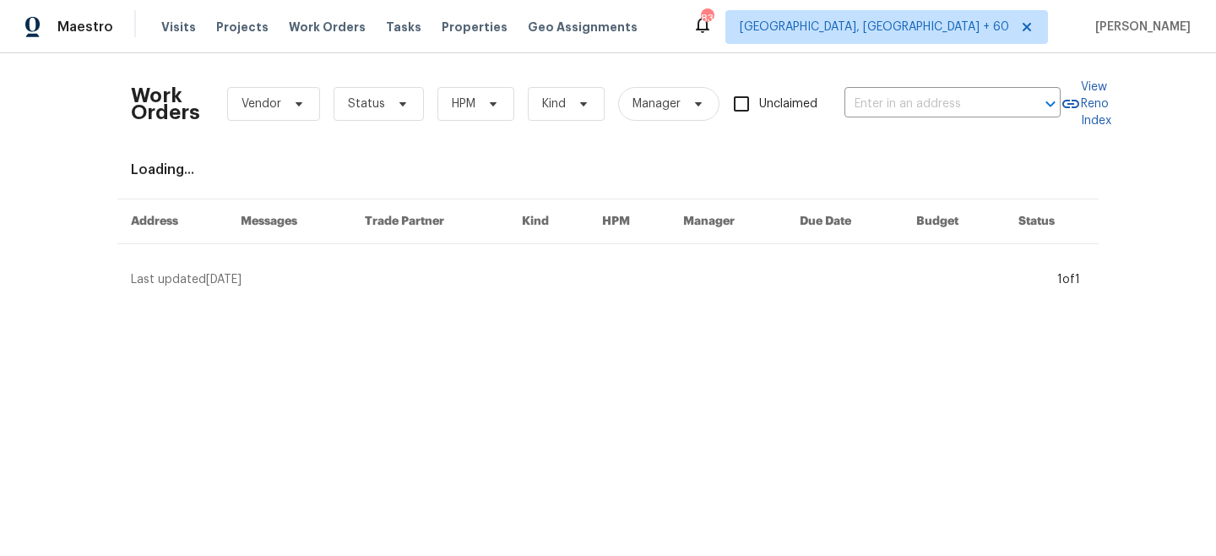
type input "5317 Tifton Dr, Raleigh, NC 27610"
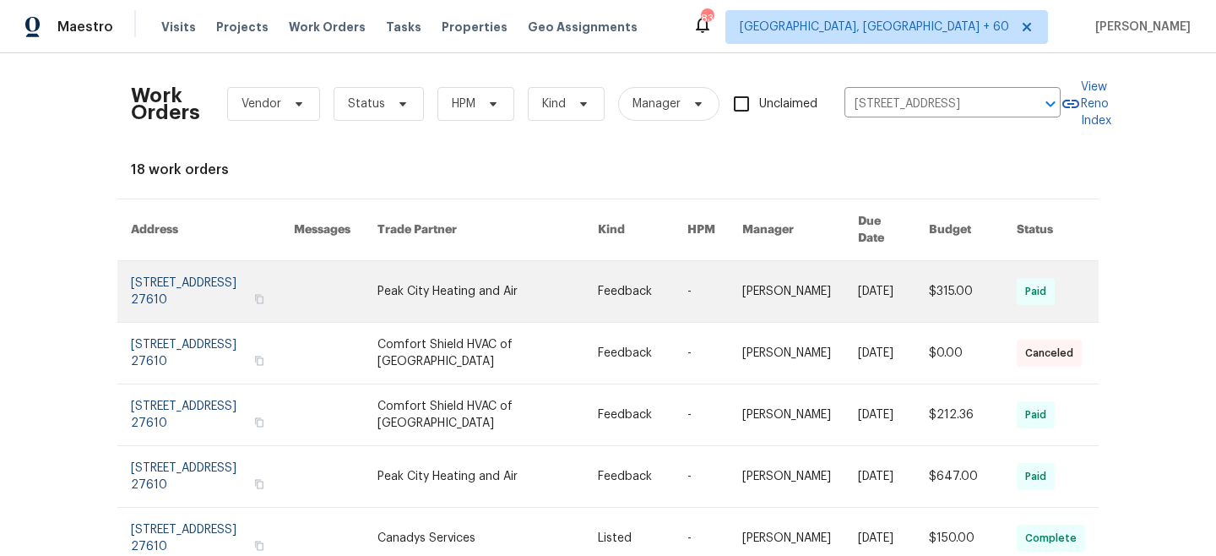
click at [541, 293] on link at bounding box center [488, 291] width 220 height 61
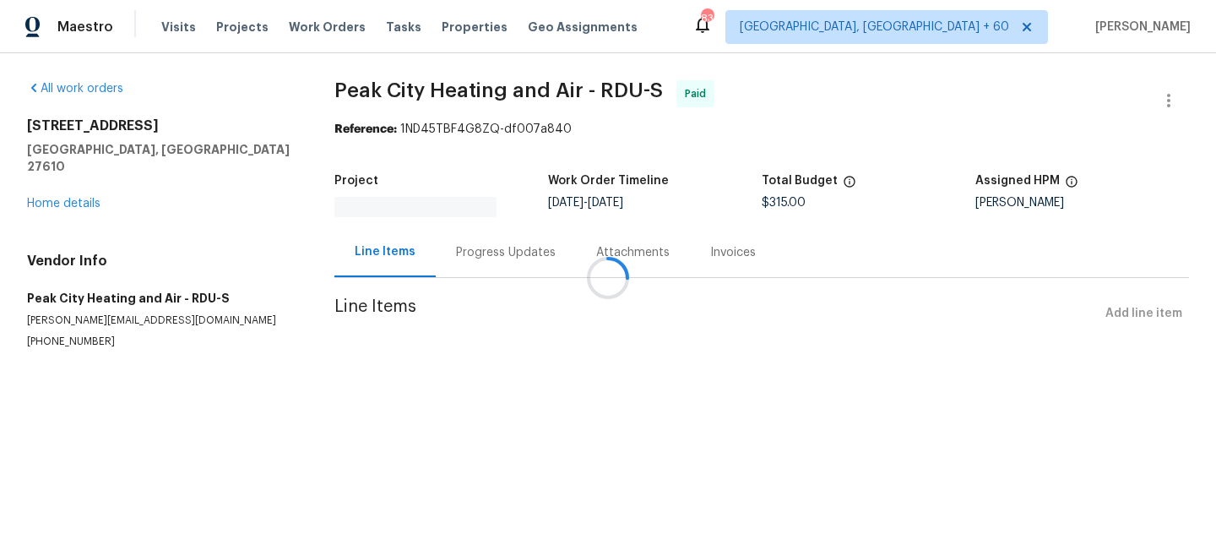
click at [35, 193] on div "5317 Tifton Dr Raleigh, NC 27610 Home details" at bounding box center [160, 164] width 267 height 95
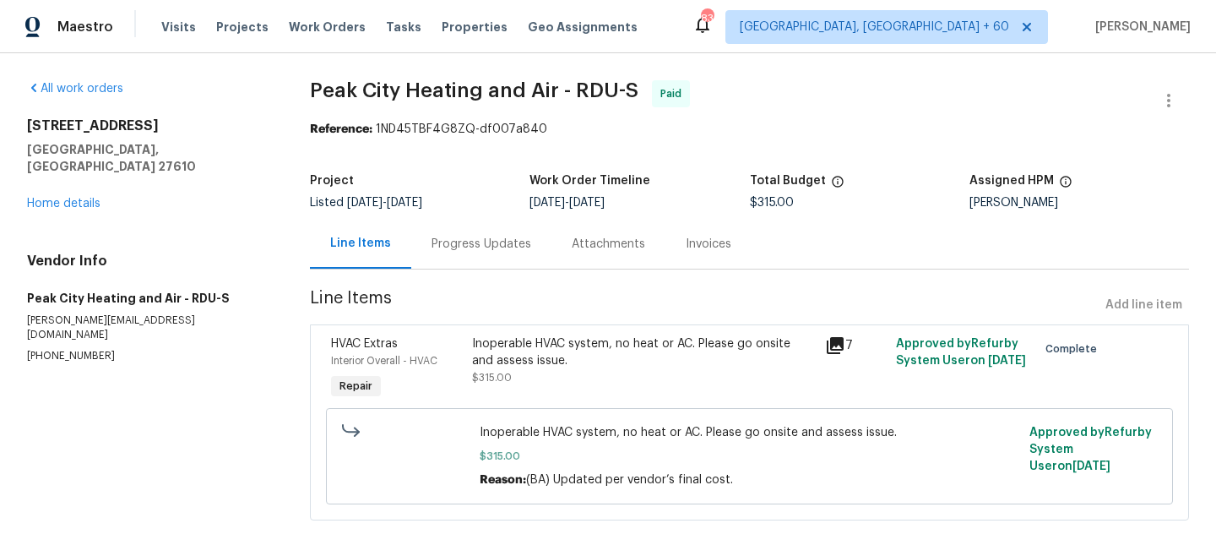
click at [35, 178] on div "5317 Tifton Dr Raleigh, NC 27610 Home details" at bounding box center [148, 164] width 242 height 95
click at [56, 198] on link "Home details" at bounding box center [63, 204] width 73 height 12
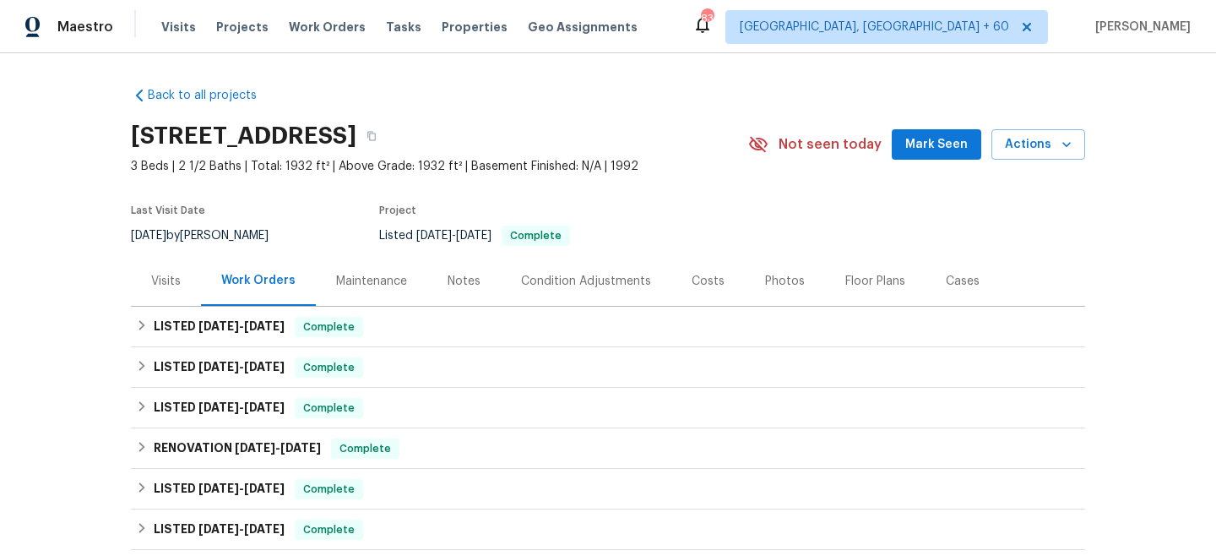
click at [369, 284] on div "Maintenance" at bounding box center [371, 281] width 71 height 17
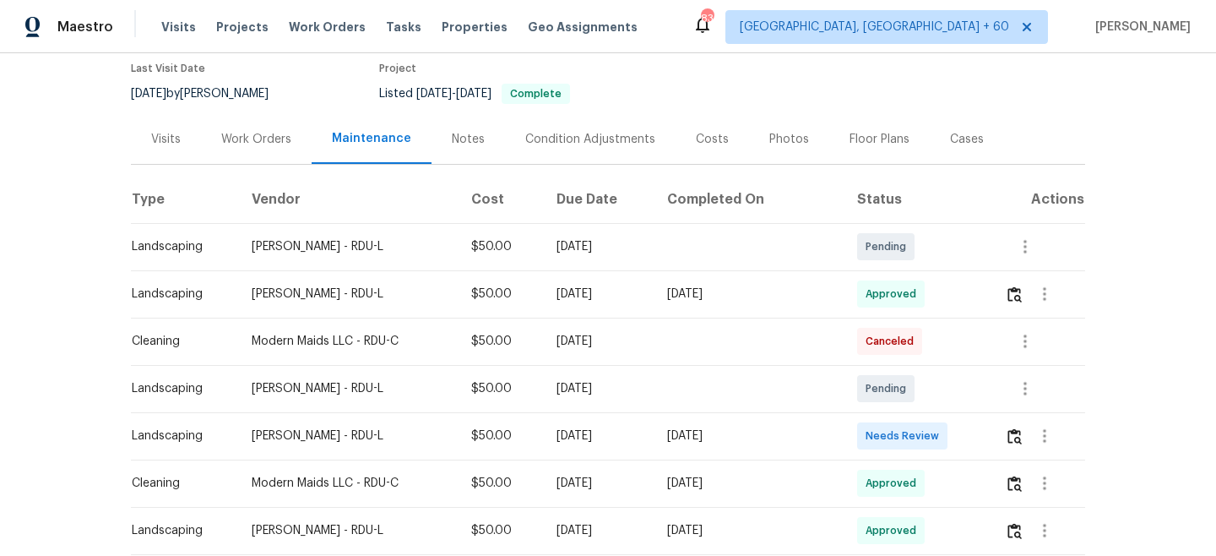
scroll to position [143, 0]
click at [1014, 437] on img "button" at bounding box center [1015, 435] width 14 height 16
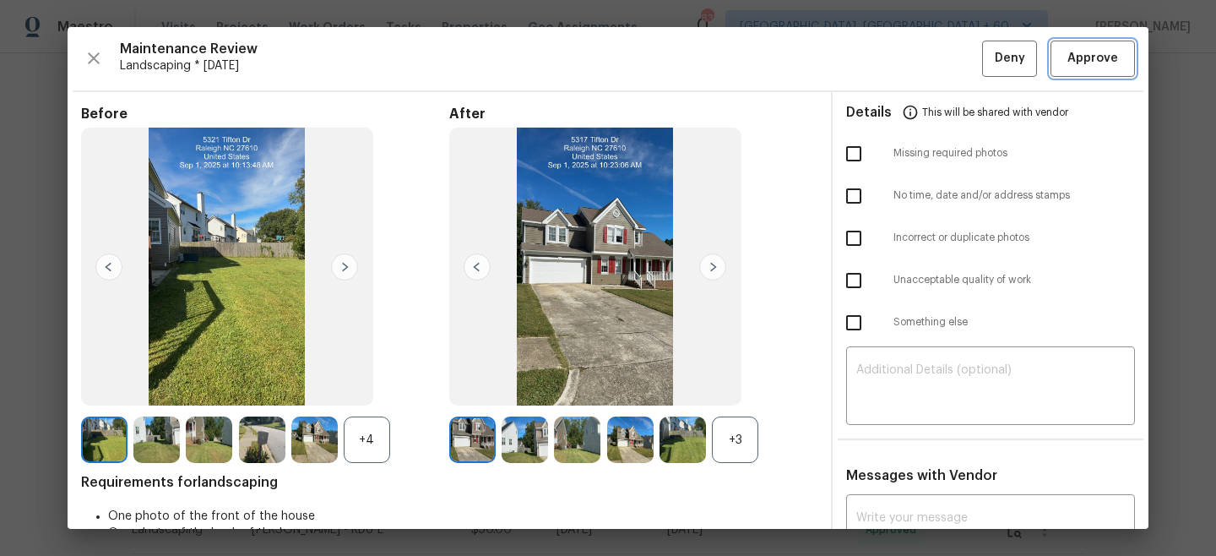
click at [1095, 59] on span "Approve" at bounding box center [1093, 58] width 51 height 21
